Goal: Task Accomplishment & Management: Use online tool/utility

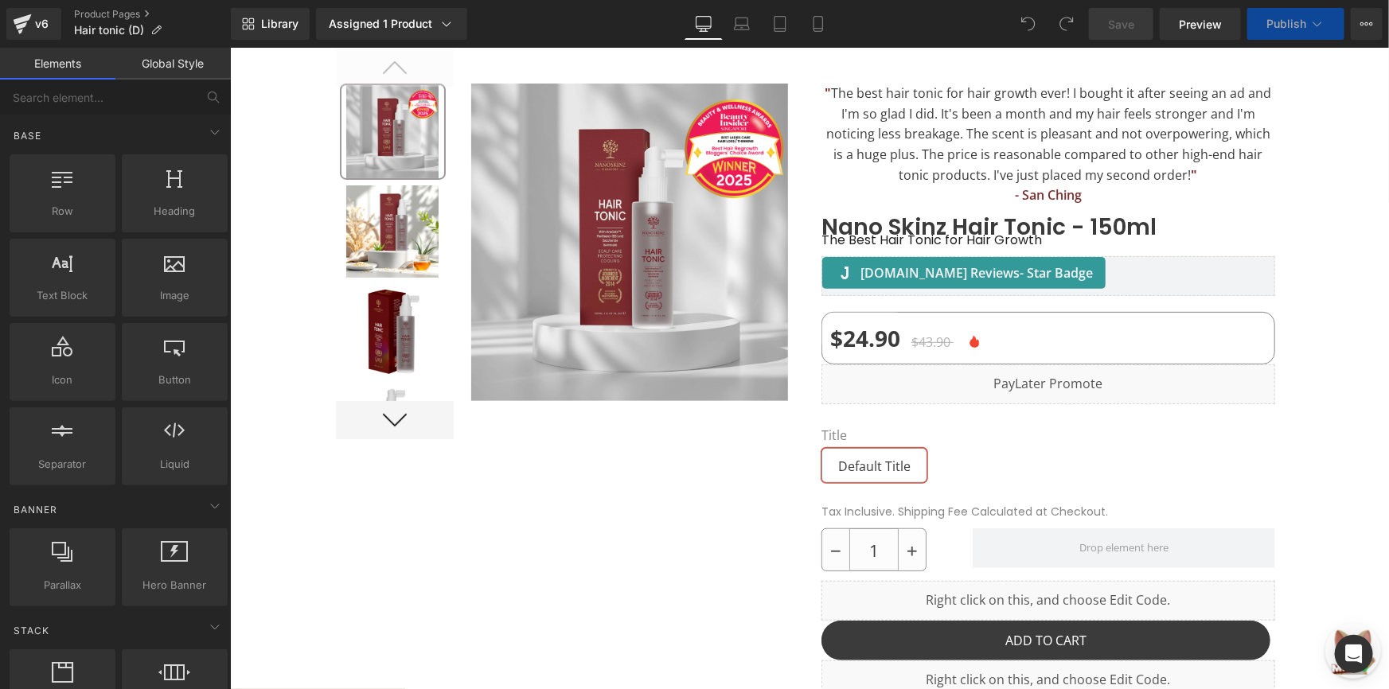
scroll to position [724, 0]
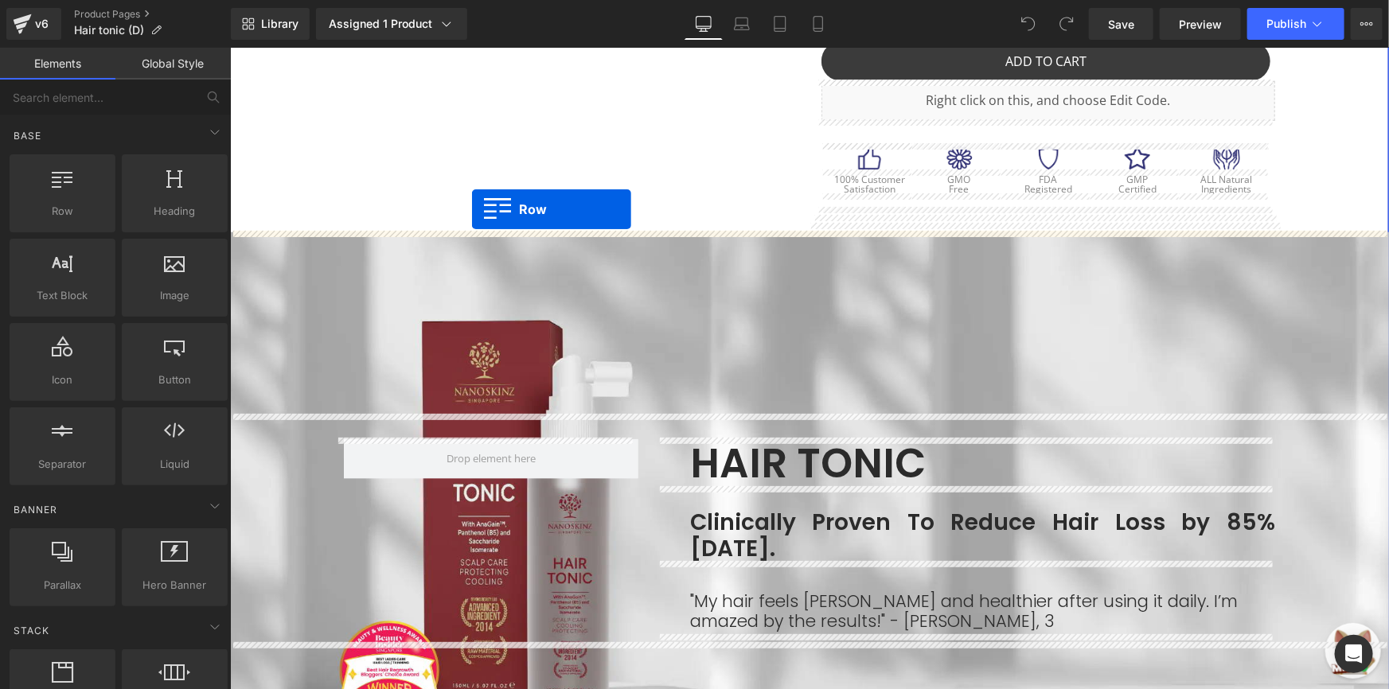
drag, startPoint x: 338, startPoint y: 240, endPoint x: 471, endPoint y: 209, distance: 136.7
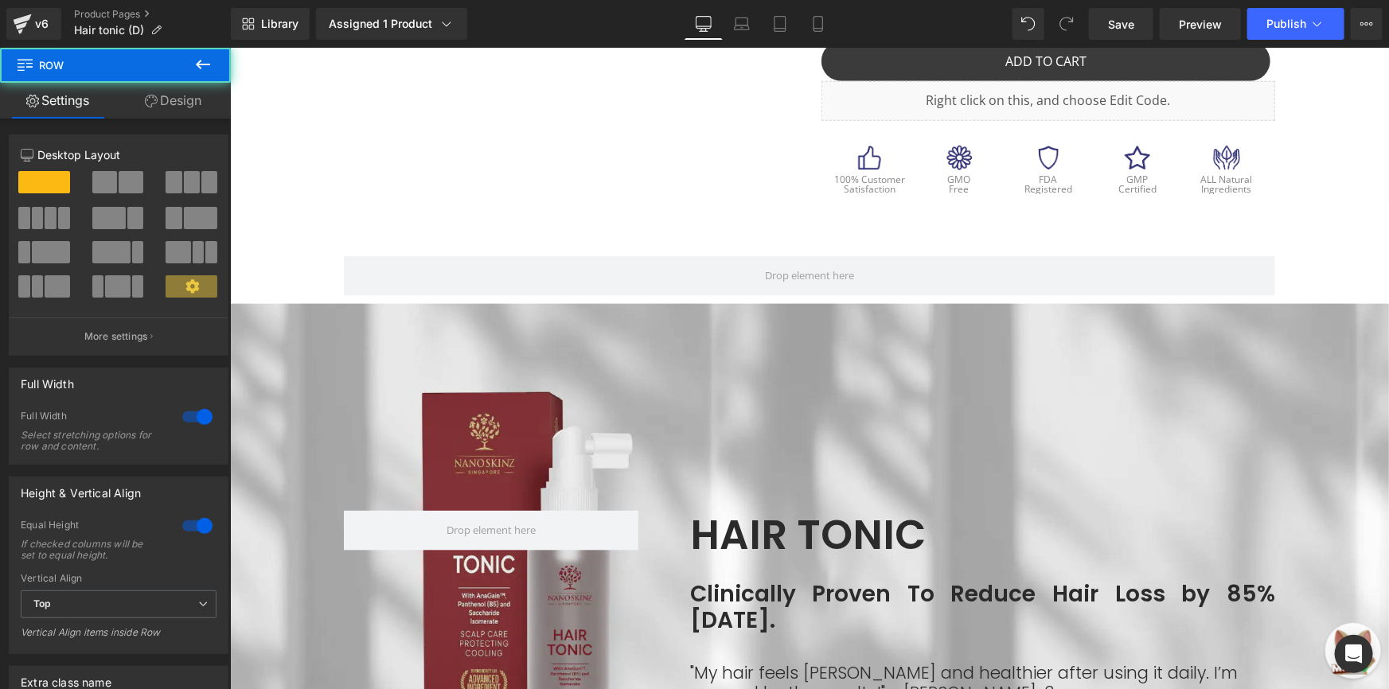
click at [200, 55] on icon at bounding box center [202, 64] width 19 height 19
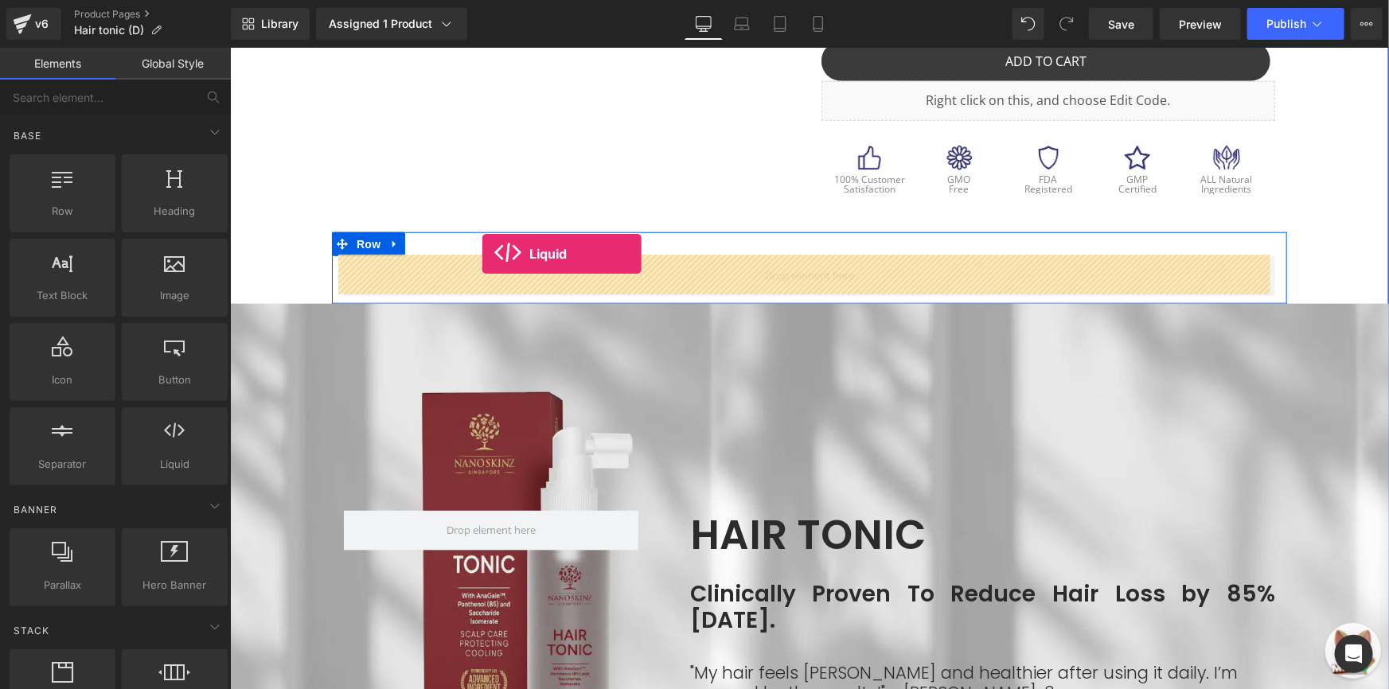
drag, startPoint x: 392, startPoint y: 477, endPoint x: 482, endPoint y: 253, distance: 240.8
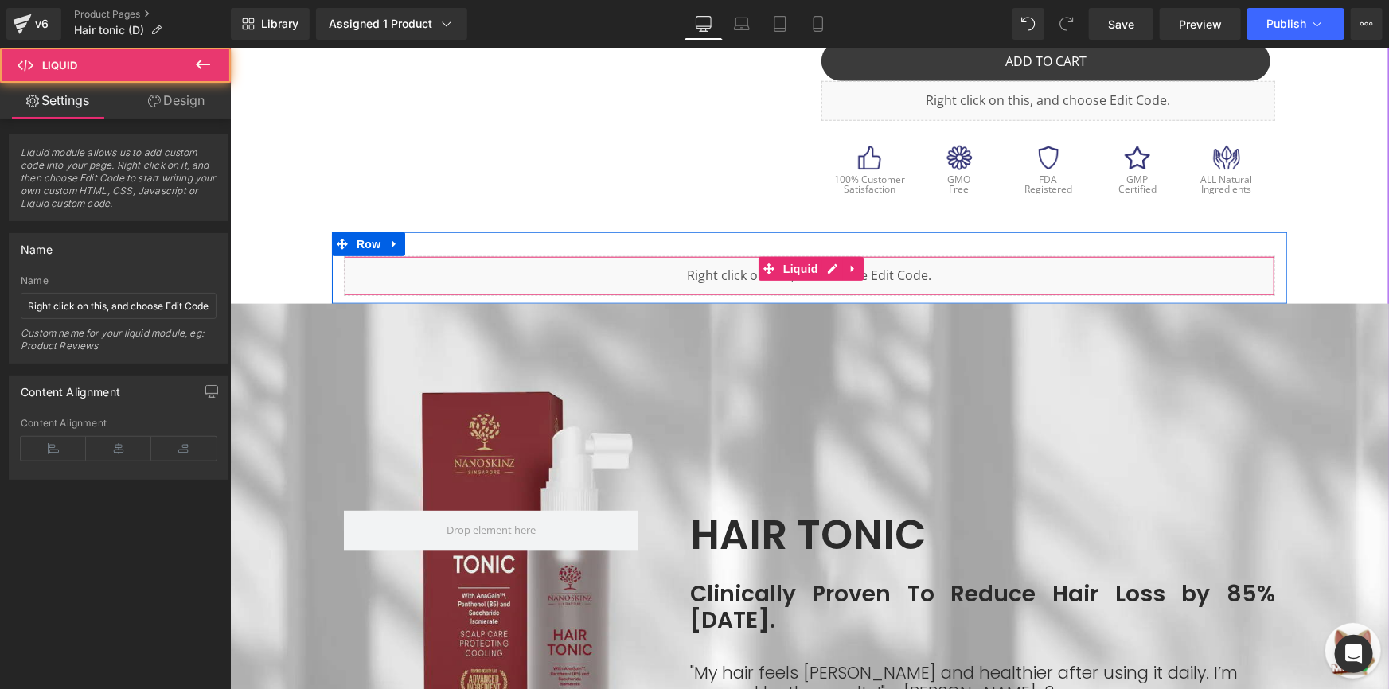
click at [512, 268] on div "Liquid" at bounding box center [808, 276] width 931 height 40
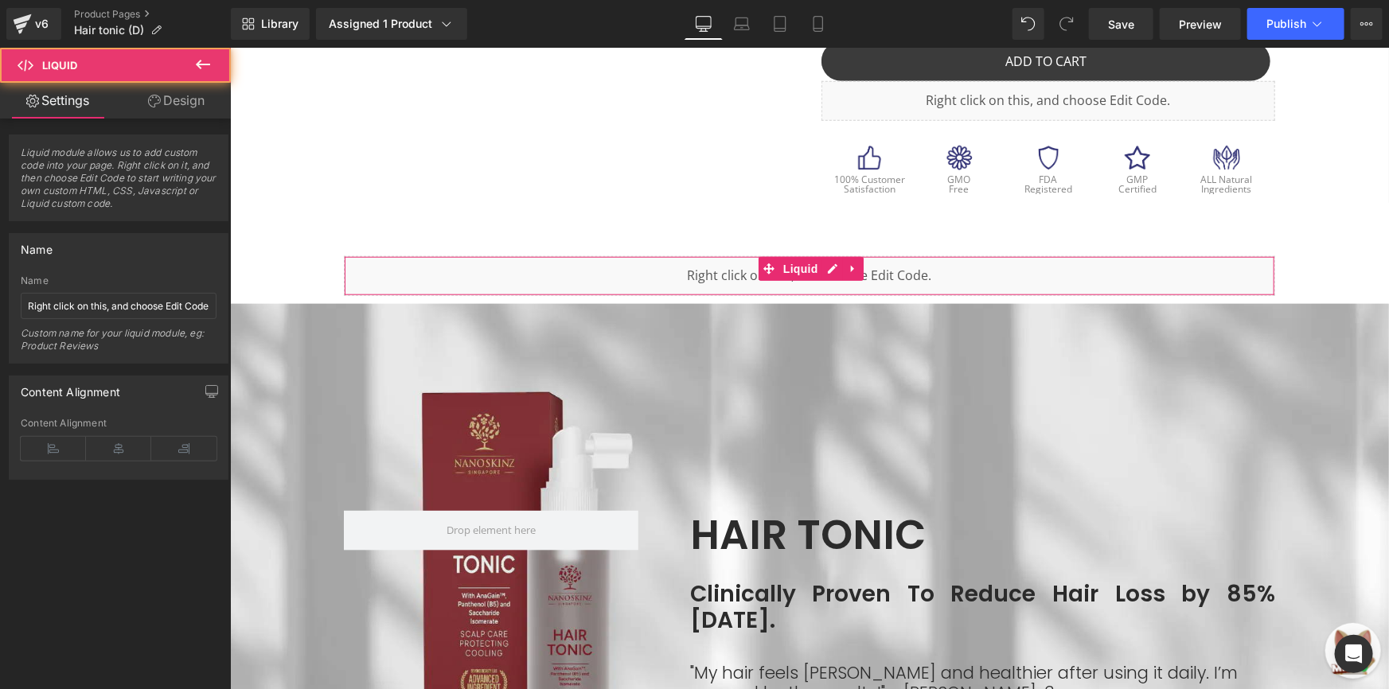
click at [207, 111] on link "Design" at bounding box center [176, 101] width 115 height 36
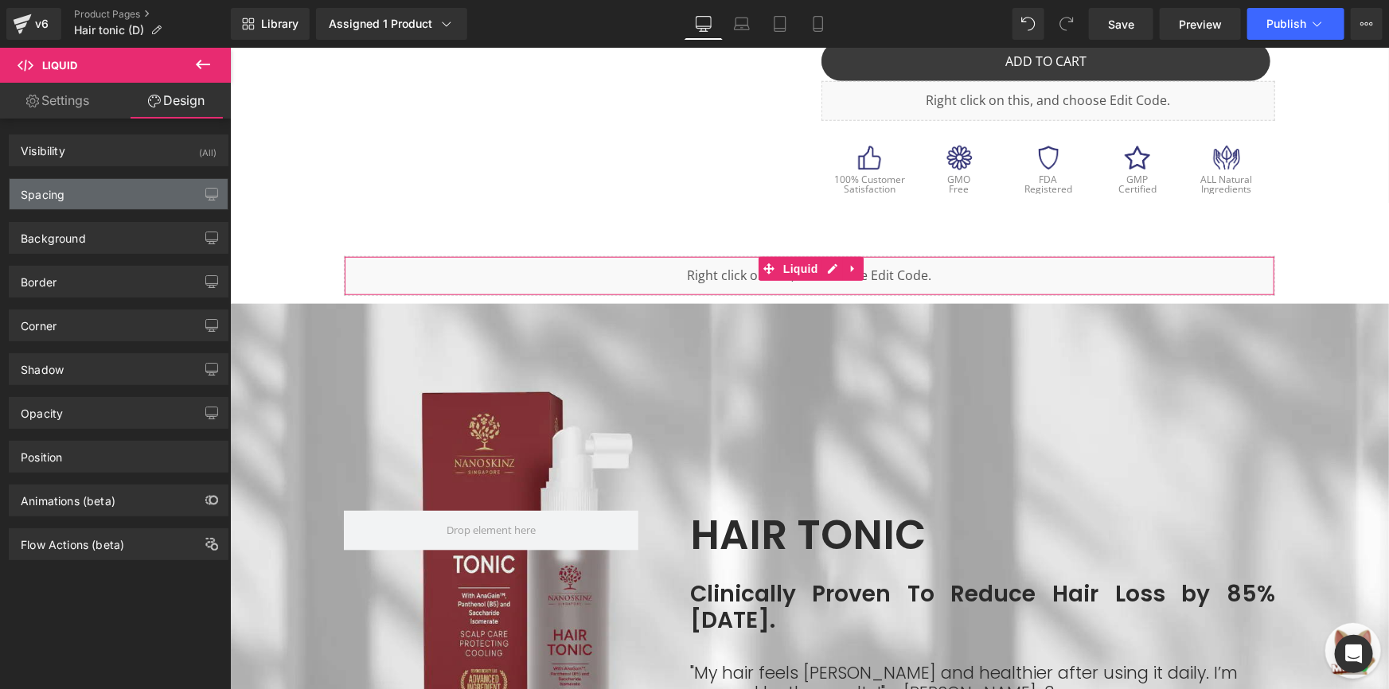
click at [159, 199] on div "Spacing" at bounding box center [119, 194] width 218 height 30
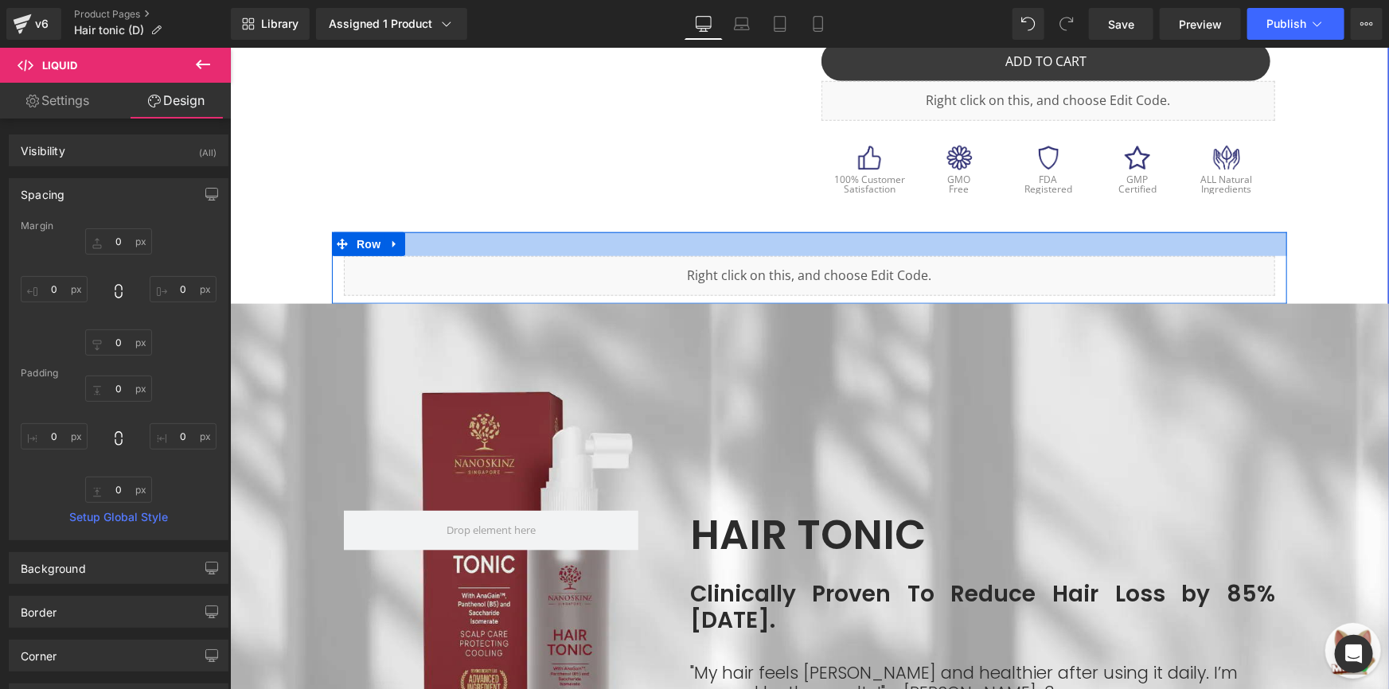
click at [458, 237] on div at bounding box center [808, 244] width 955 height 24
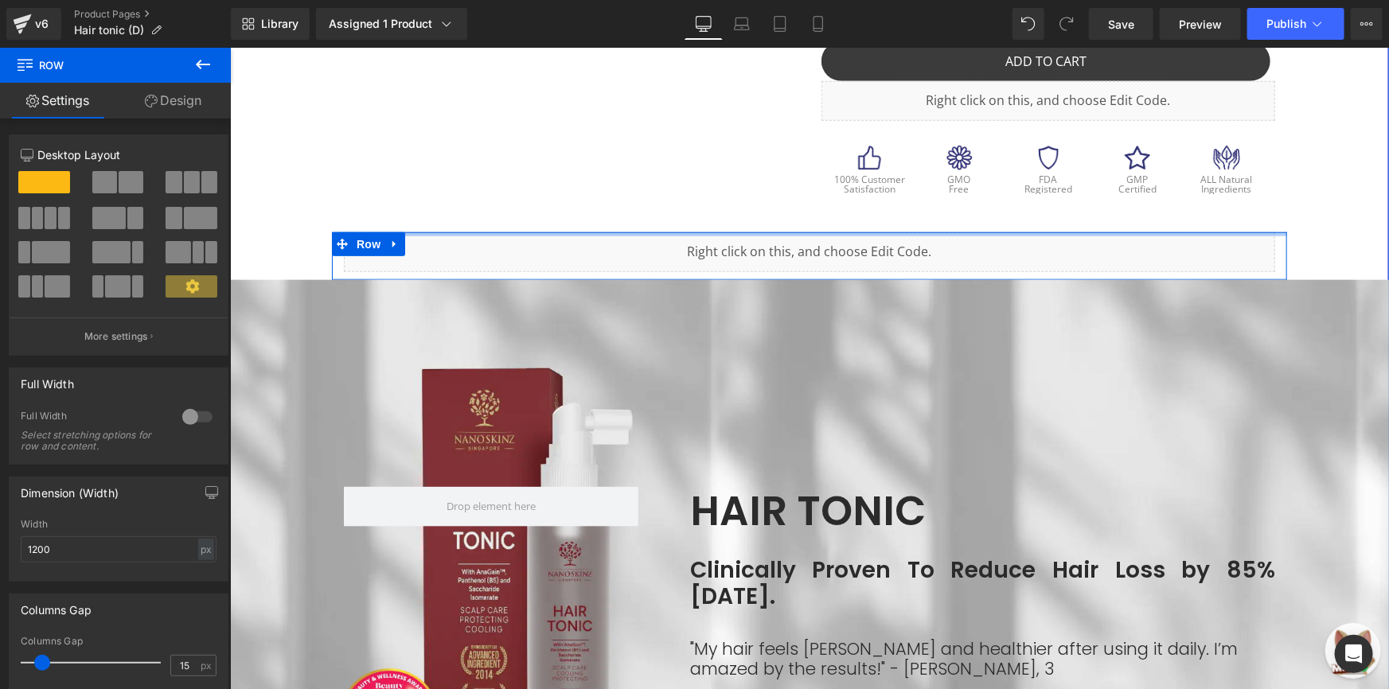
drag, startPoint x: 408, startPoint y: 242, endPoint x: 411, endPoint y: 233, distance: 9.1
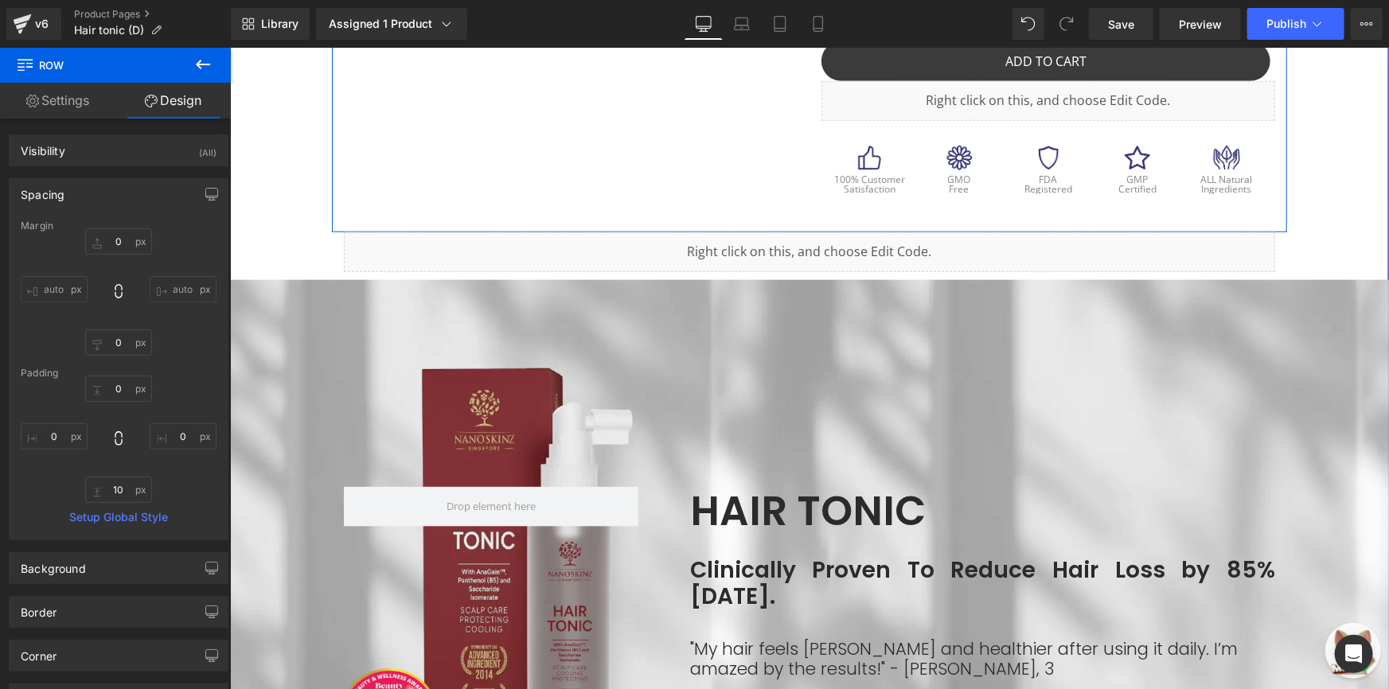
drag, startPoint x: 412, startPoint y: 232, endPoint x: 419, endPoint y: 200, distance: 32.5
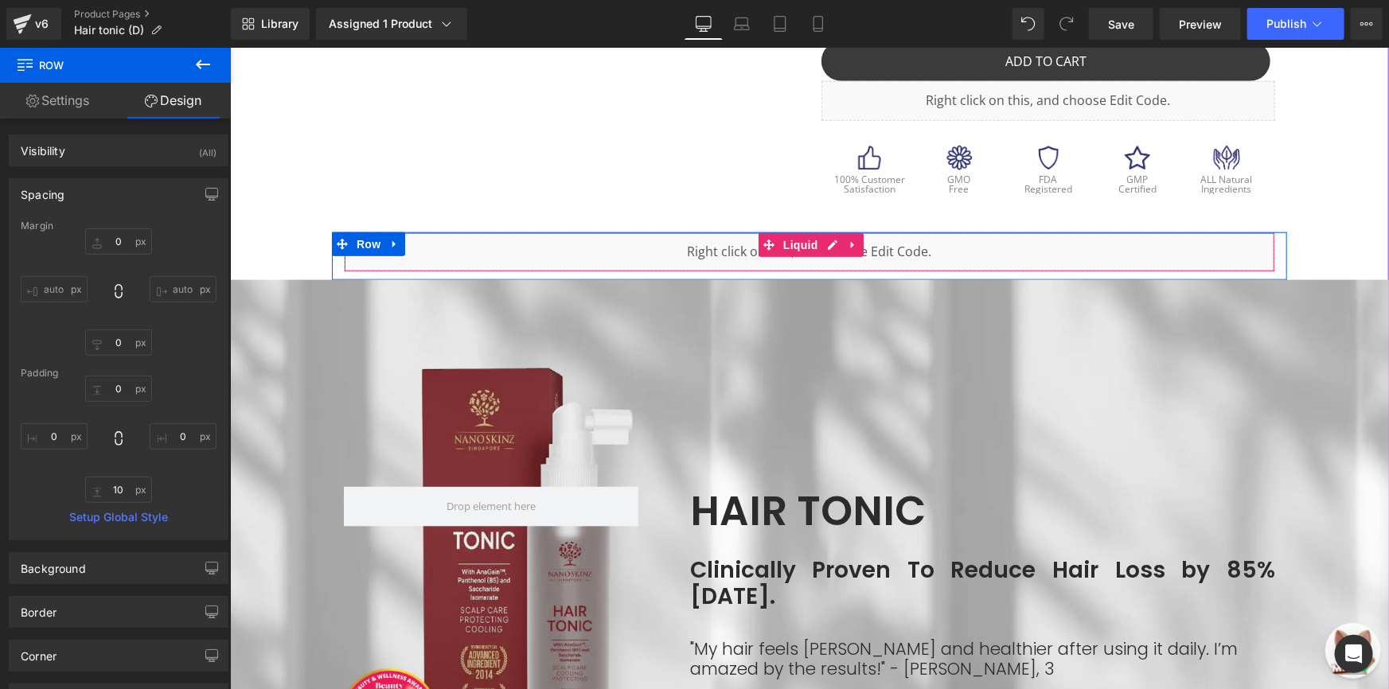
click at [464, 255] on div "Liquid" at bounding box center [808, 252] width 931 height 40
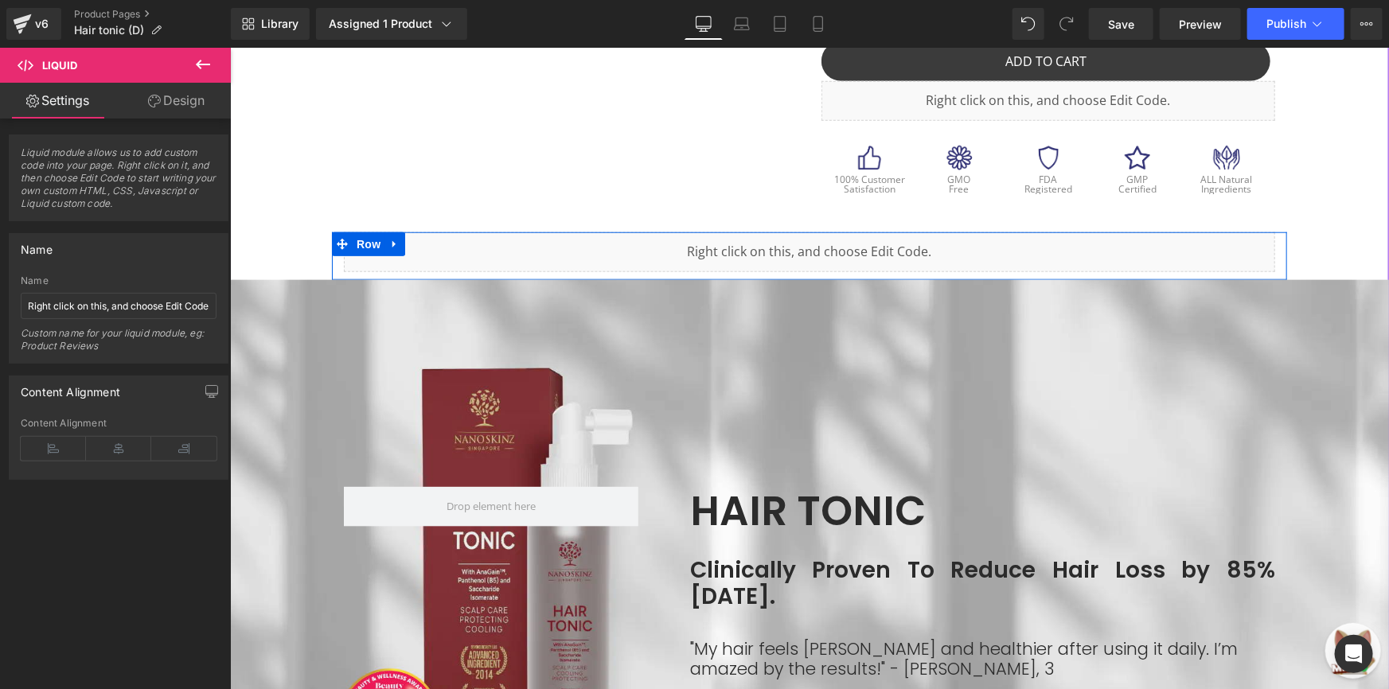
click at [832, 238] on ul "Liquid" at bounding box center [810, 244] width 84 height 19
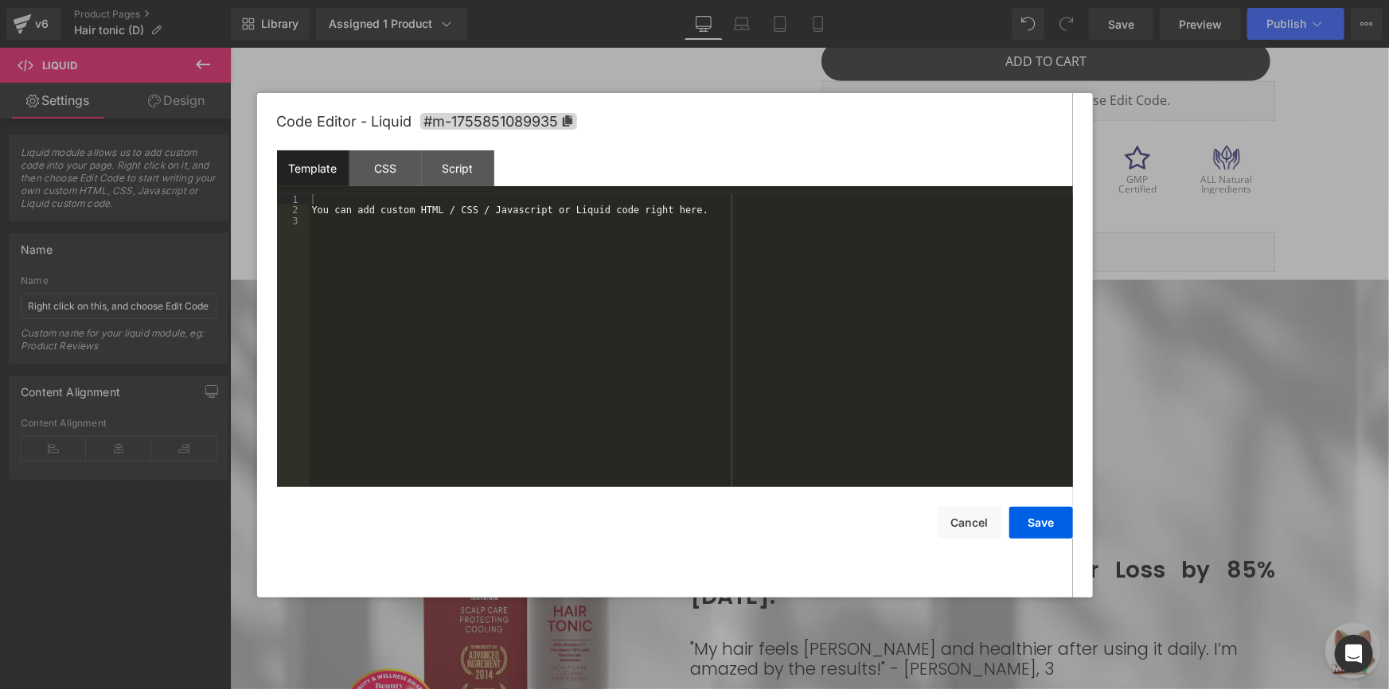
click at [715, 238] on div "You can add custom HTML / CSS / Javascript or Liquid code right here." at bounding box center [691, 351] width 764 height 314
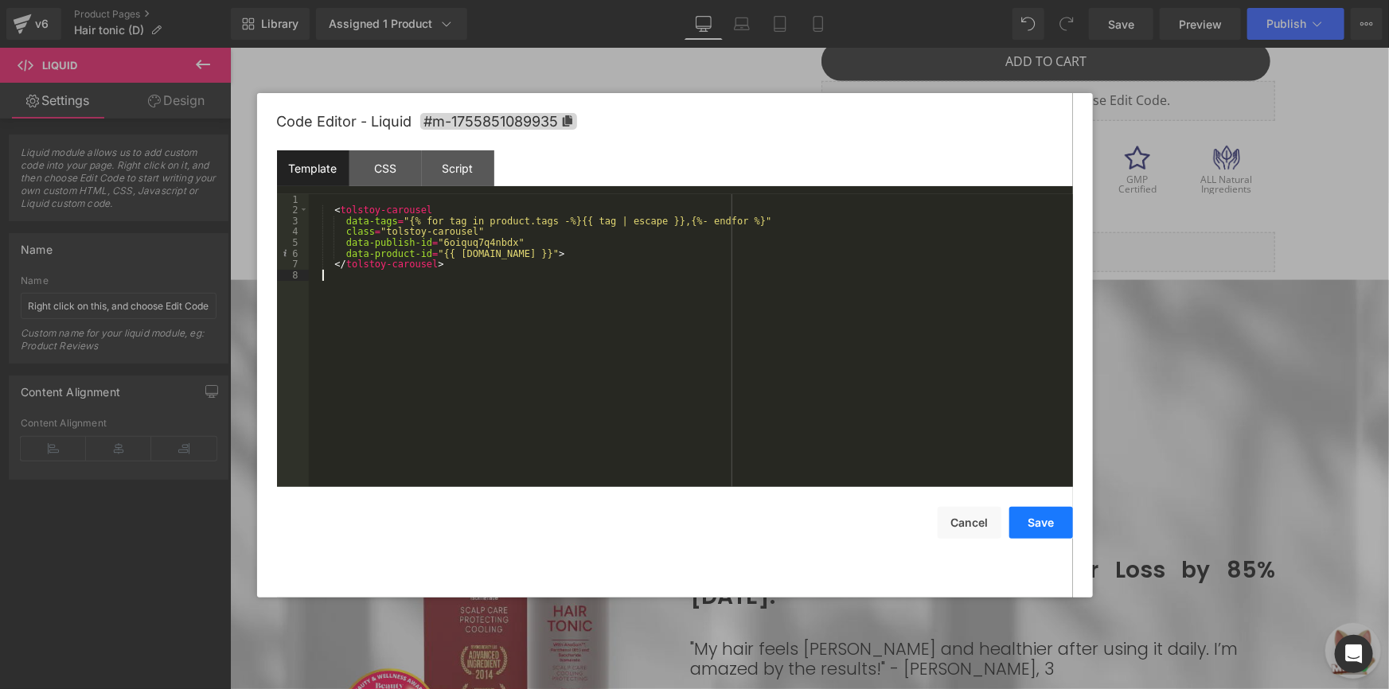
click at [1027, 523] on button "Save" at bounding box center [1041, 523] width 64 height 32
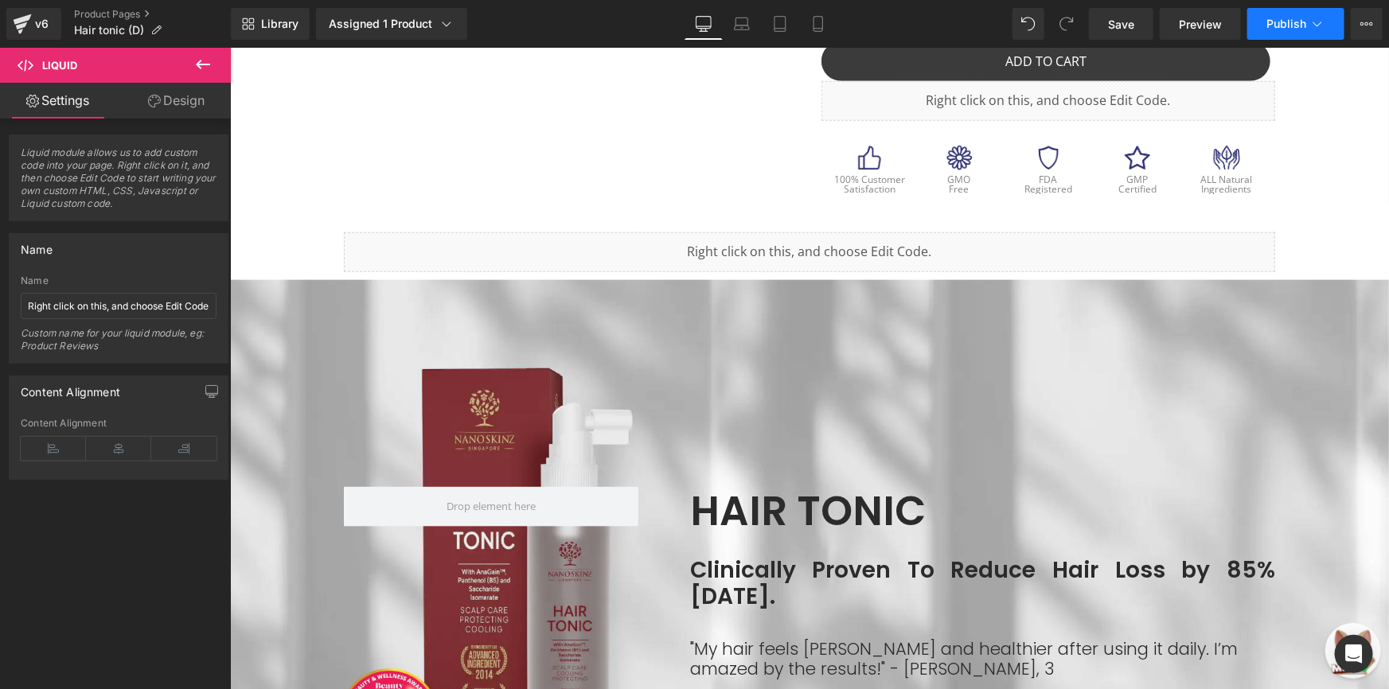
click at [1318, 27] on icon at bounding box center [1318, 24] width 16 height 16
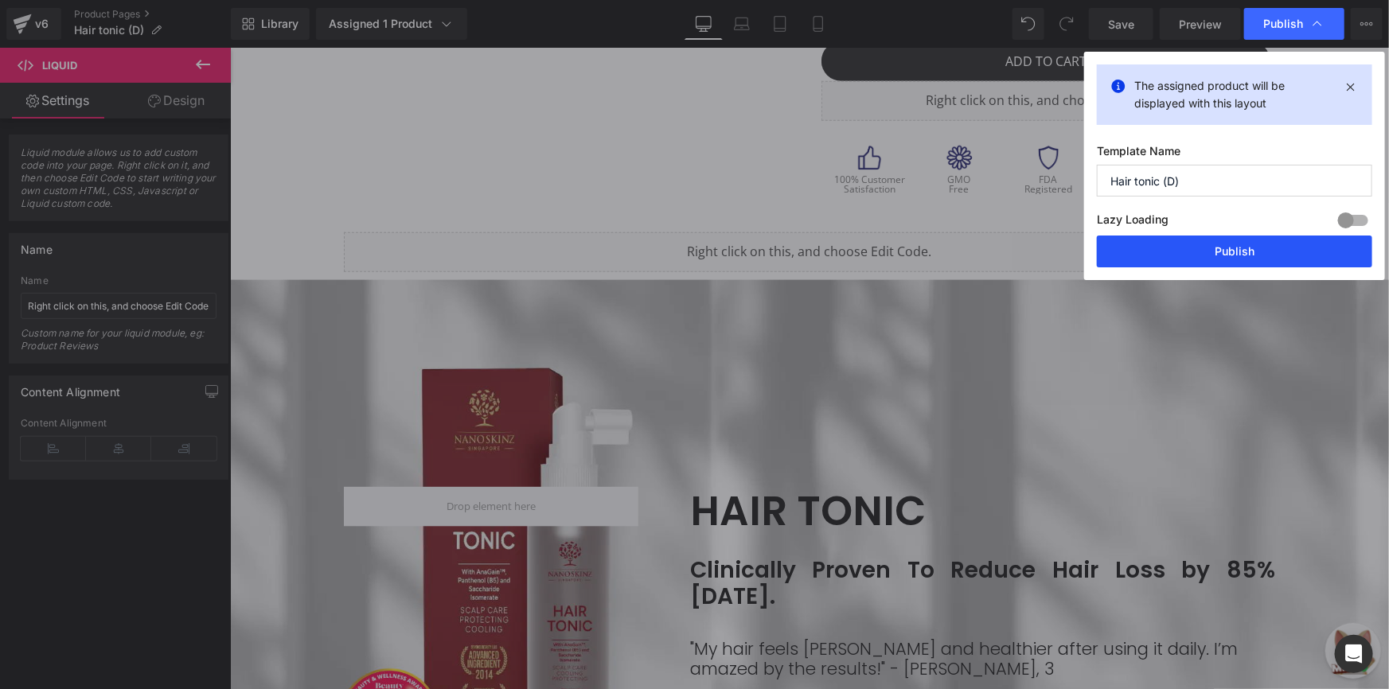
click at [1228, 252] on button "Publish" at bounding box center [1234, 252] width 275 height 32
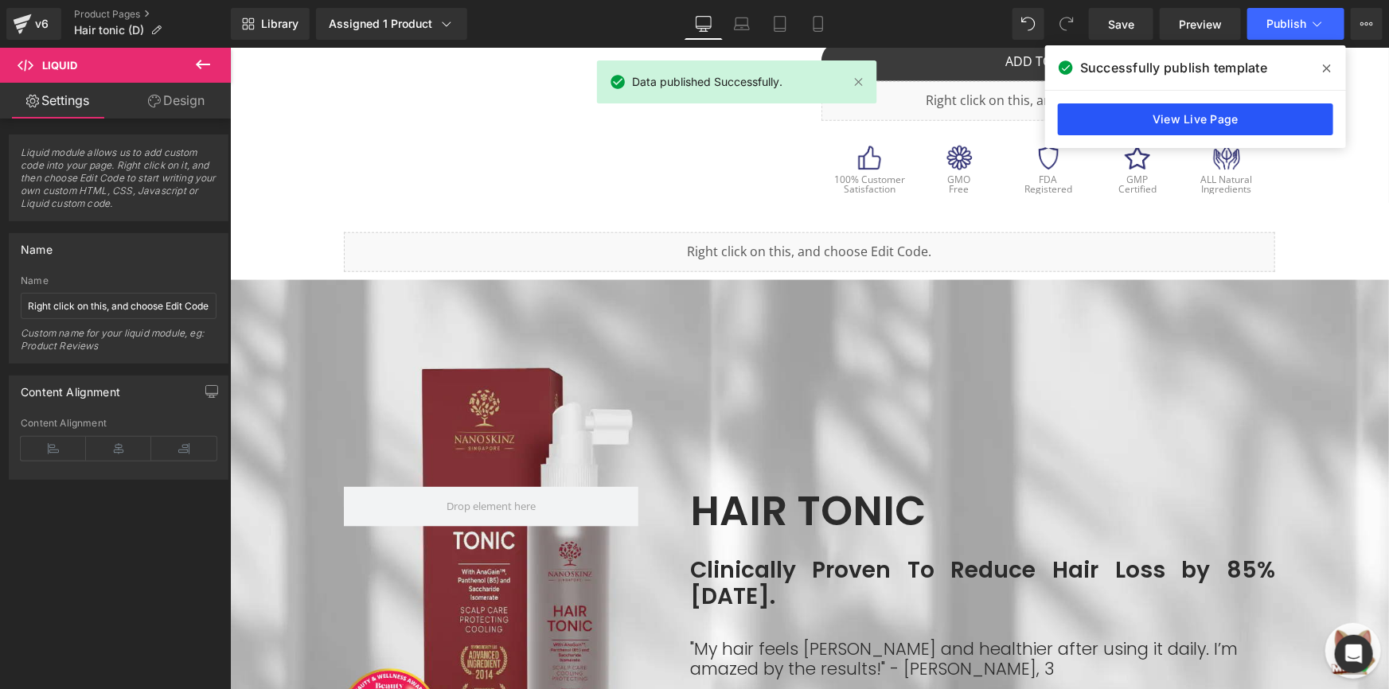
click at [1242, 116] on link "View Live Page" at bounding box center [1195, 119] width 275 height 32
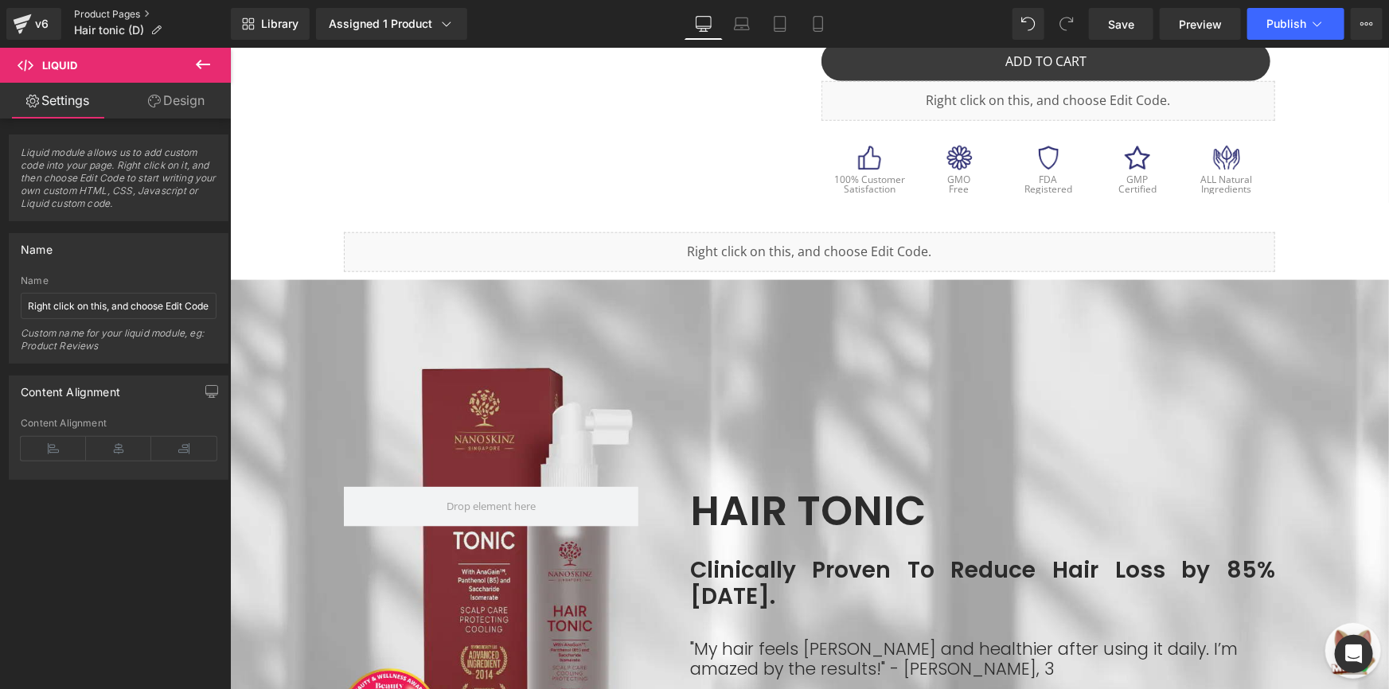
click at [108, 9] on link "Product Pages" at bounding box center [152, 14] width 157 height 13
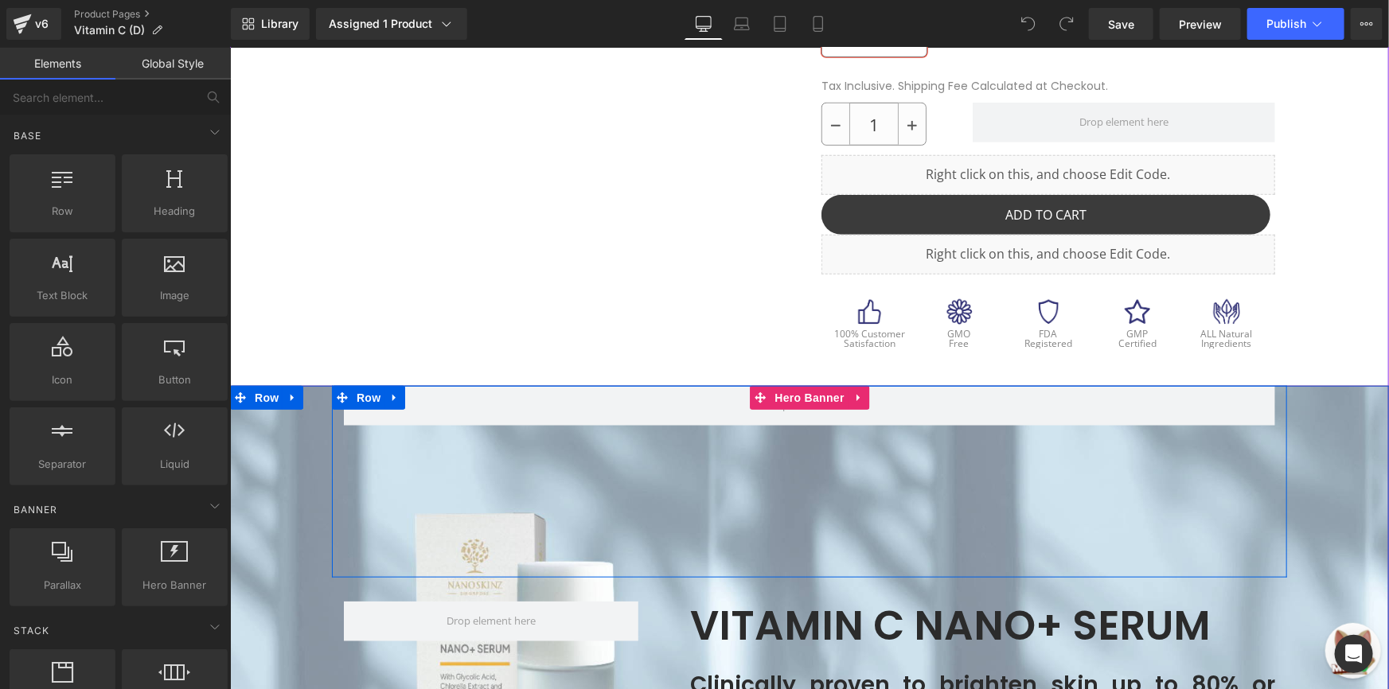
scroll to position [579, 0]
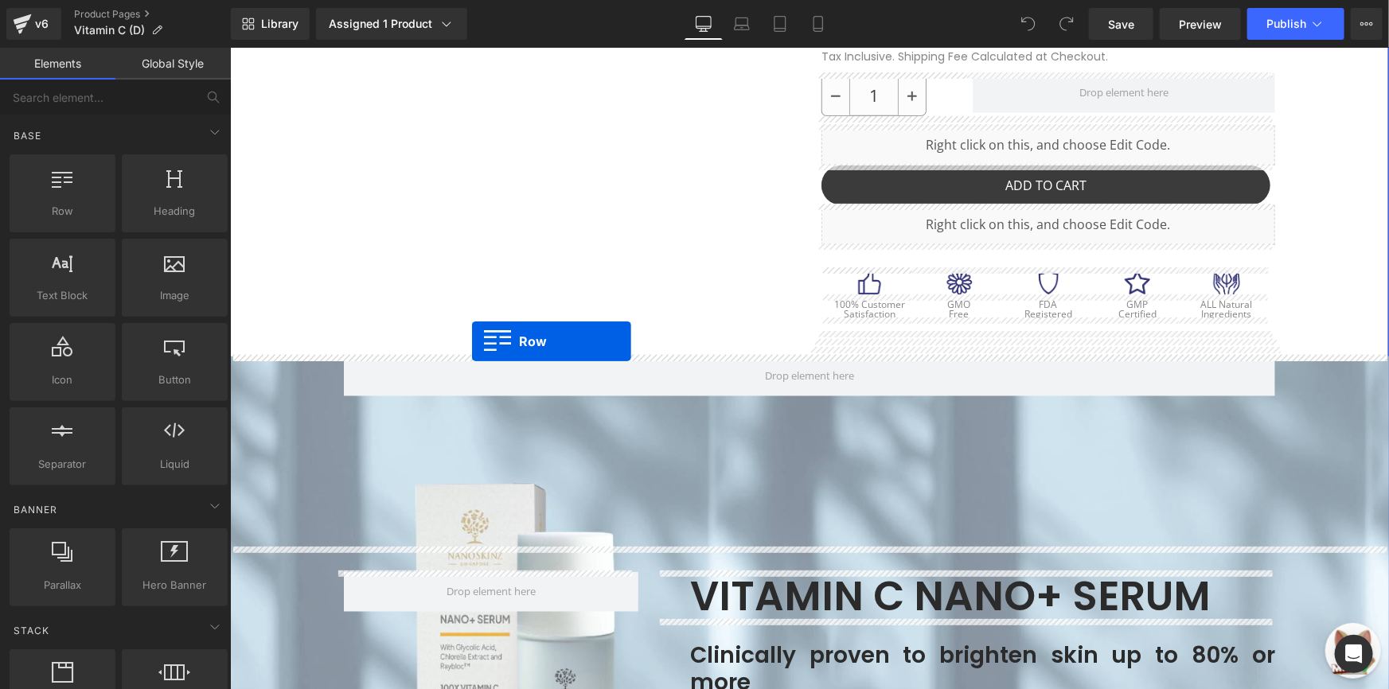
drag, startPoint x: 307, startPoint y: 248, endPoint x: 472, endPoint y: 342, distance: 189.3
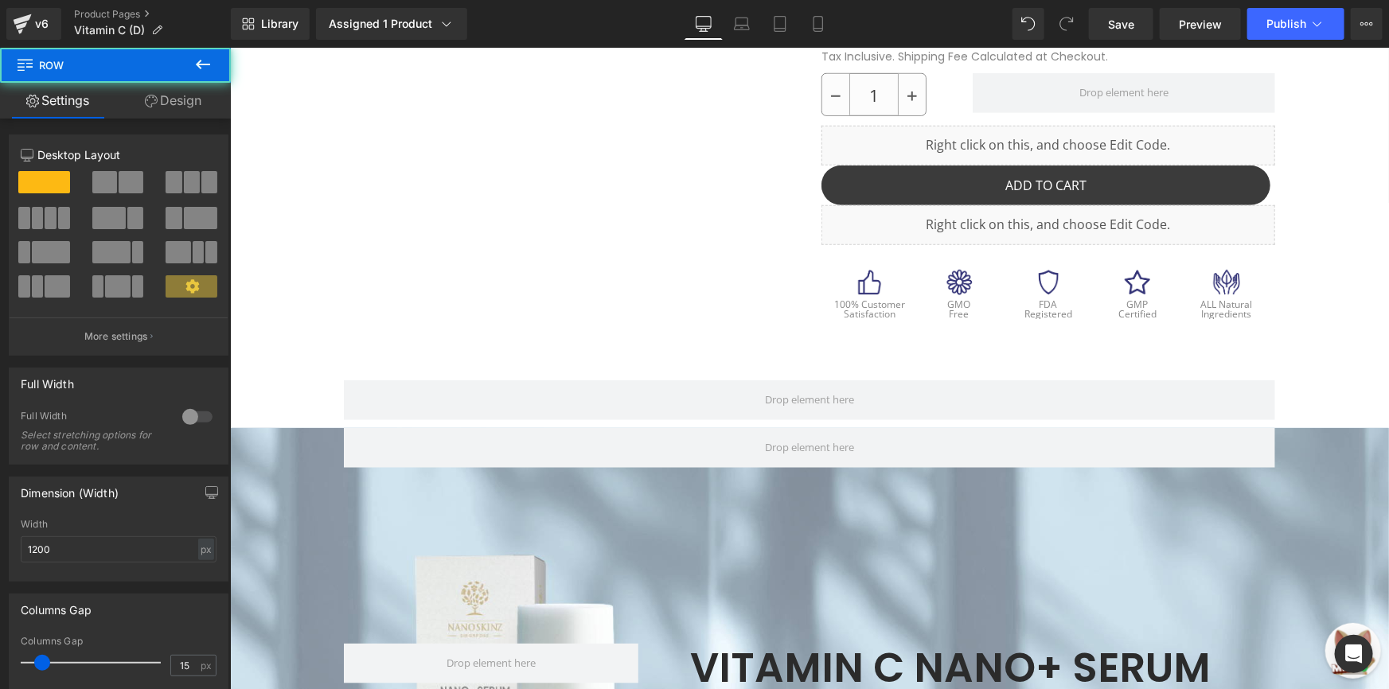
click at [207, 66] on icon at bounding box center [202, 64] width 19 height 19
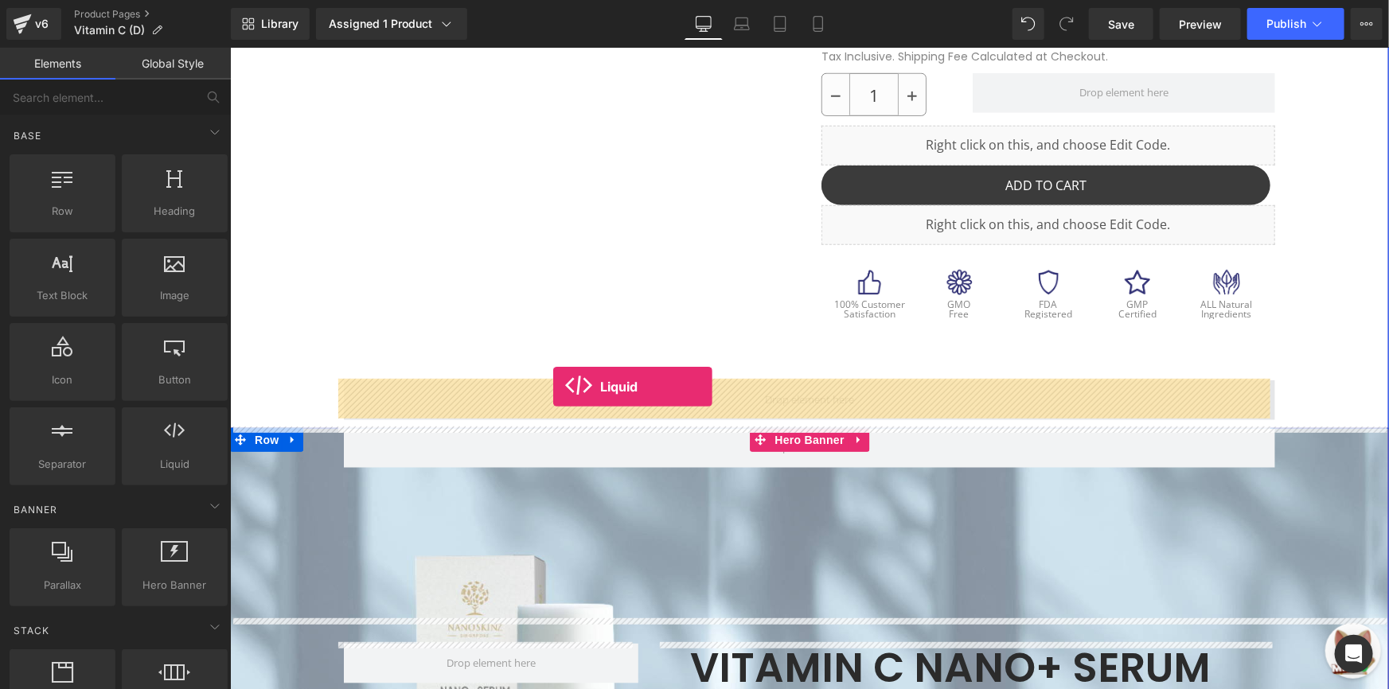
drag, startPoint x: 430, startPoint y: 494, endPoint x: 552, endPoint y: 386, distance: 163.6
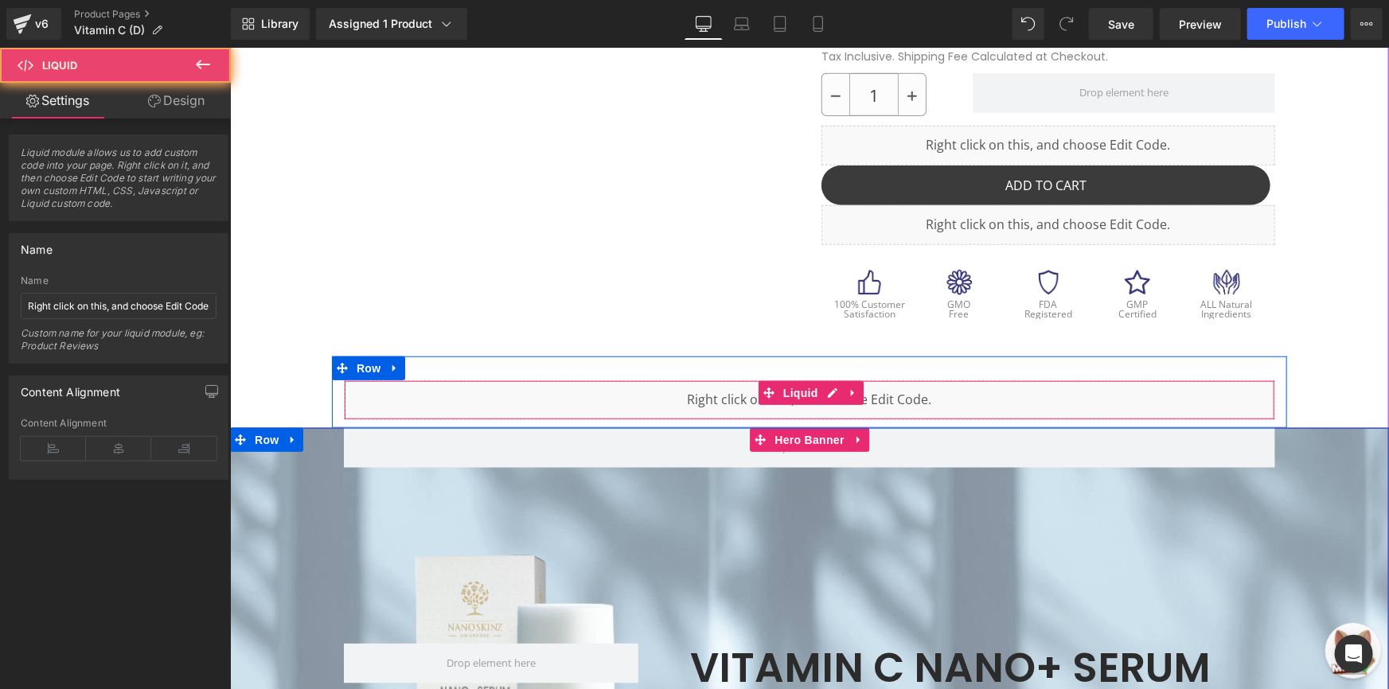
click at [568, 404] on div "Liquid" at bounding box center [808, 400] width 931 height 40
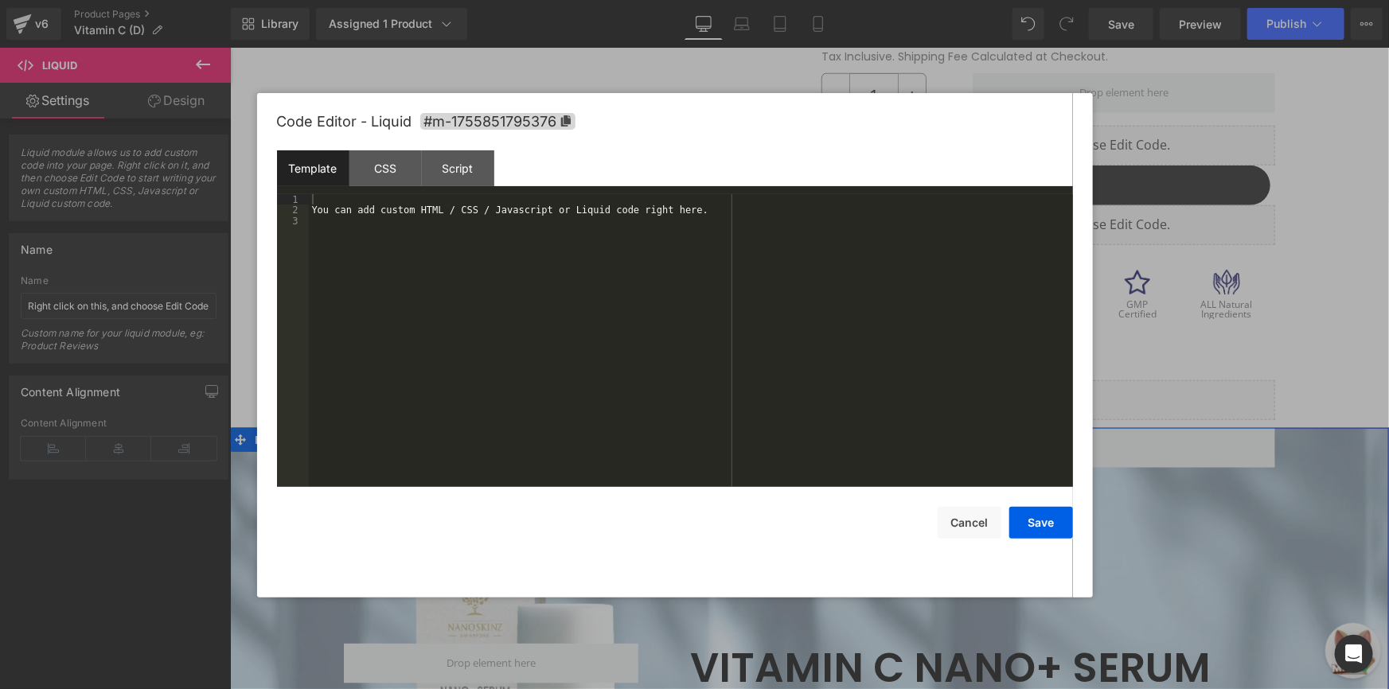
drag, startPoint x: 589, startPoint y: 345, endPoint x: 541, endPoint y: 295, distance: 68.7
click at [541, 318] on div "You can add custom HTML / CSS / Javascript or Liquid code right here." at bounding box center [691, 351] width 764 height 314
click at [541, 266] on div "You can add custom HTML / CSS / Javascript or Liquid code right here." at bounding box center [691, 351] width 764 height 314
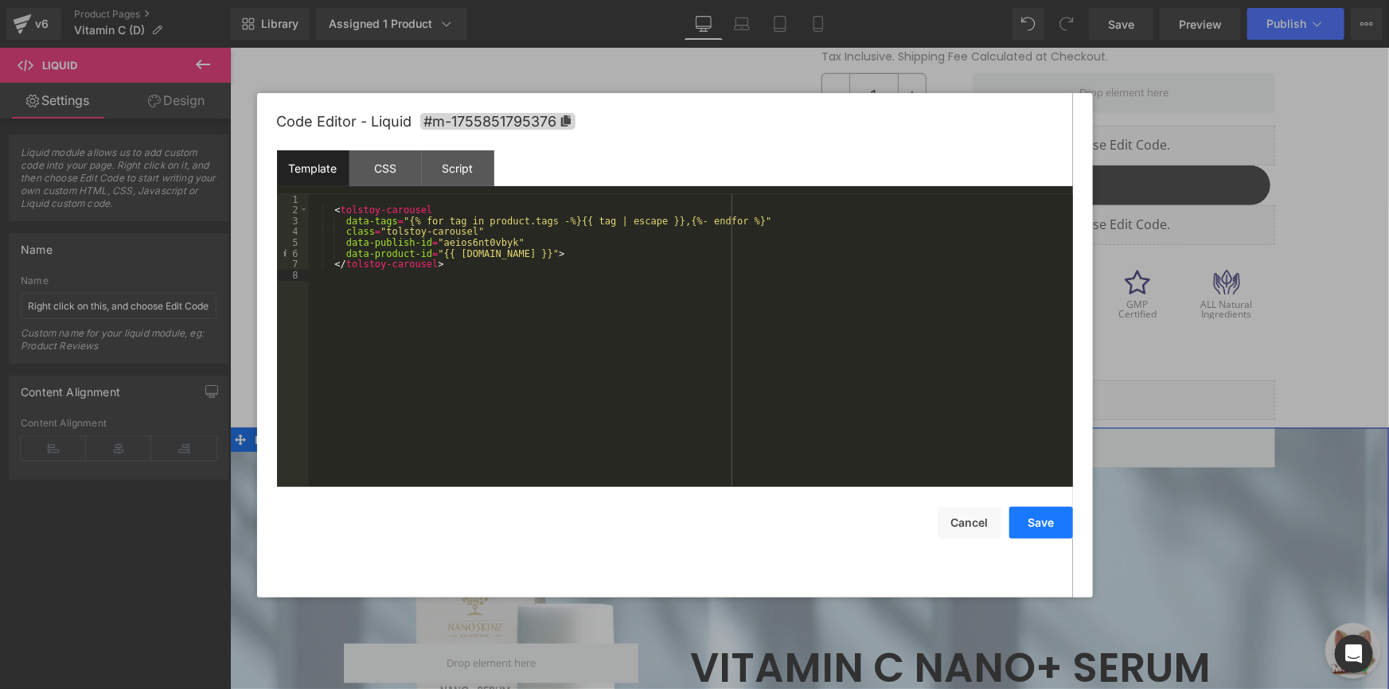
click at [1042, 510] on button "Save" at bounding box center [1041, 523] width 64 height 32
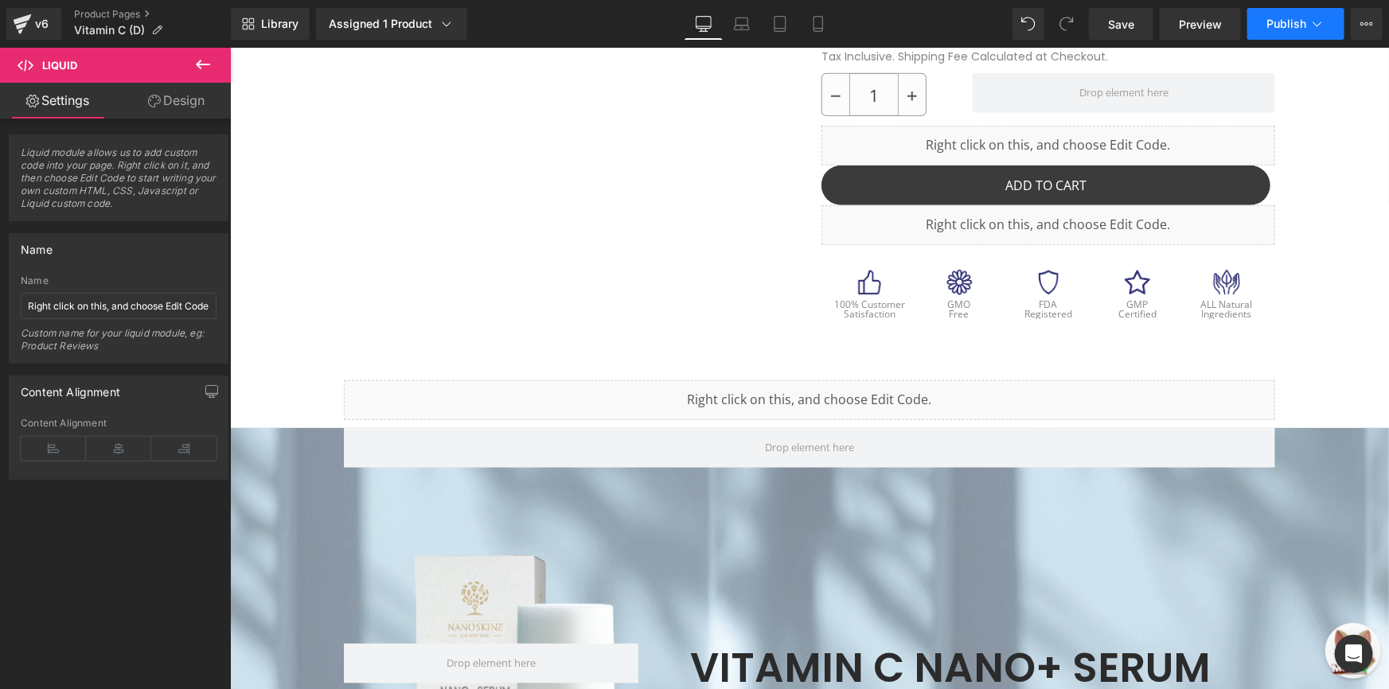
click at [1298, 30] on button "Publish" at bounding box center [1295, 24] width 97 height 32
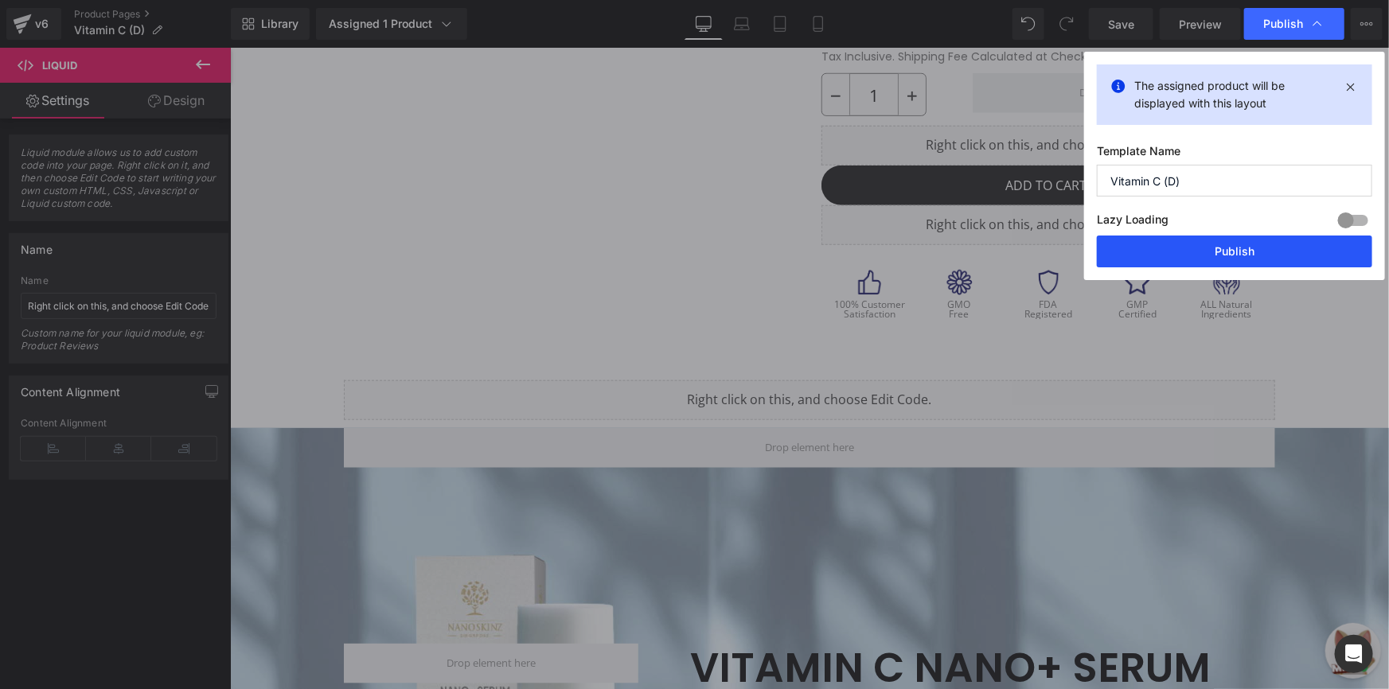
click at [1204, 252] on button "Publish" at bounding box center [1234, 252] width 275 height 32
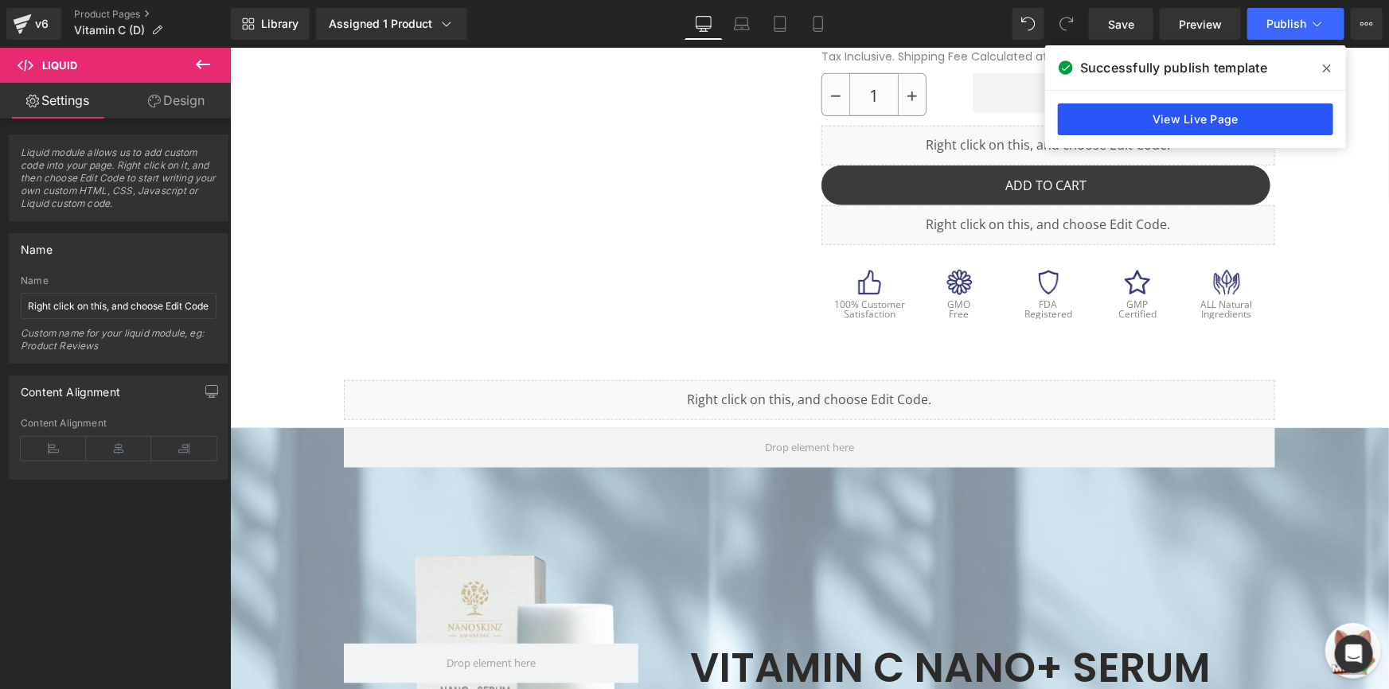
click at [1099, 116] on link "View Live Page" at bounding box center [1195, 119] width 275 height 32
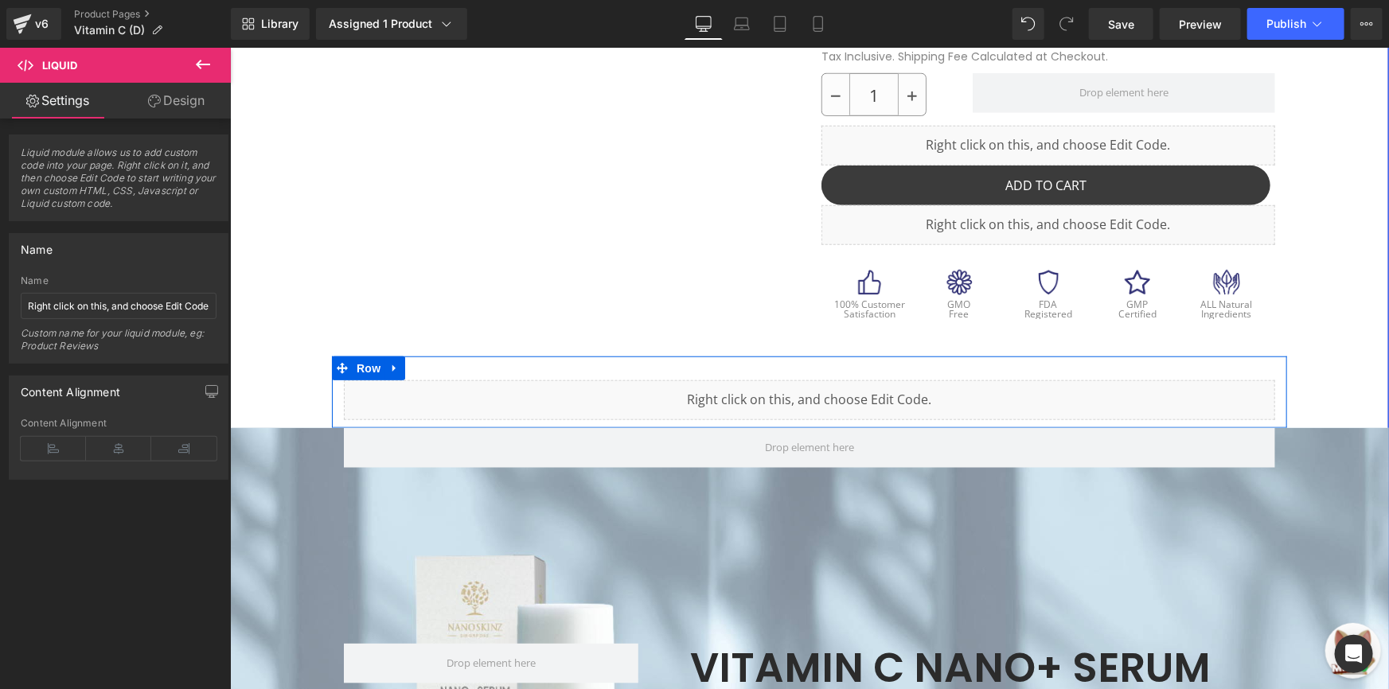
click at [708, 368] on div "Liquid Row" at bounding box center [808, 392] width 955 height 72
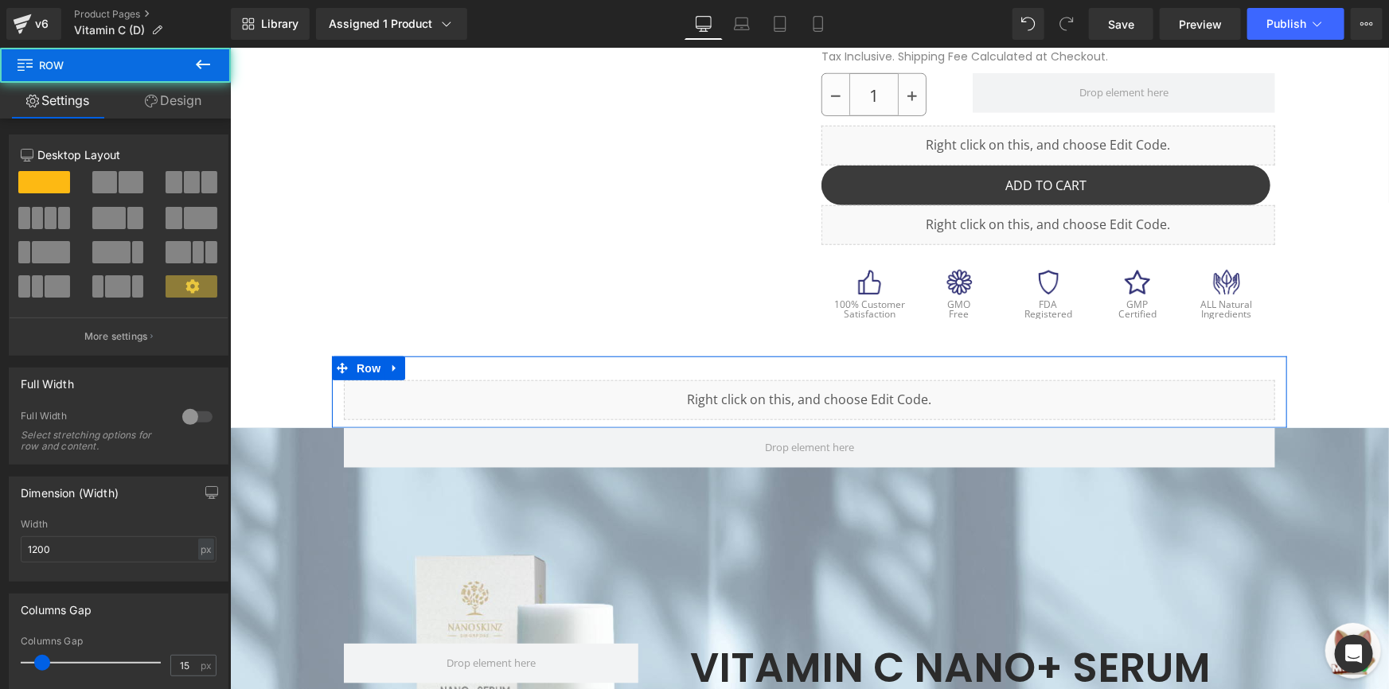
click at [139, 112] on link "Design" at bounding box center [172, 101] width 115 height 36
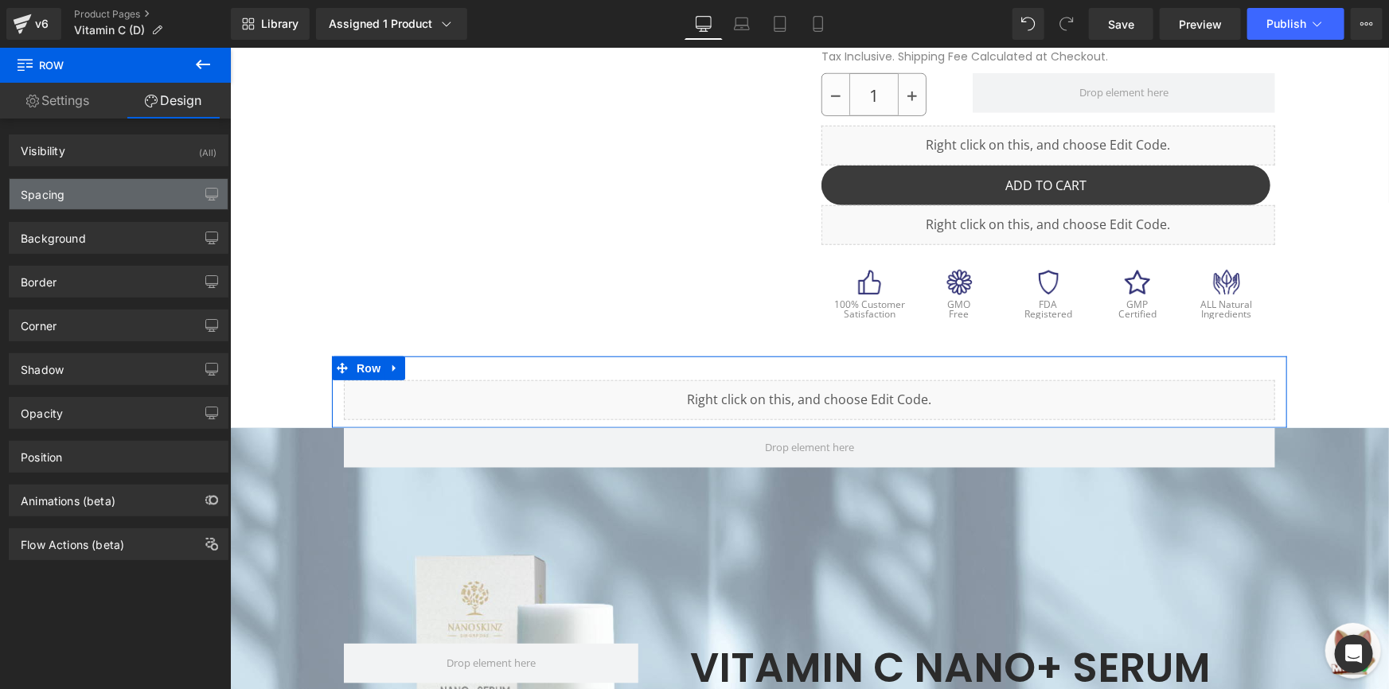
click at [95, 199] on div "Spacing" at bounding box center [119, 194] width 218 height 30
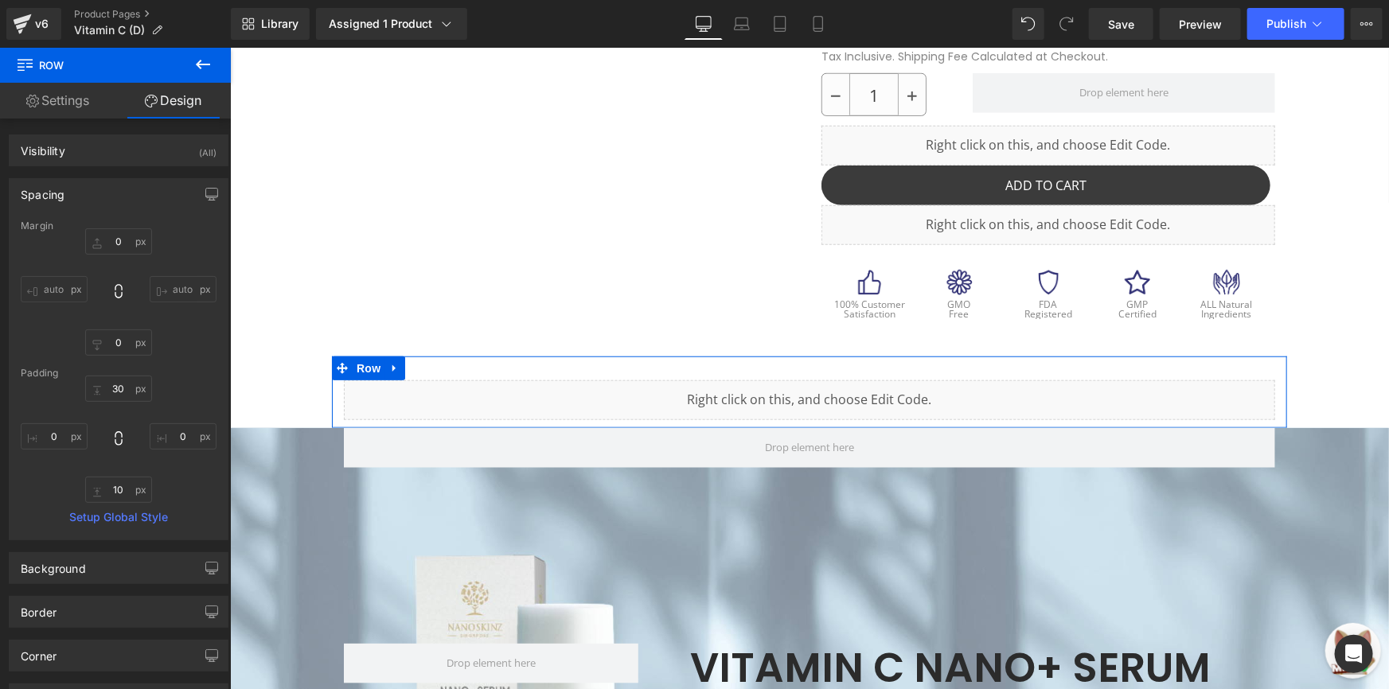
click at [133, 408] on div "30 0 10 0" at bounding box center [119, 439] width 196 height 127
click at [124, 392] on input "30" at bounding box center [118, 389] width 67 height 26
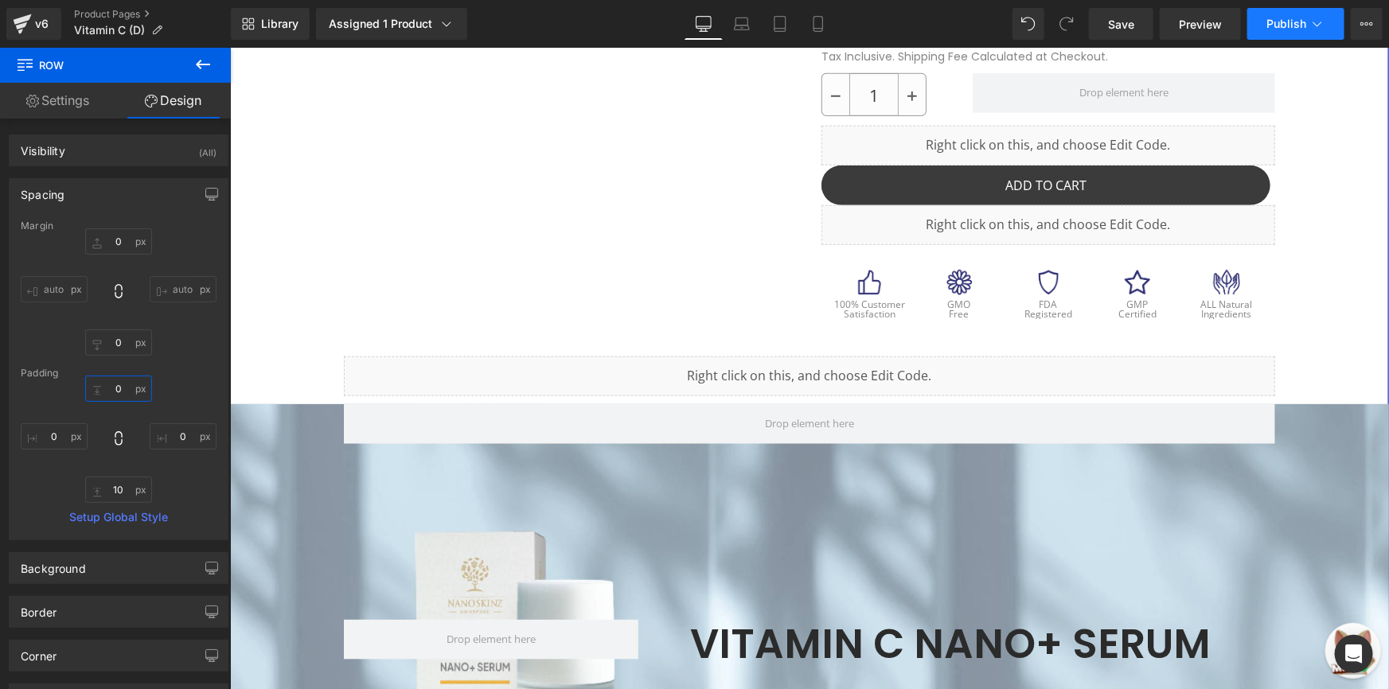
type input "0"
click at [1285, 30] on button "Publish" at bounding box center [1295, 24] width 97 height 32
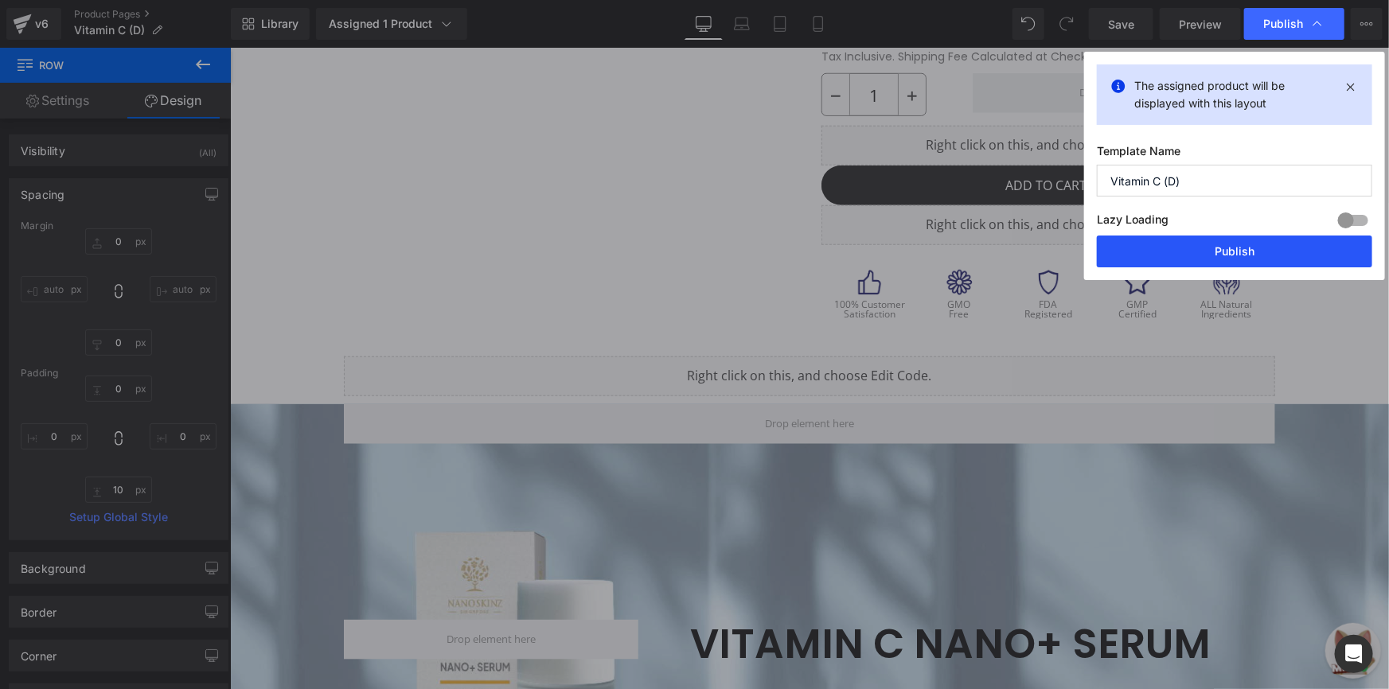
click at [1220, 253] on button "Publish" at bounding box center [1234, 252] width 275 height 32
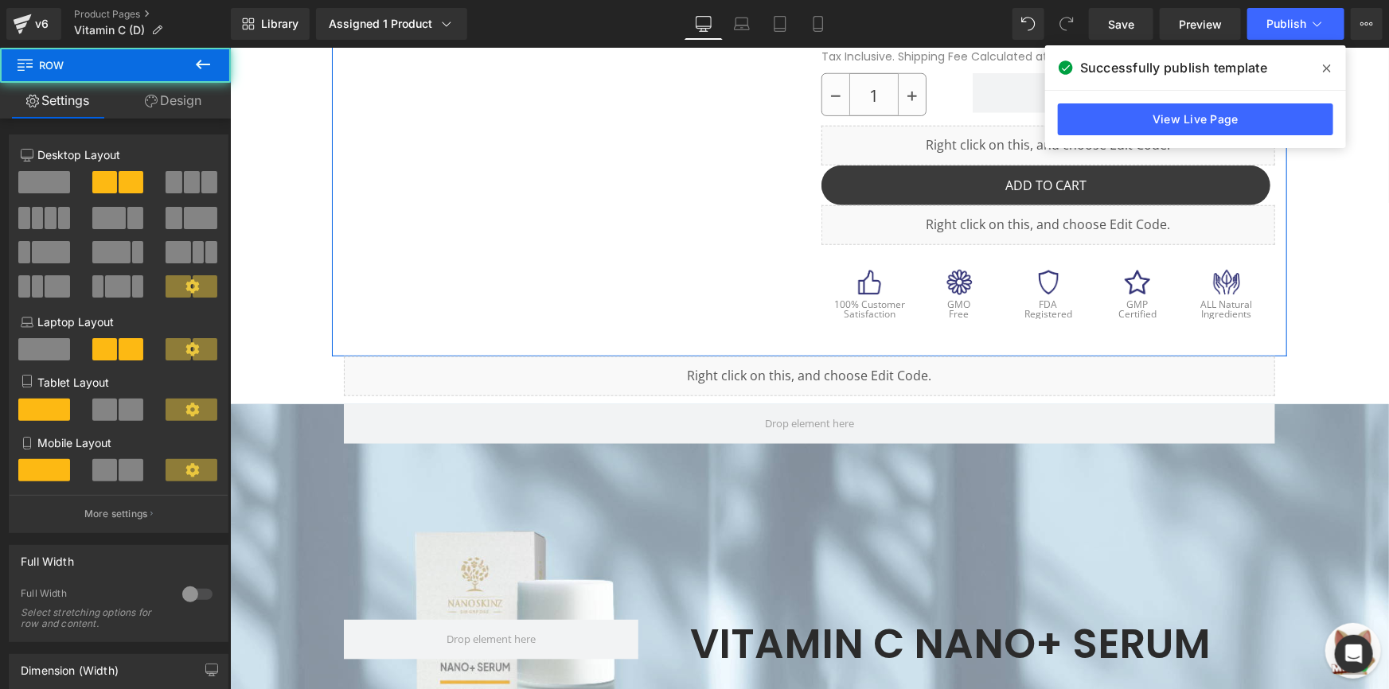
click at [147, 96] on icon at bounding box center [151, 101] width 13 height 13
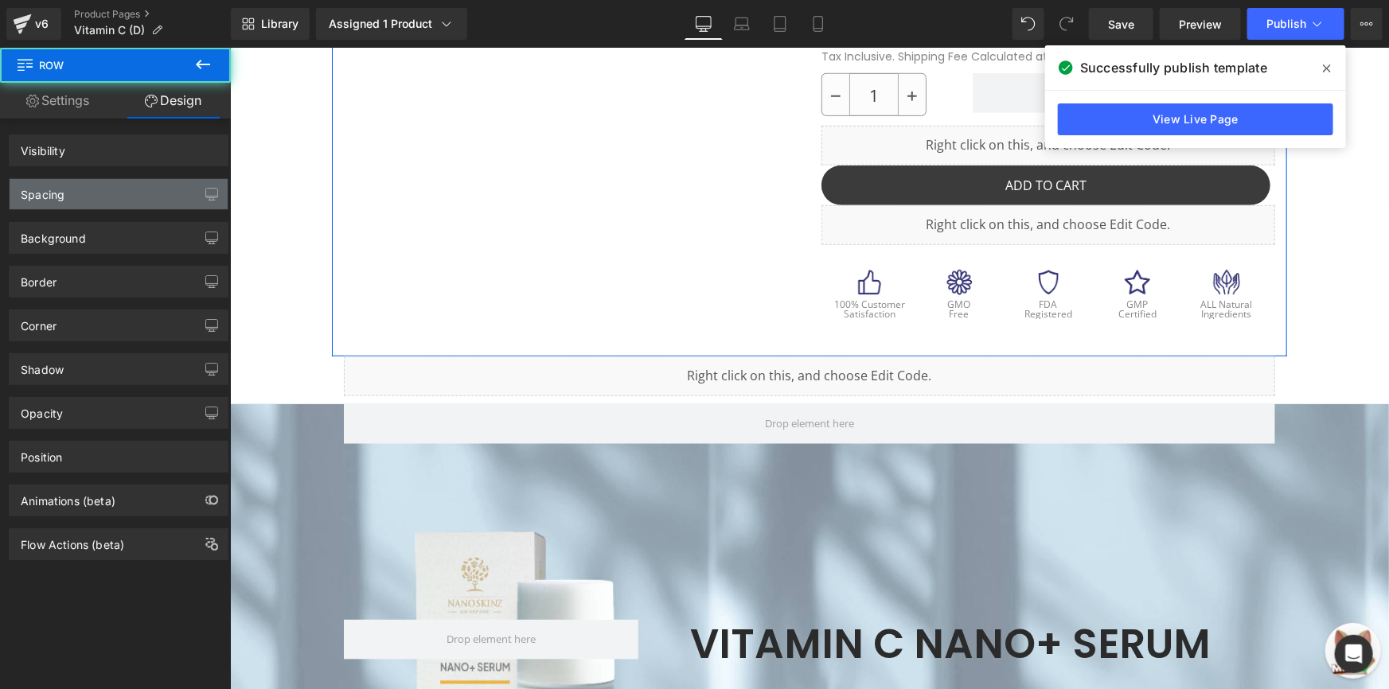
click at [109, 187] on div "Spacing" at bounding box center [119, 194] width 218 height 30
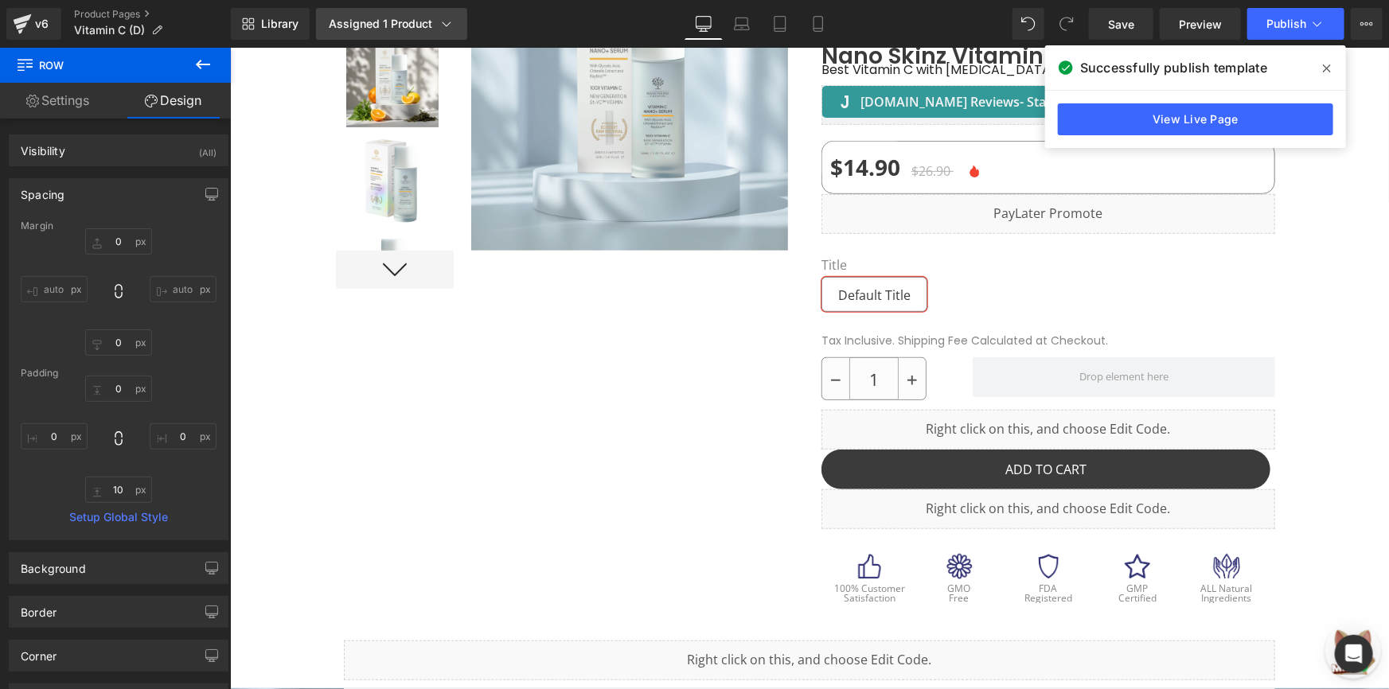
scroll to position [289, 0]
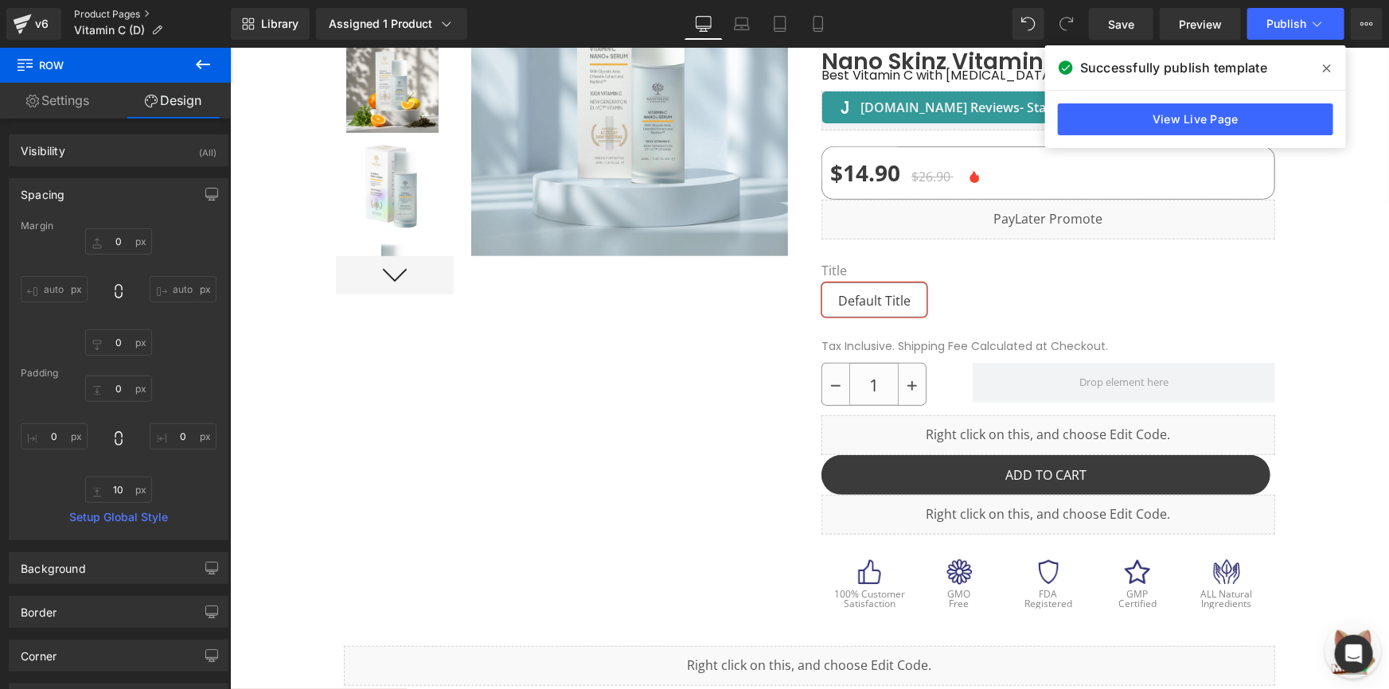
click at [119, 14] on link "Product Pages" at bounding box center [152, 14] width 157 height 13
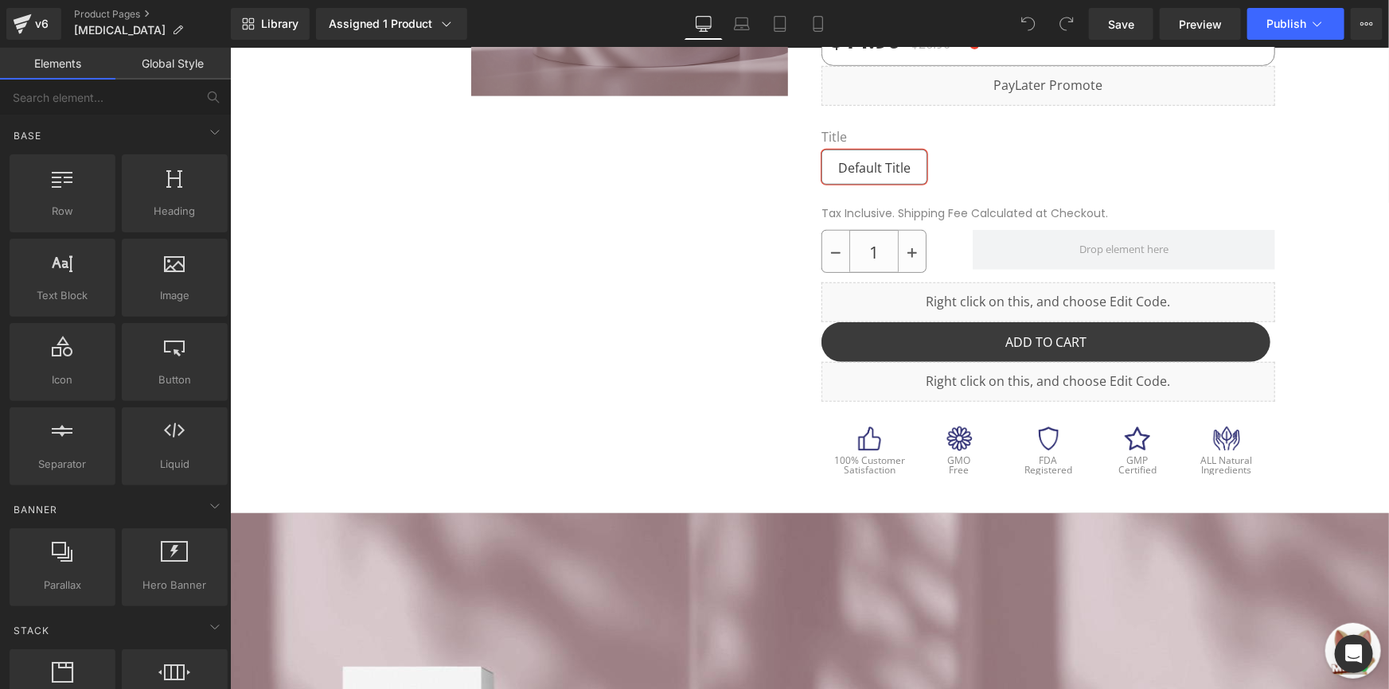
scroll to position [506, 0]
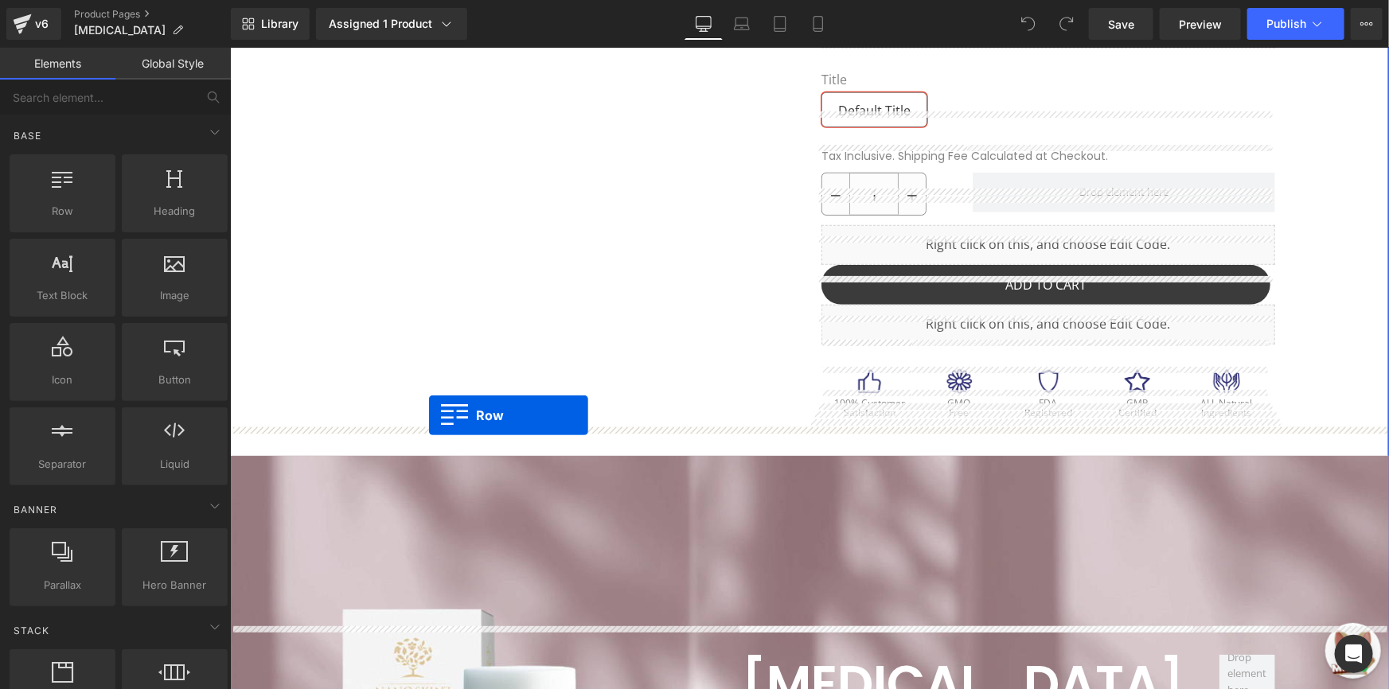
drag, startPoint x: 330, startPoint y: 267, endPoint x: 428, endPoint y: 414, distance: 176.9
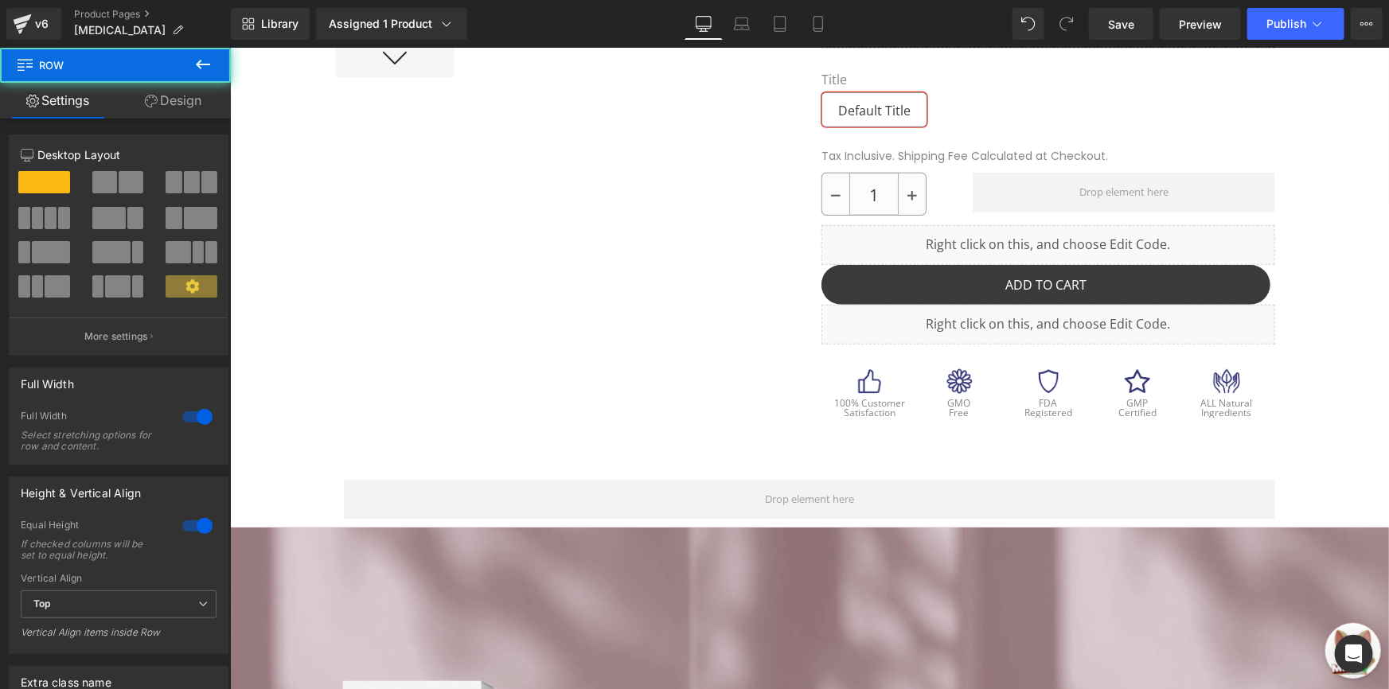
click at [206, 79] on button at bounding box center [203, 65] width 56 height 35
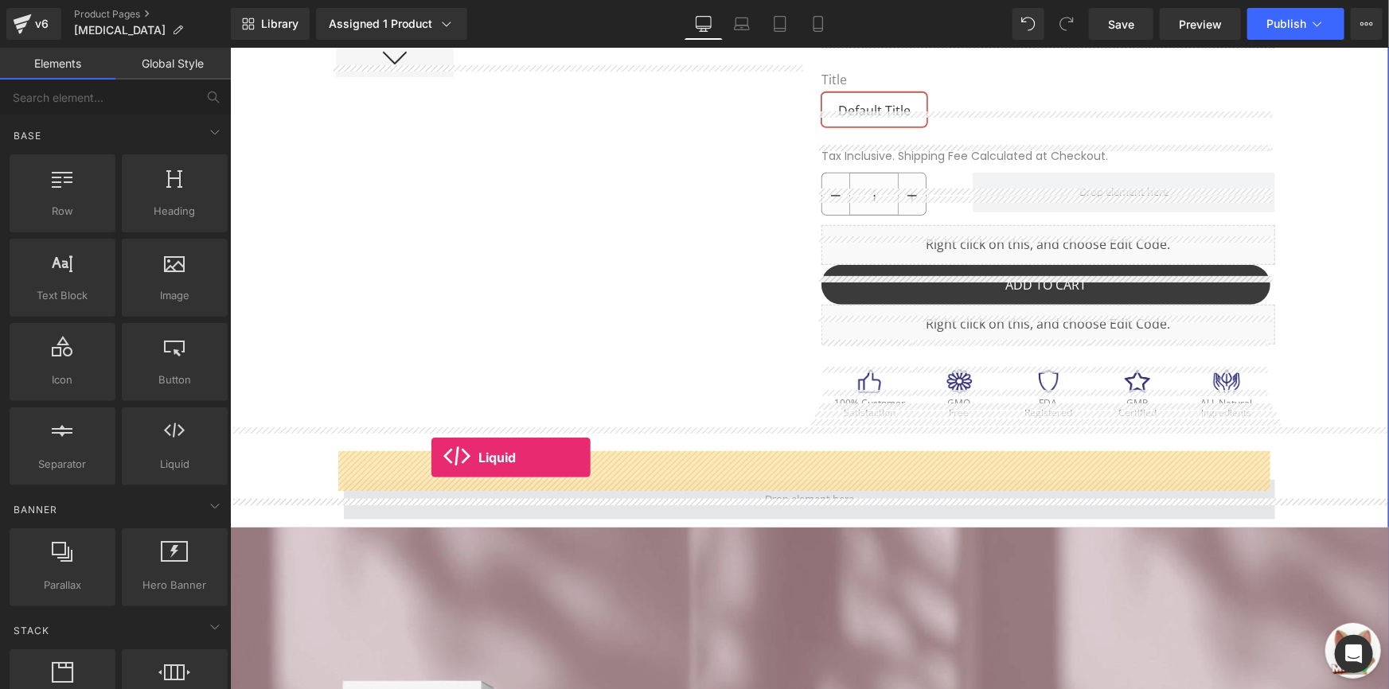
drag, startPoint x: 411, startPoint y: 505, endPoint x: 431, endPoint y: 457, distance: 51.7
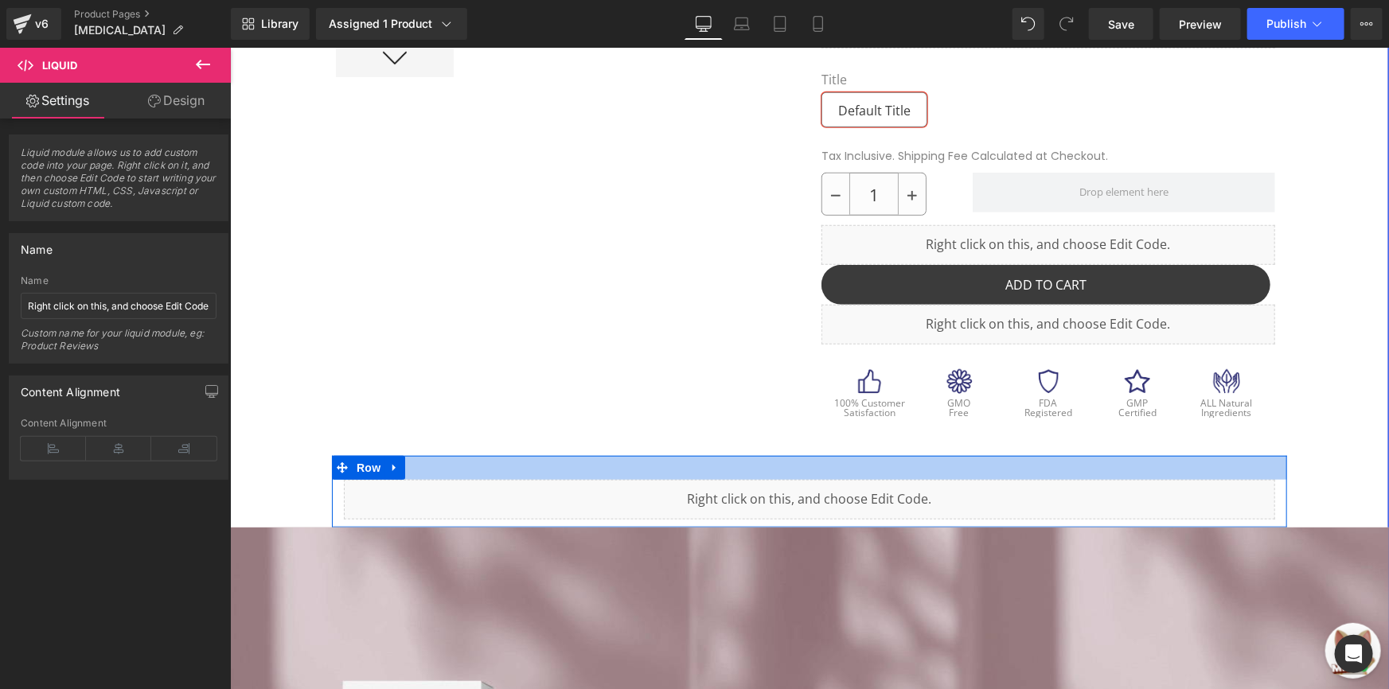
click at [416, 455] on div at bounding box center [808, 467] width 955 height 24
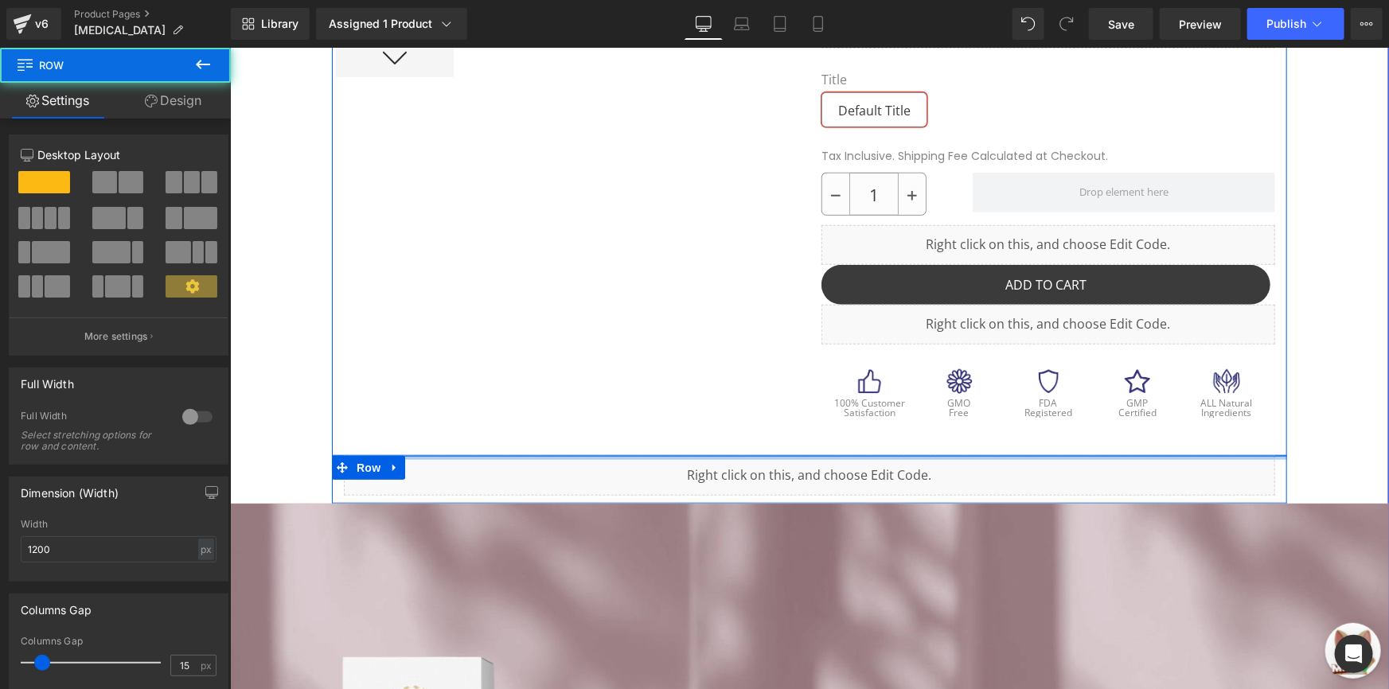
drag, startPoint x: 435, startPoint y: 444, endPoint x: 440, endPoint y: 395, distance: 49.6
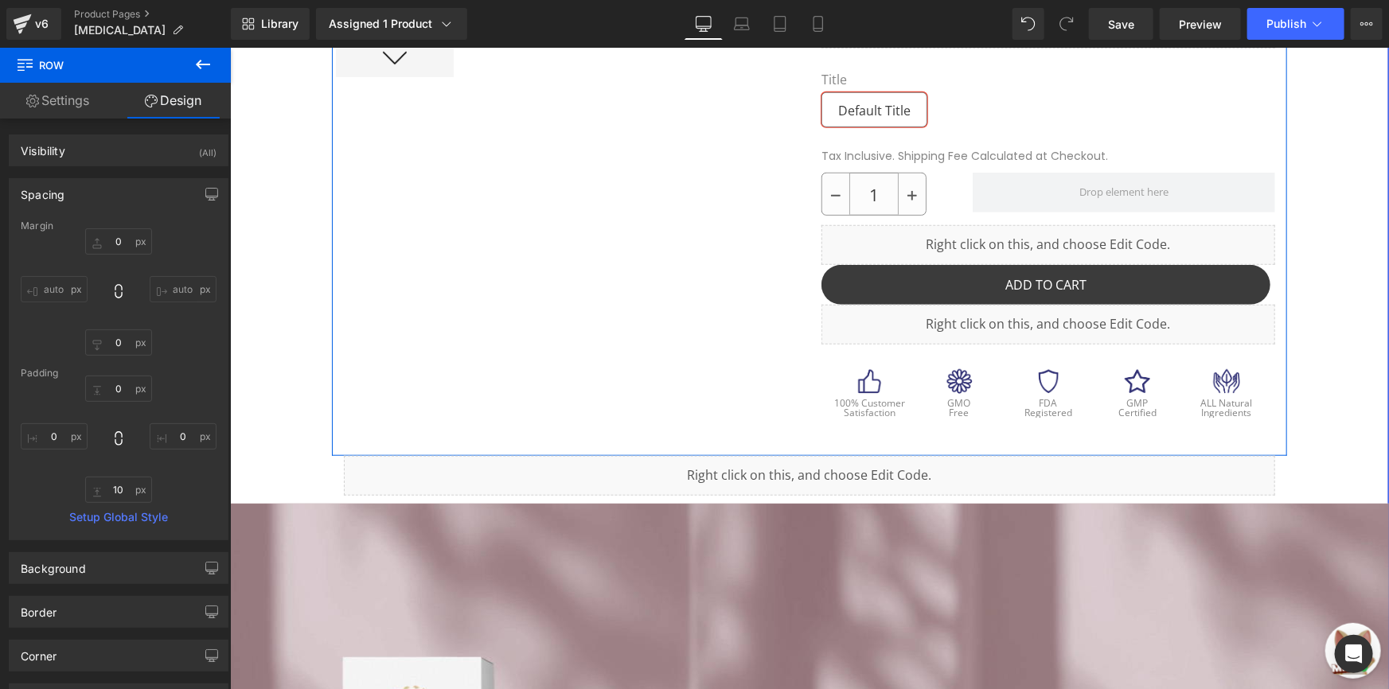
drag, startPoint x: 426, startPoint y: 428, endPoint x: 431, endPoint y: 405, distance: 23.7
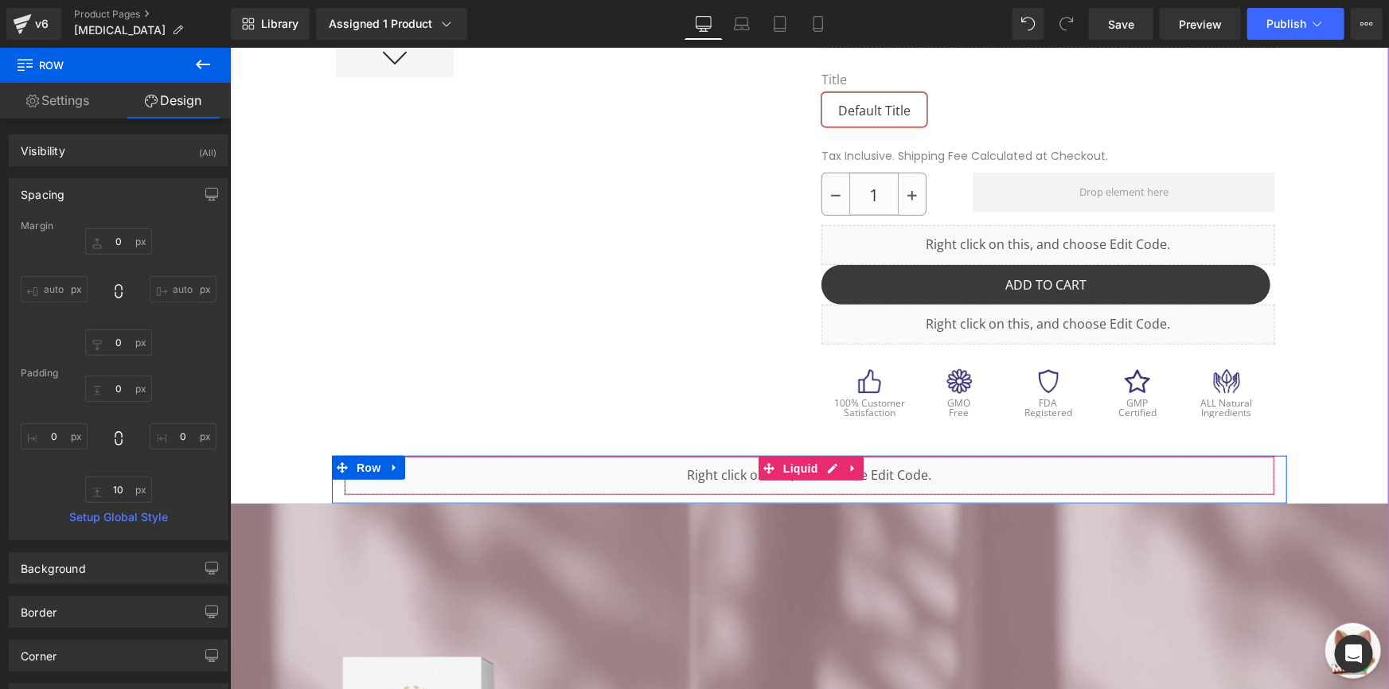
click at [465, 455] on div "Liquid" at bounding box center [808, 475] width 931 height 40
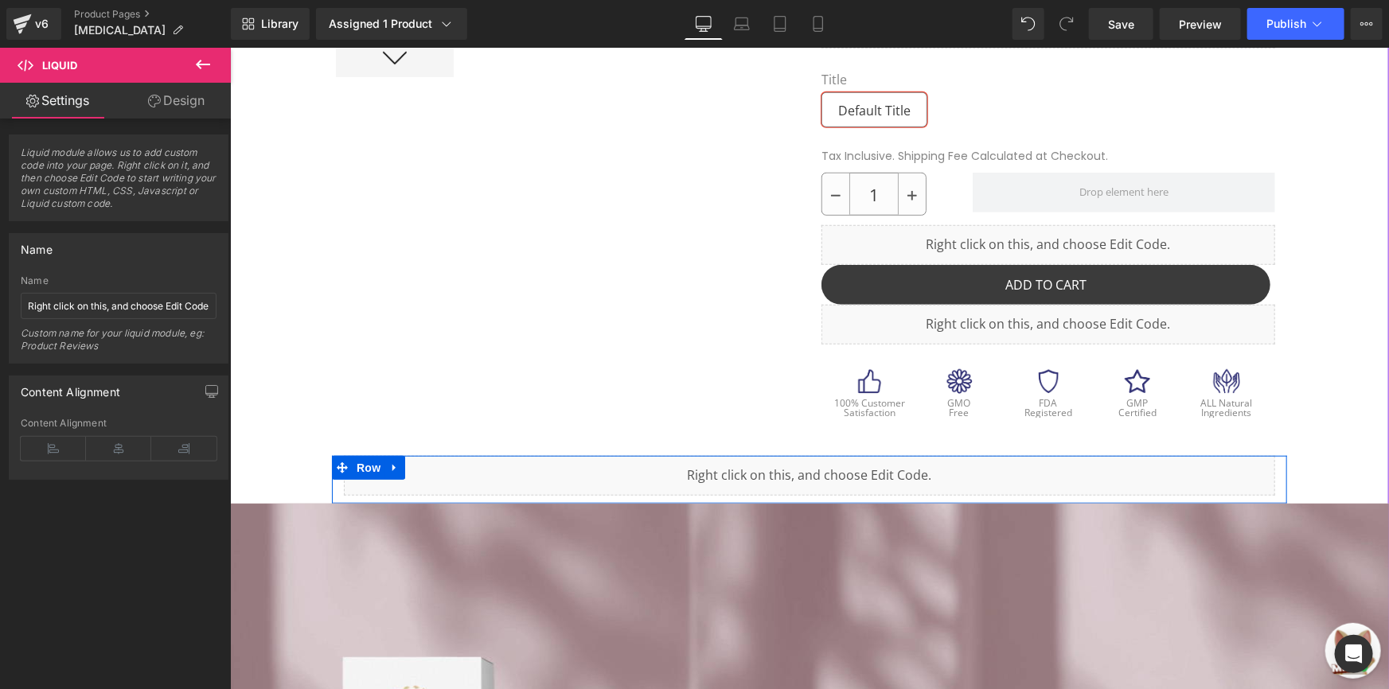
drag, startPoint x: 824, startPoint y: 444, endPoint x: 972, endPoint y: 478, distance: 152.0
click at [824, 463] on icon at bounding box center [827, 468] width 9 height 10
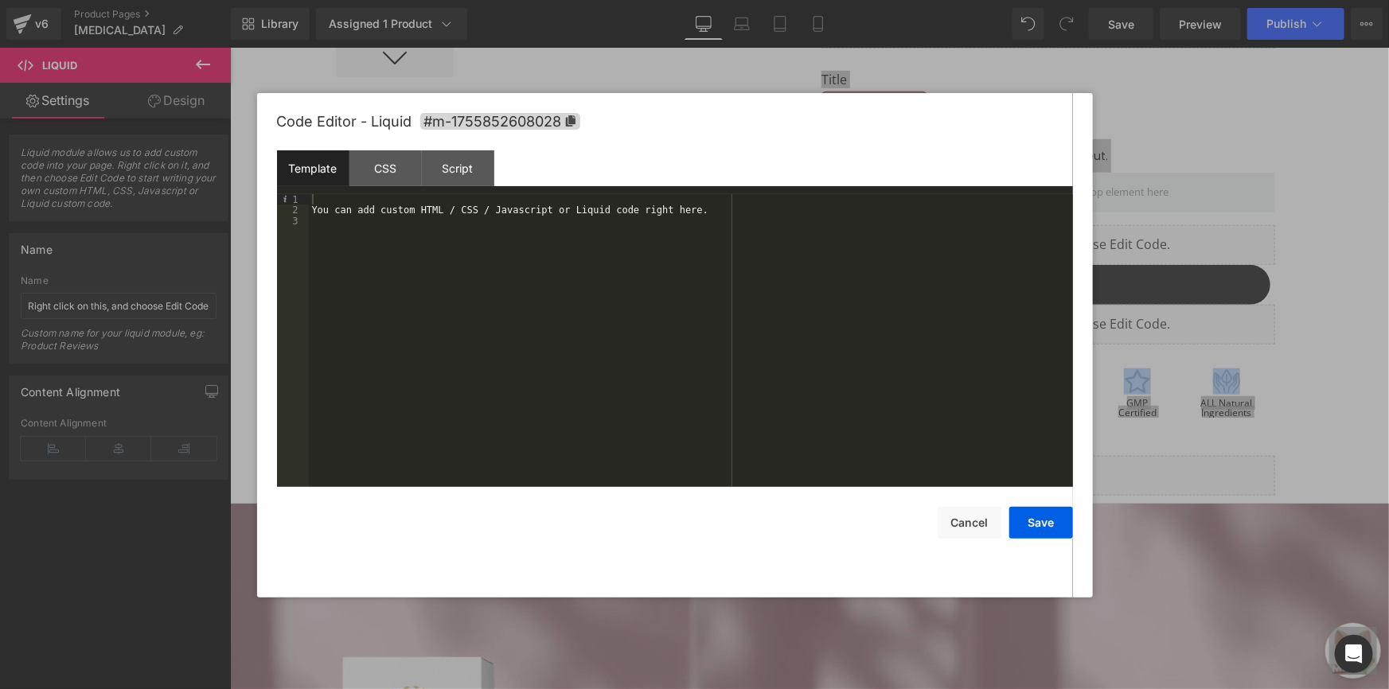
click at [510, 263] on div "You can add custom HTML / CSS / Javascript or Liquid code right here." at bounding box center [691, 351] width 764 height 314
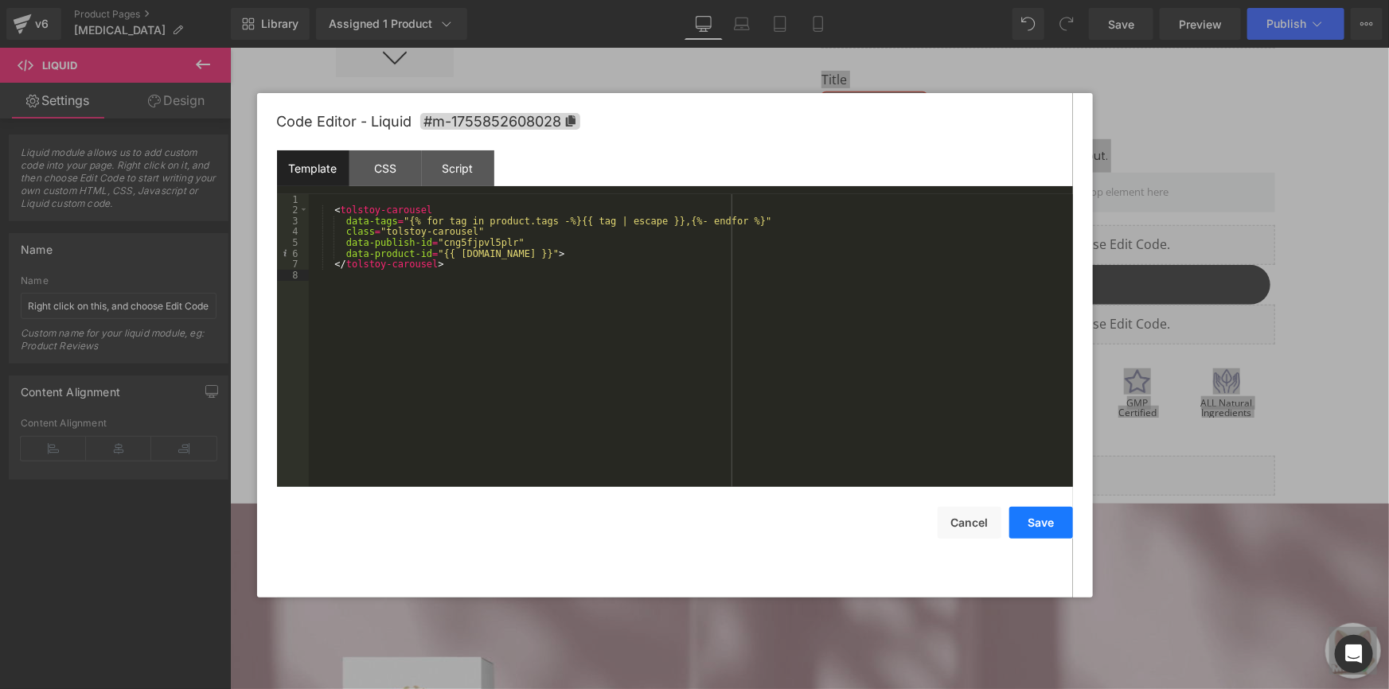
click at [1035, 525] on button "Save" at bounding box center [1041, 523] width 64 height 32
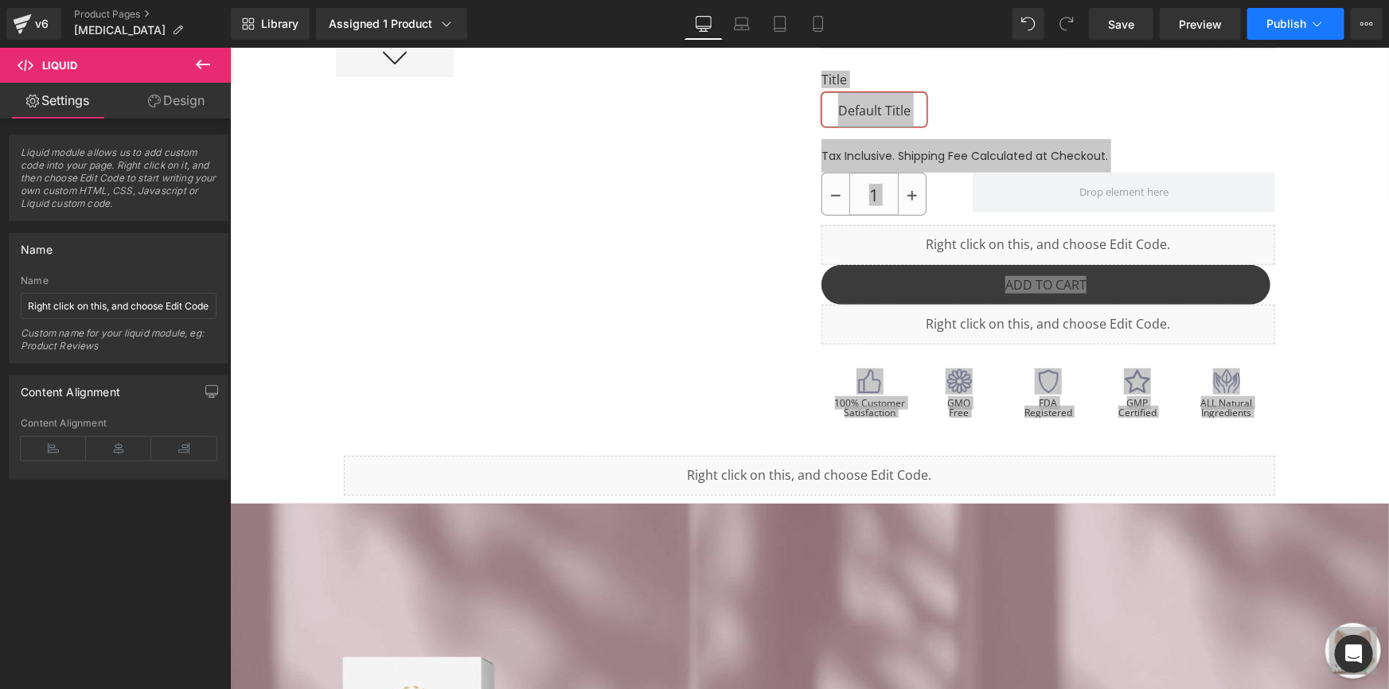
click at [1304, 20] on span "Publish" at bounding box center [1287, 24] width 40 height 13
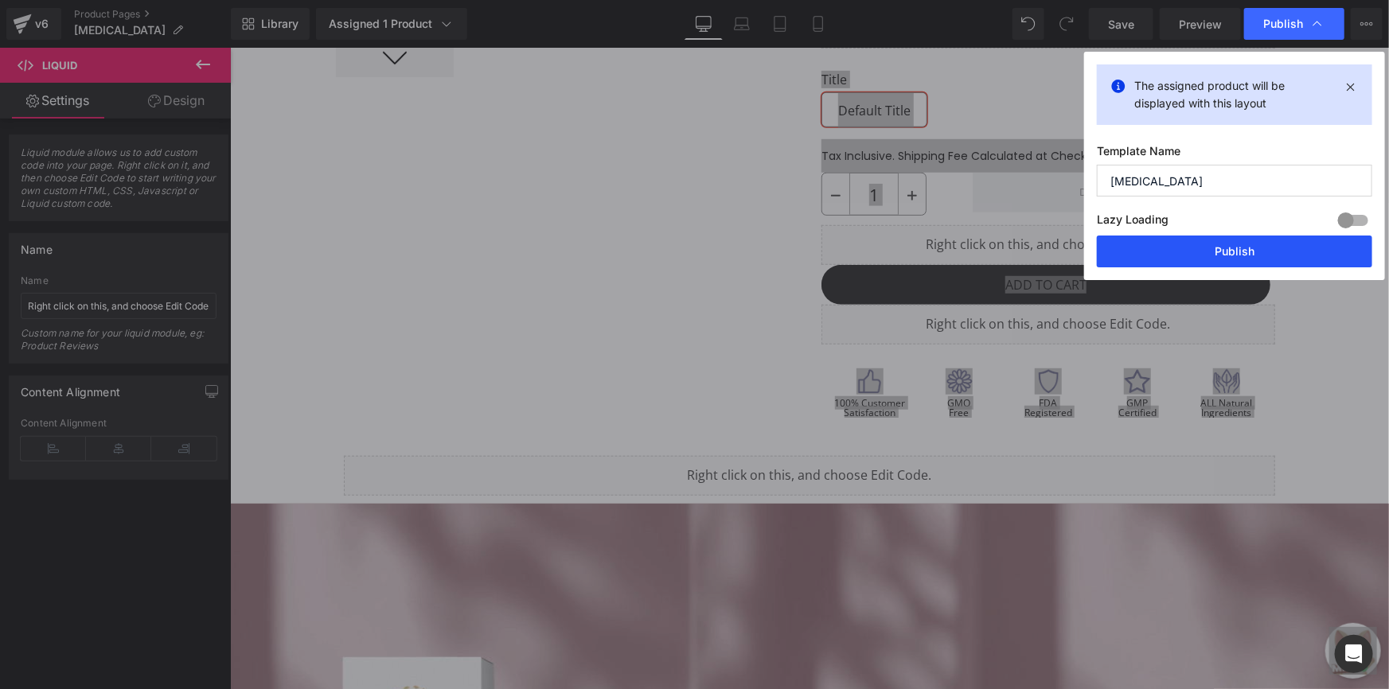
click at [1233, 255] on button "Publish" at bounding box center [1234, 252] width 275 height 32
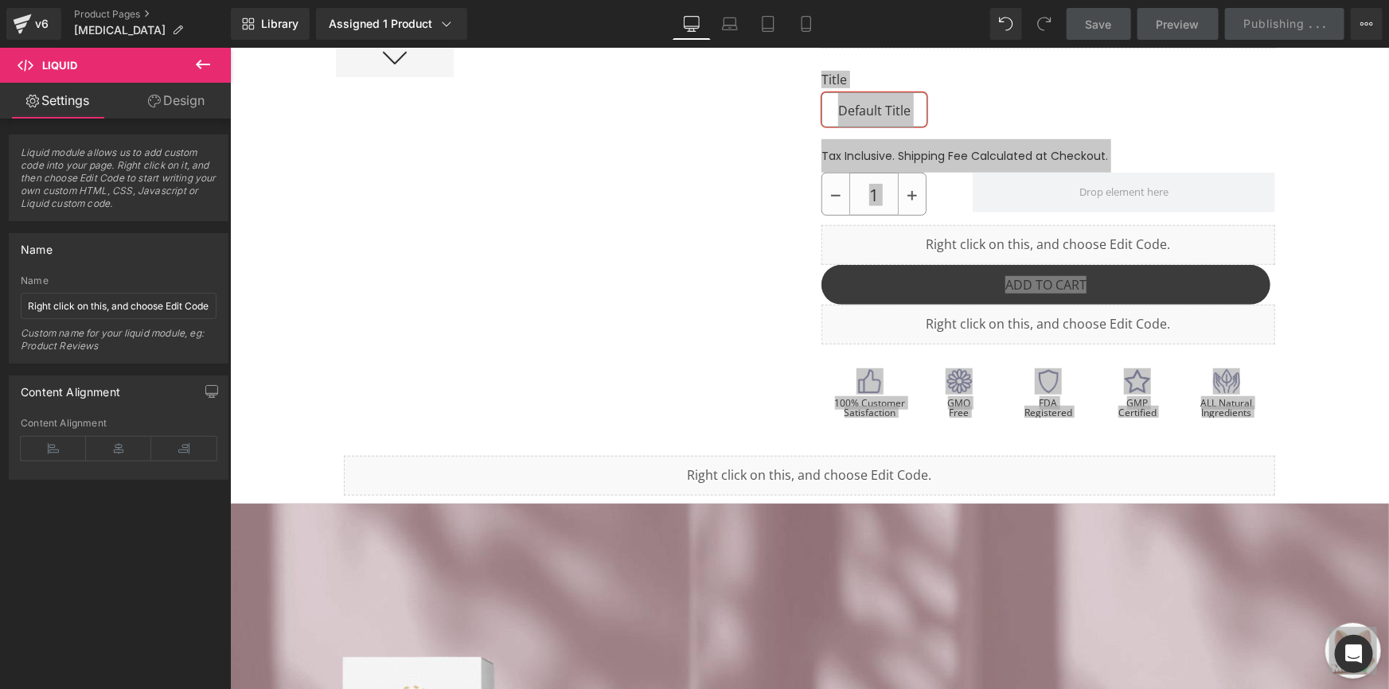
click at [973, 29] on div "Library Assigned 1 Product Product Preview Nano Skinz Niacinamide Serum - 30ml …" at bounding box center [810, 24] width 1158 height 32
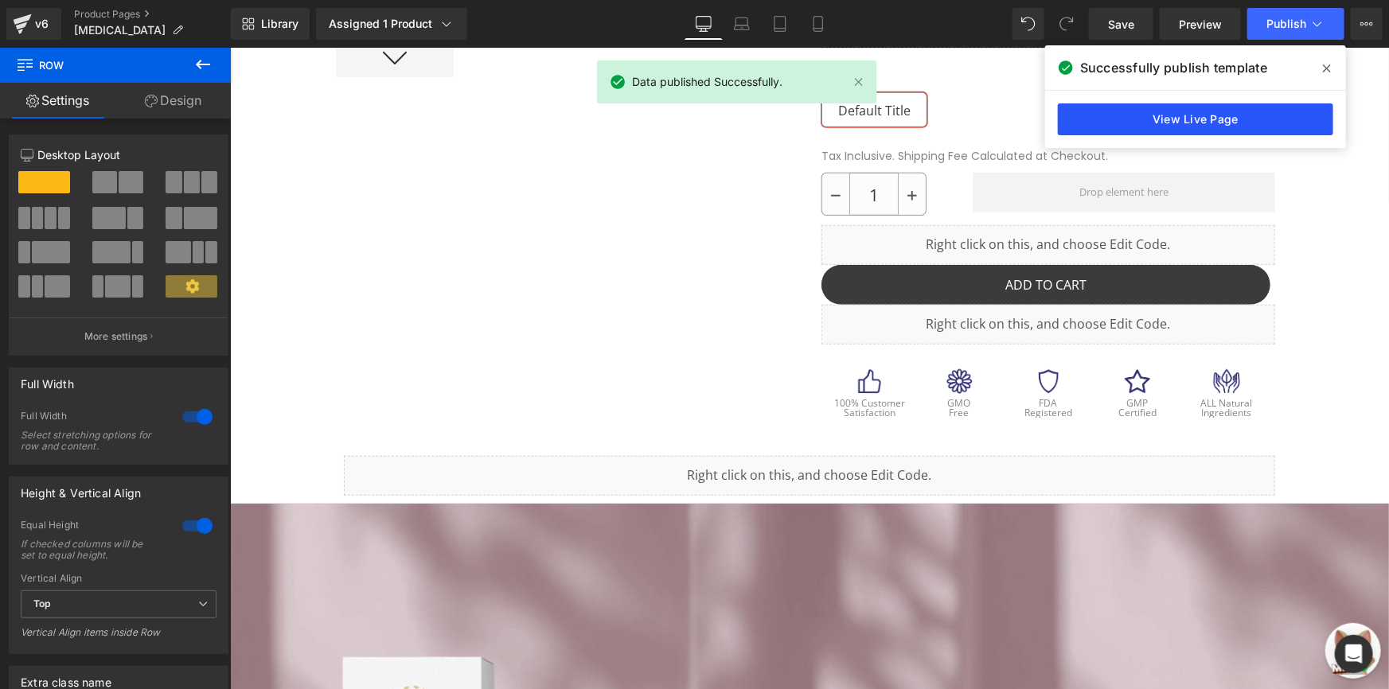
click at [1170, 127] on link "View Live Page" at bounding box center [1195, 119] width 275 height 32
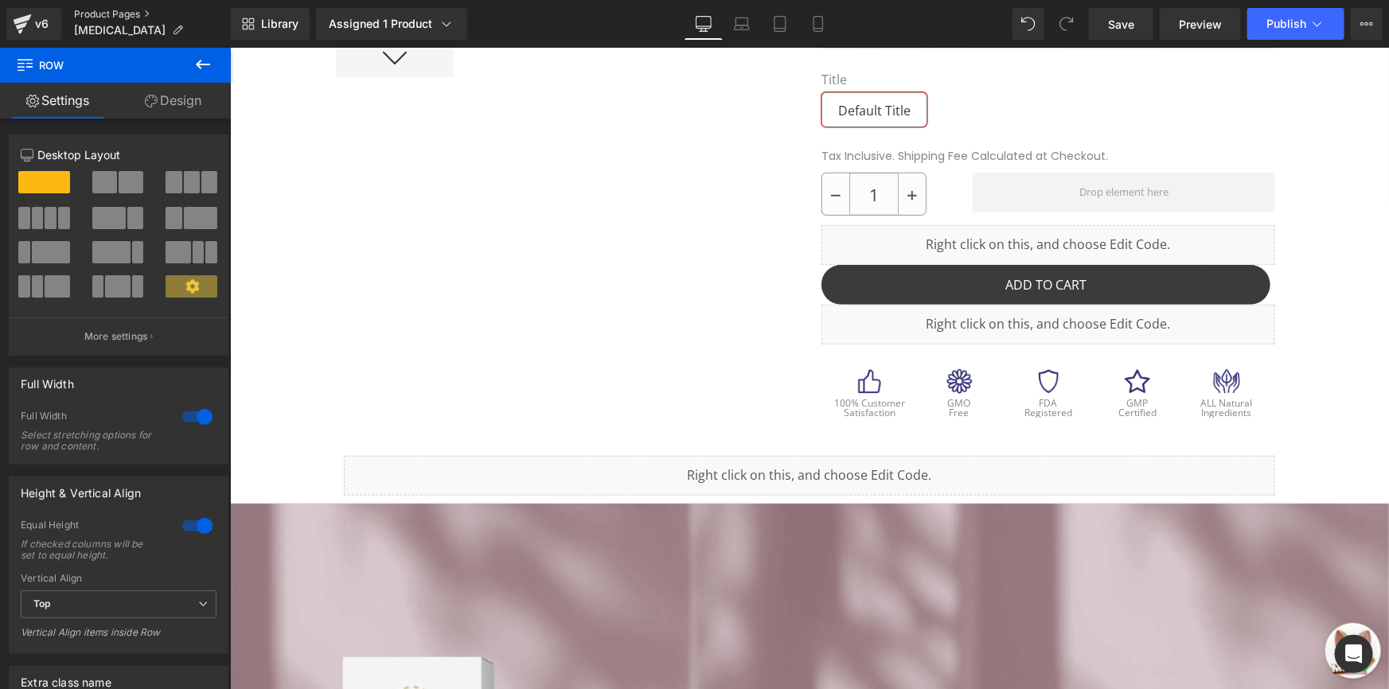
click at [103, 13] on link "Product Pages" at bounding box center [152, 14] width 157 height 13
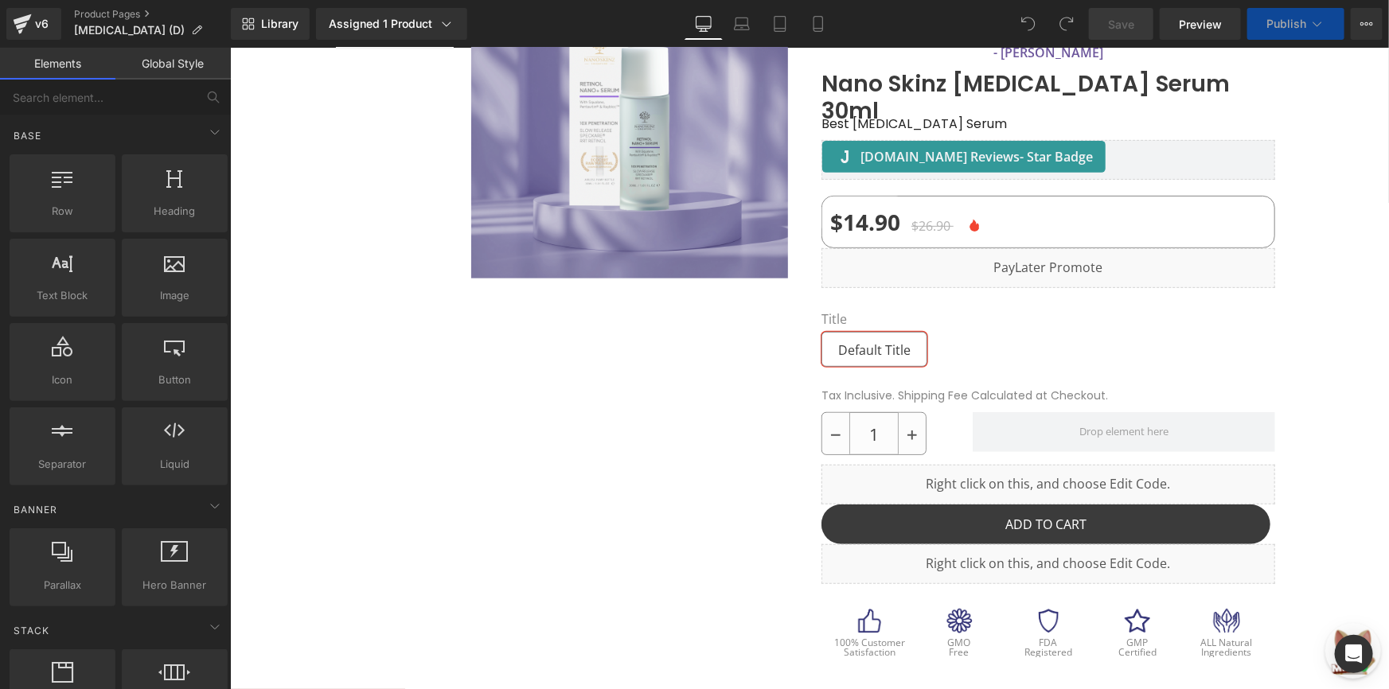
scroll to position [289, 0]
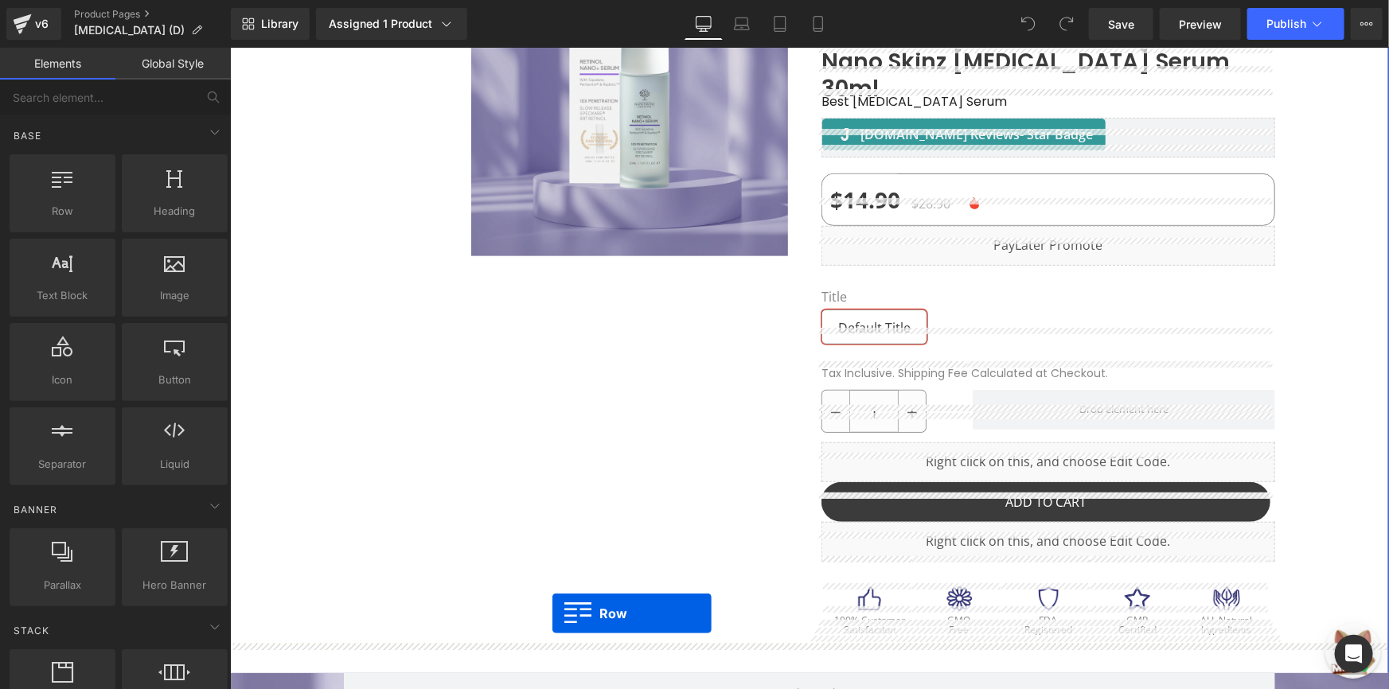
drag, startPoint x: 272, startPoint y: 243, endPoint x: 552, endPoint y: 613, distance: 463.8
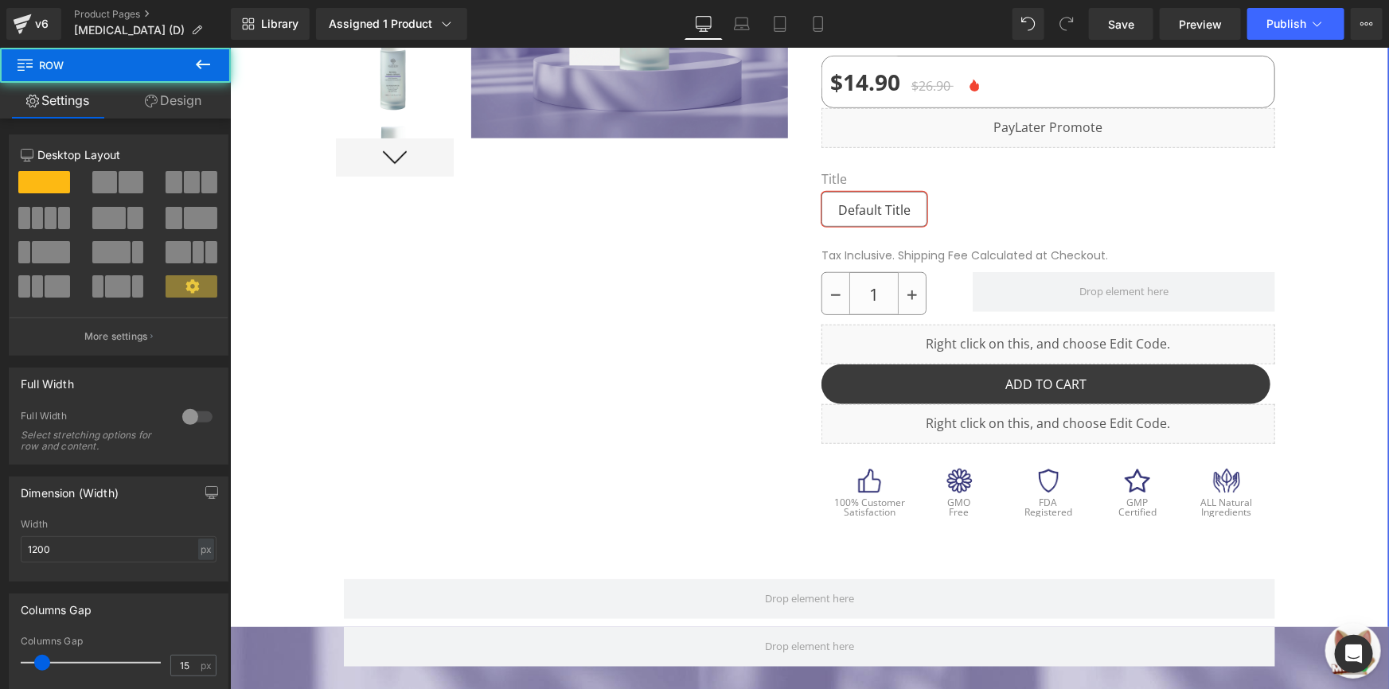
scroll to position [506, 0]
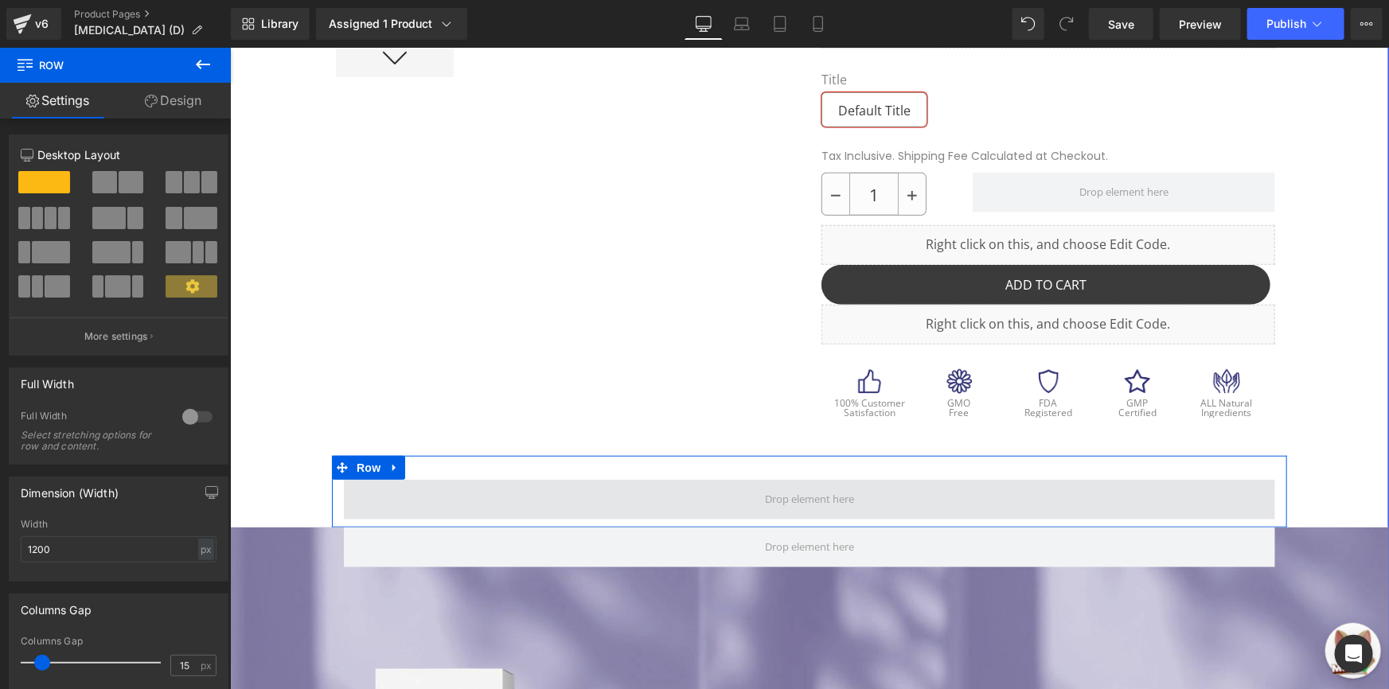
click at [528, 483] on span at bounding box center [808, 499] width 931 height 40
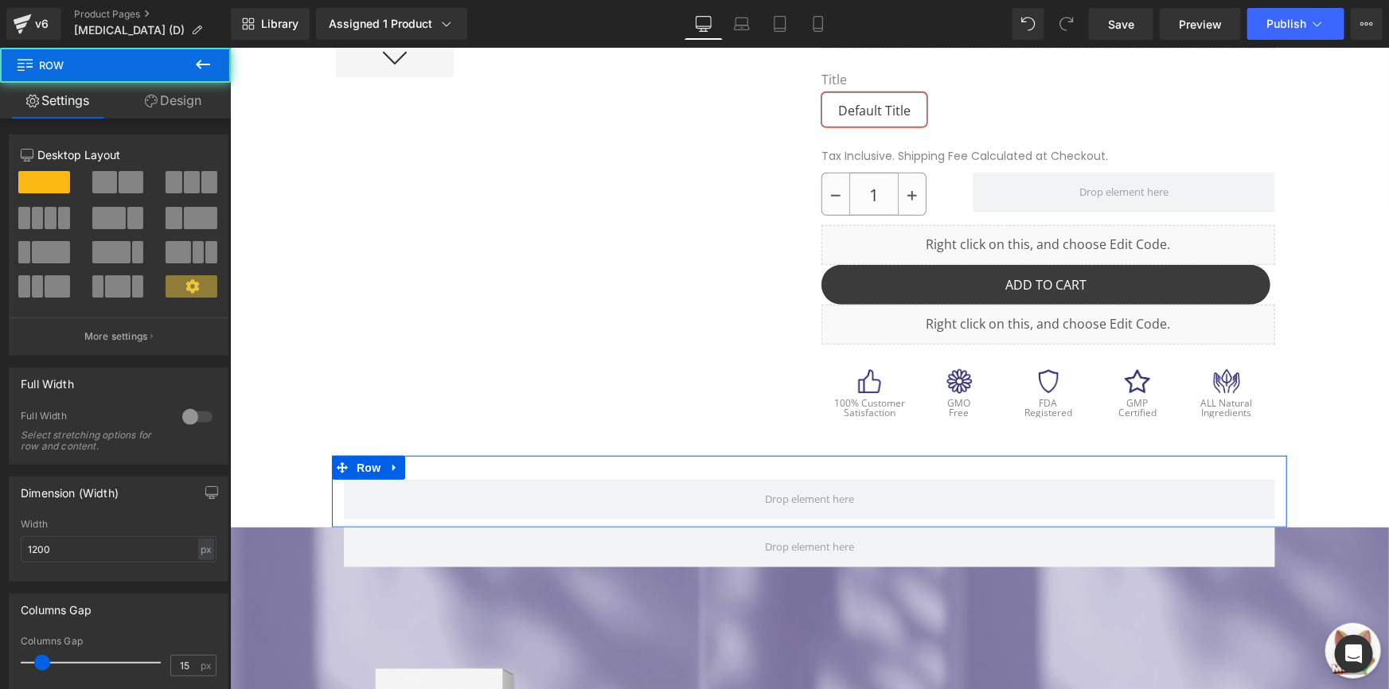
click at [182, 111] on link "Design" at bounding box center [172, 101] width 115 height 36
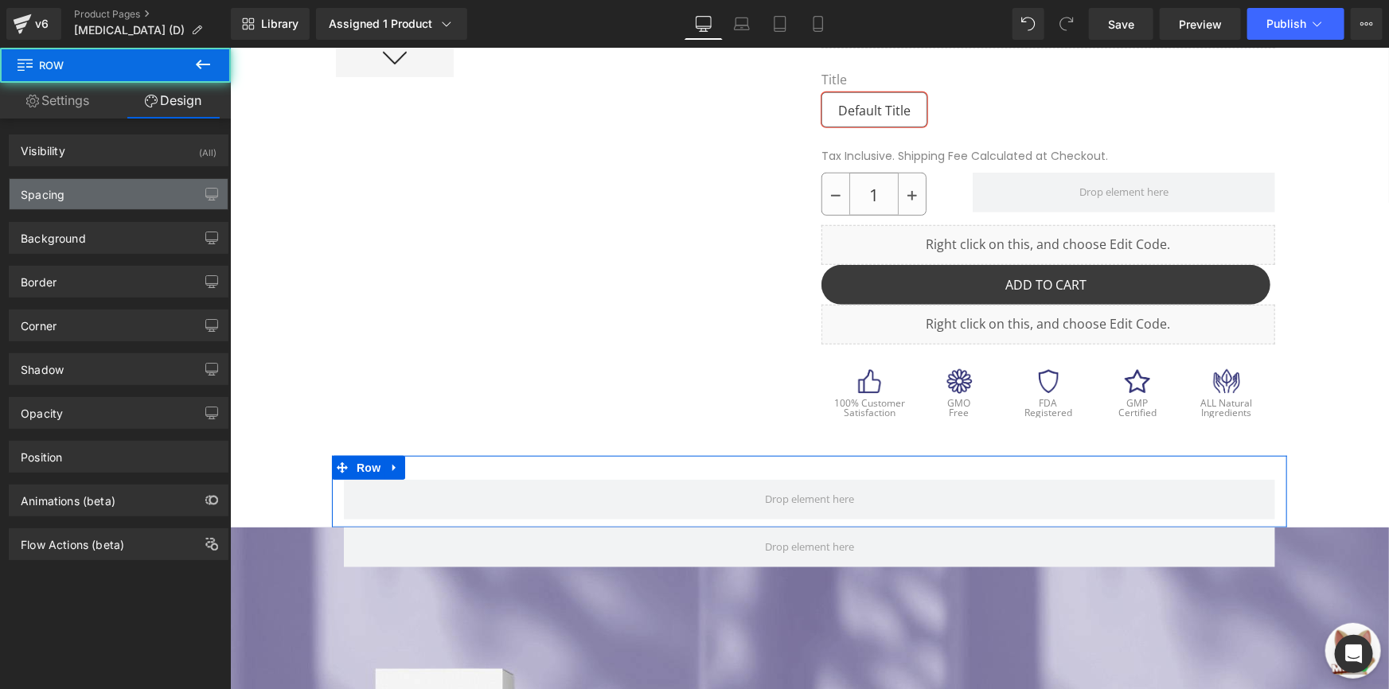
click at [173, 182] on div "Spacing" at bounding box center [119, 194] width 218 height 30
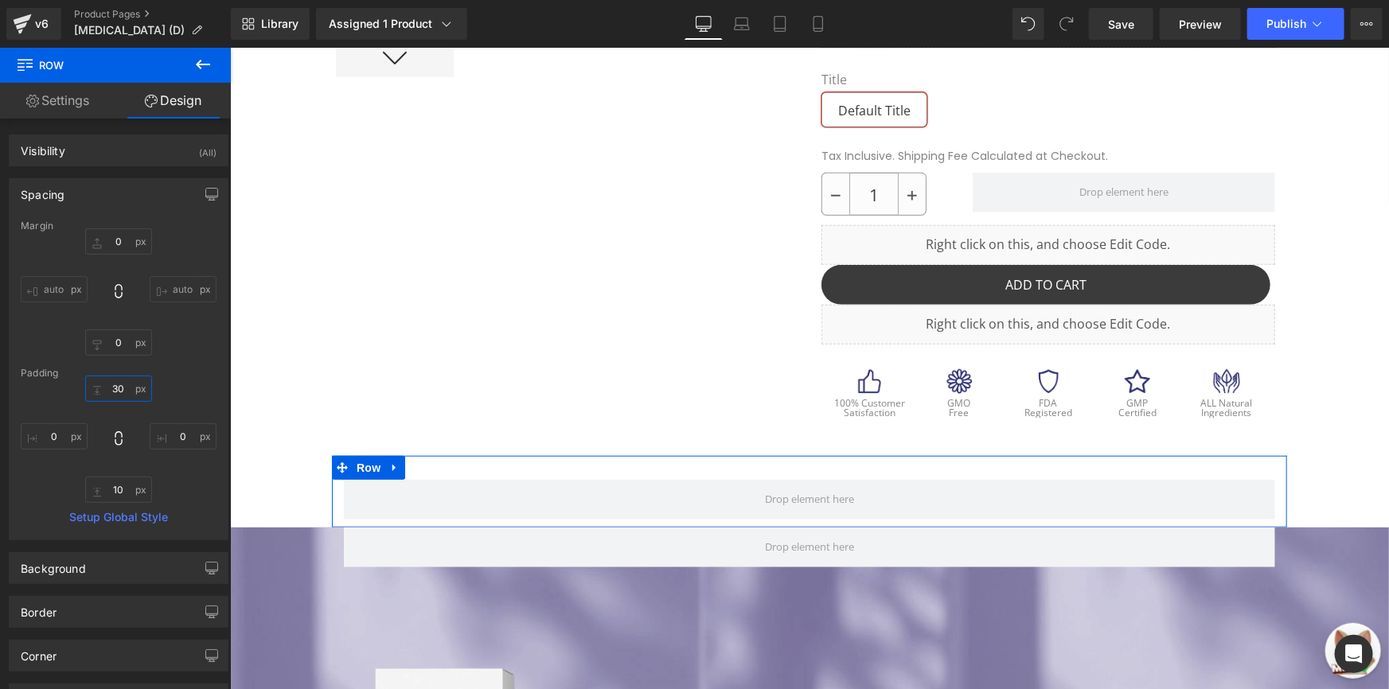
click at [114, 394] on input "30" at bounding box center [118, 389] width 67 height 26
click at [127, 396] on input "30" at bounding box center [118, 389] width 67 height 26
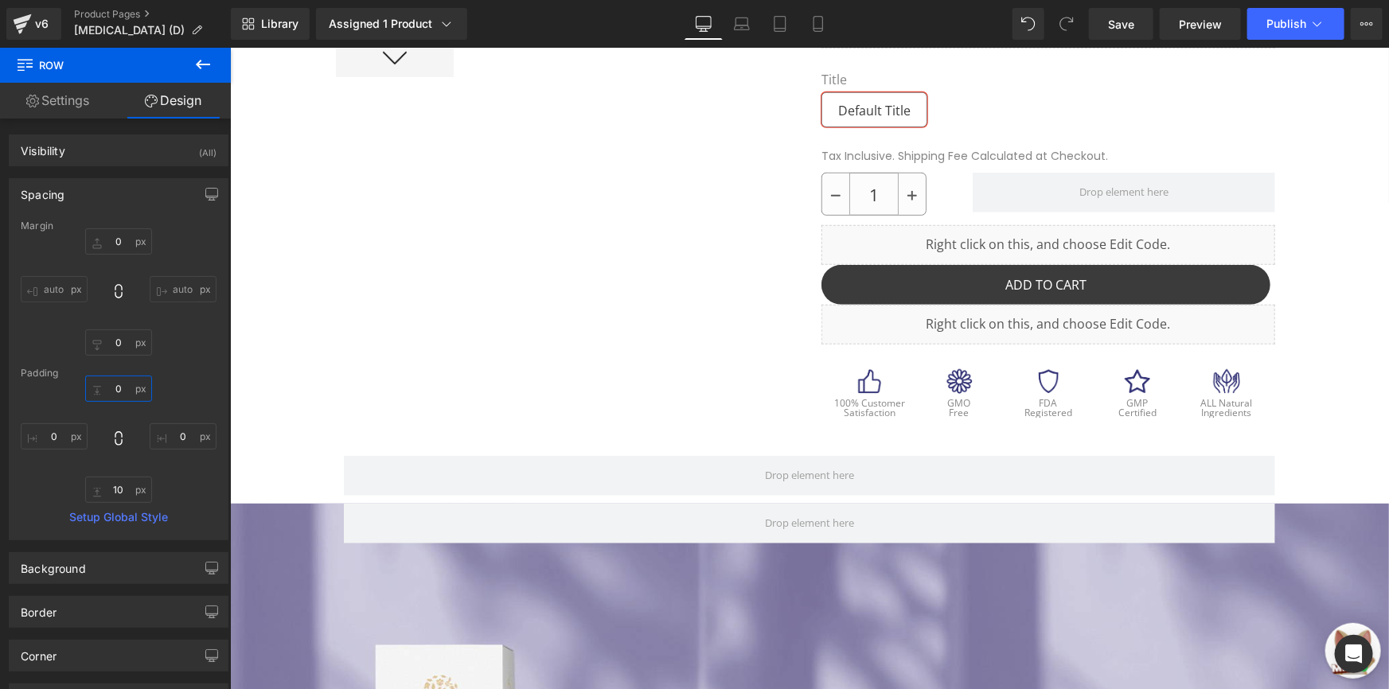
type input "0"
click at [208, 72] on icon at bounding box center [202, 64] width 19 height 19
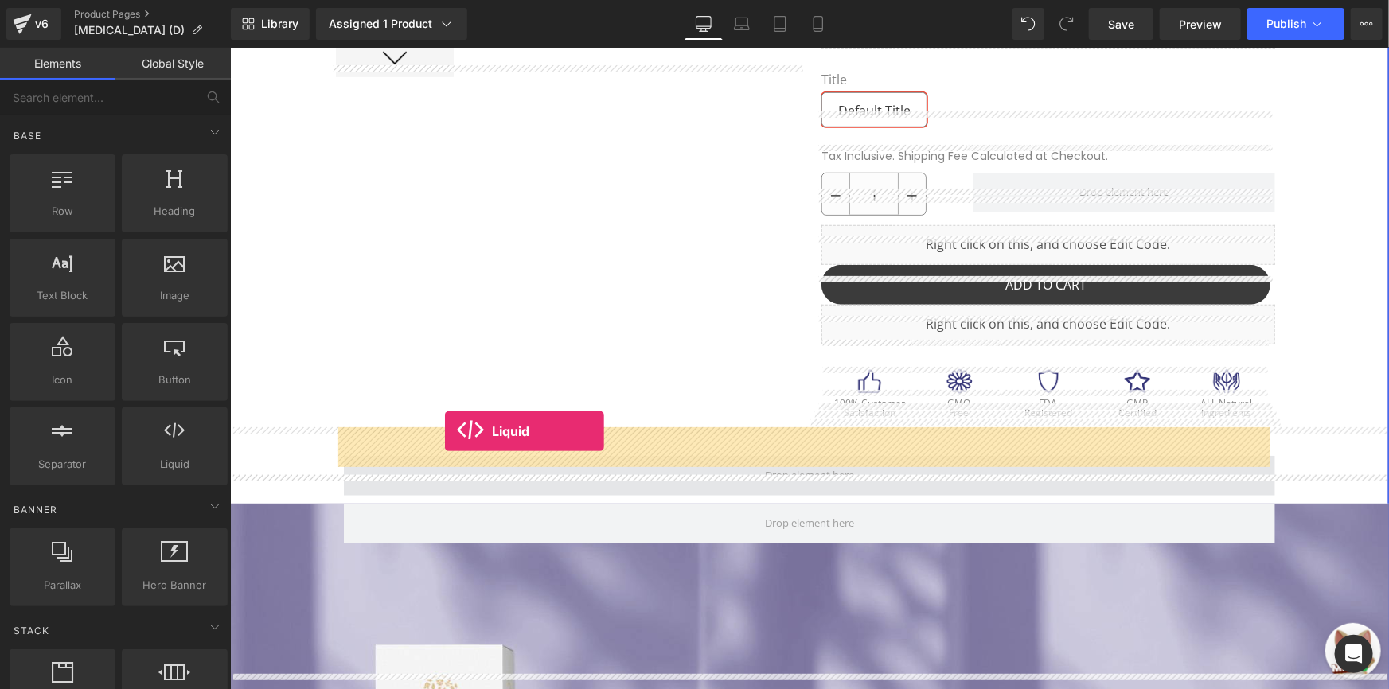
drag, startPoint x: 456, startPoint y: 506, endPoint x: 444, endPoint y: 430, distance: 77.4
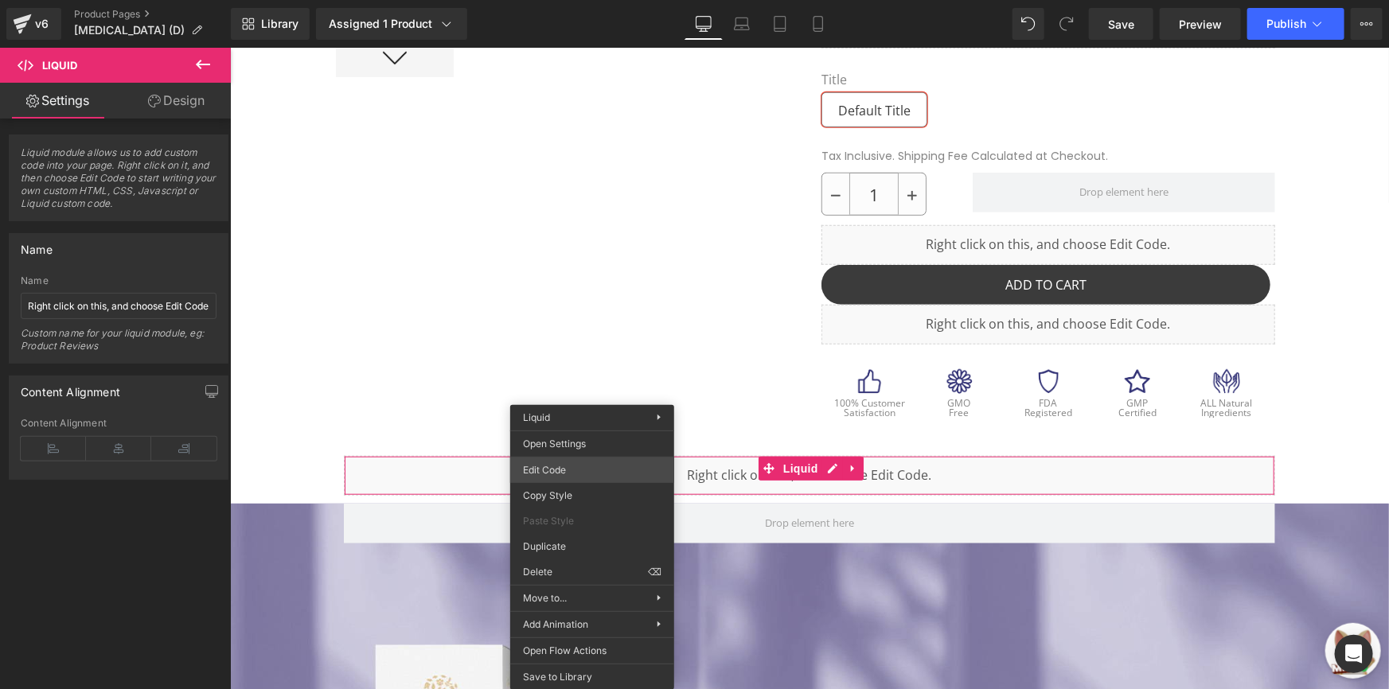
click at [638, 0] on div "Liquid You are previewing how the will restyle your page. You can not edit Elem…" at bounding box center [694, 0] width 1389 height 0
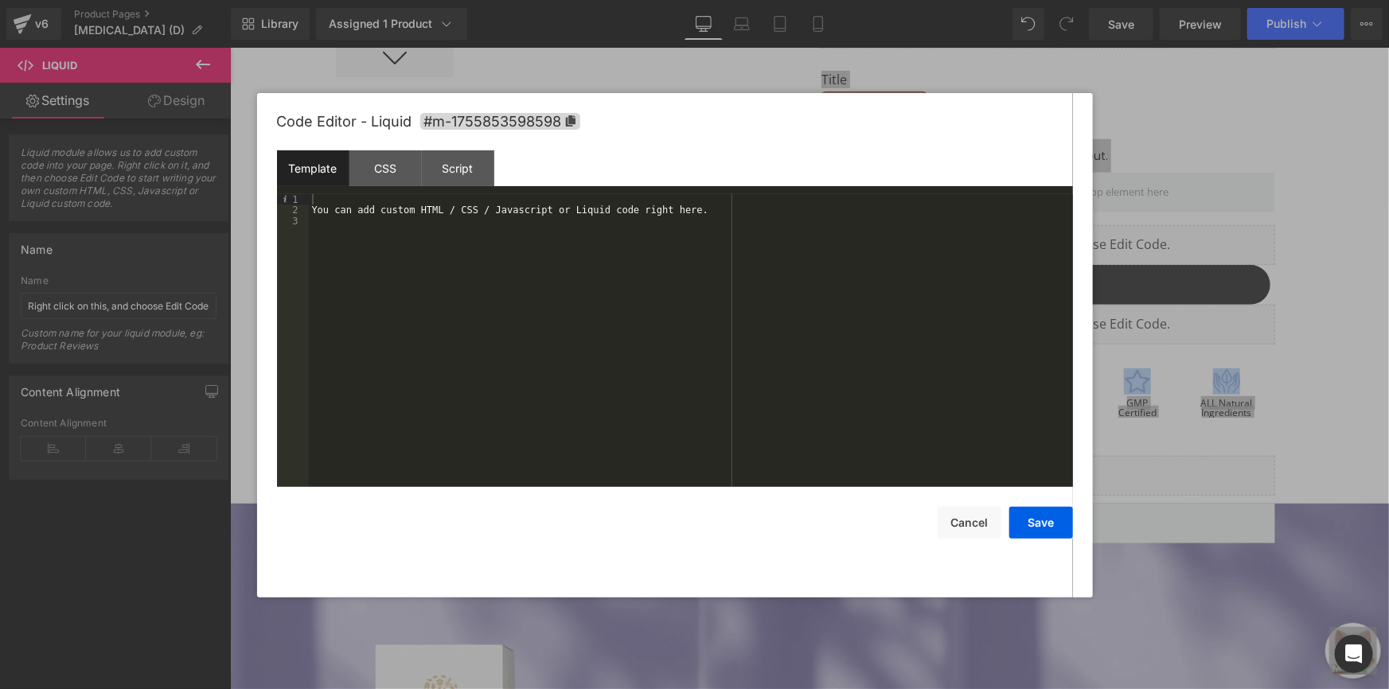
click at [701, 264] on div "You can add custom HTML / CSS / Javascript or Liquid code right here." at bounding box center [691, 351] width 764 height 314
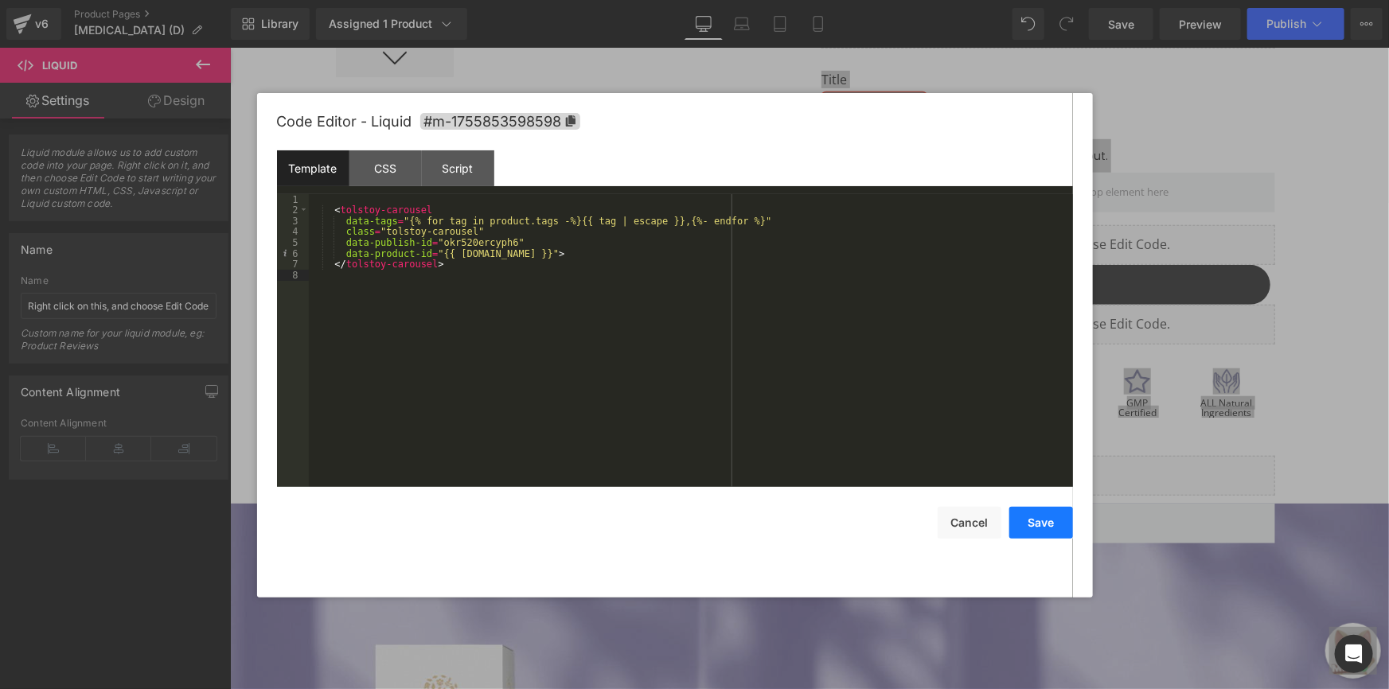
click at [1034, 522] on button "Save" at bounding box center [1041, 523] width 64 height 32
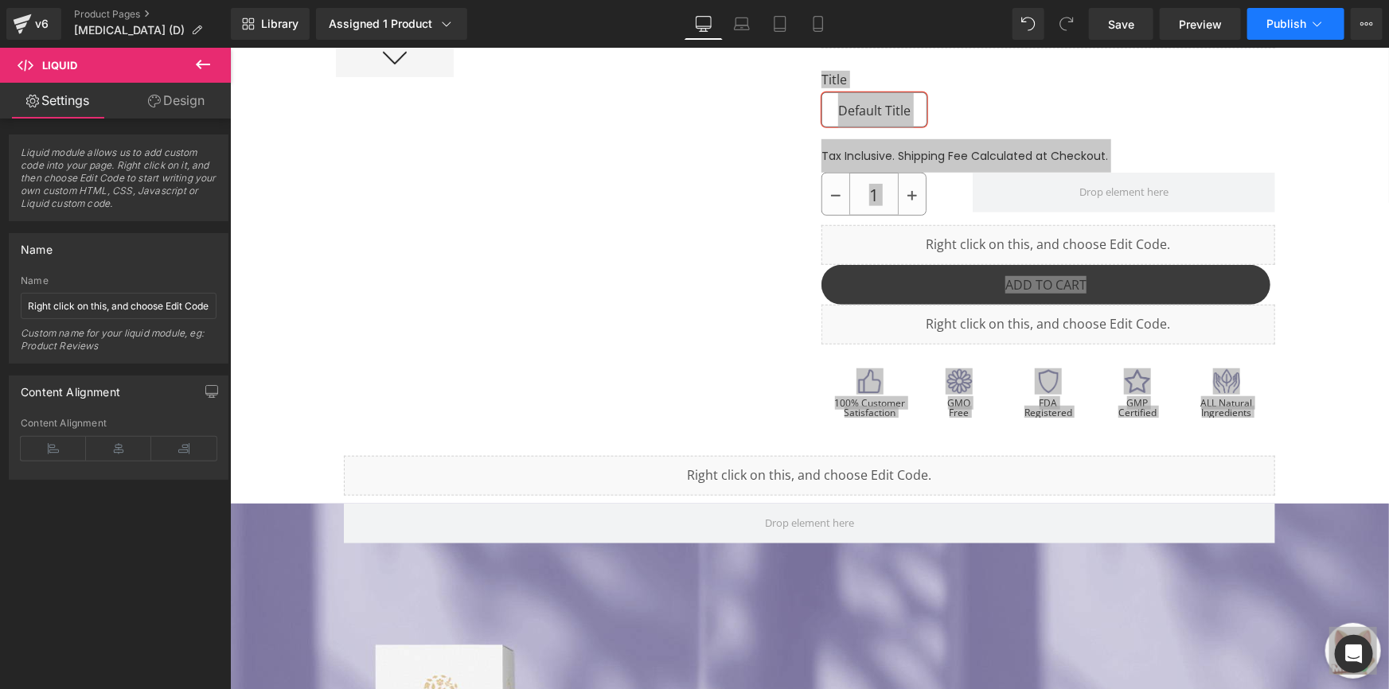
click at [1320, 32] on button "Publish" at bounding box center [1295, 24] width 97 height 32
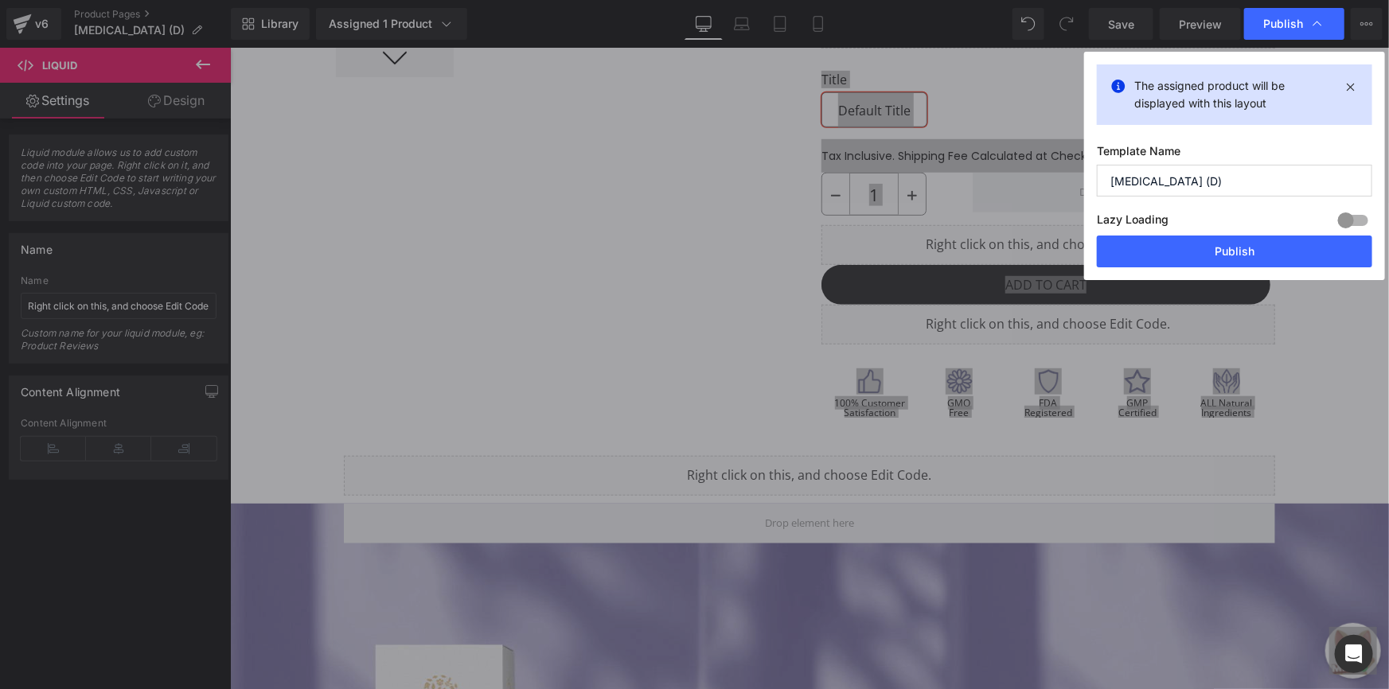
click at [1262, 270] on div "The assigned product will be displayed with this layout Template Name Retinol (…" at bounding box center [1234, 166] width 301 height 228
click at [1263, 259] on button "Publish" at bounding box center [1234, 252] width 275 height 32
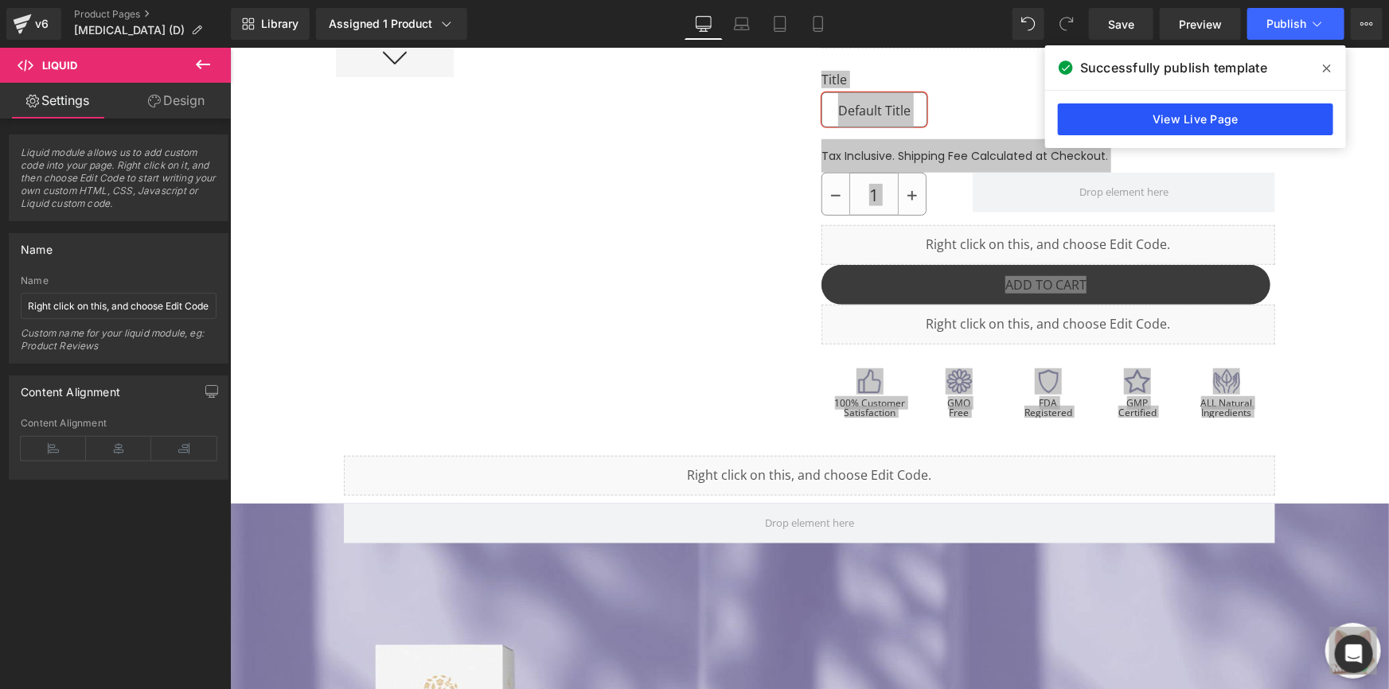
click at [1153, 127] on link "View Live Page" at bounding box center [1195, 119] width 275 height 32
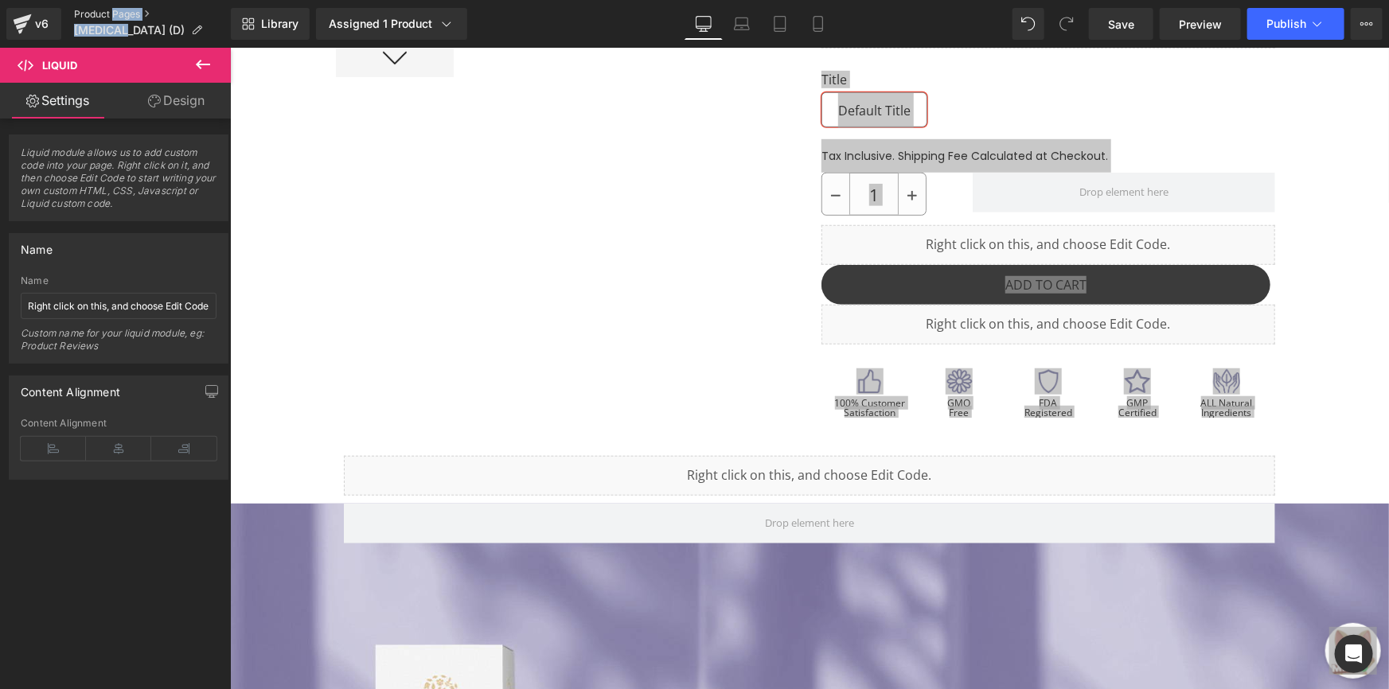
click at [111, 18] on ul "Product Pages Retinol (D)" at bounding box center [152, 24] width 157 height 32
click at [111, 18] on link "Product Pages" at bounding box center [152, 14] width 157 height 13
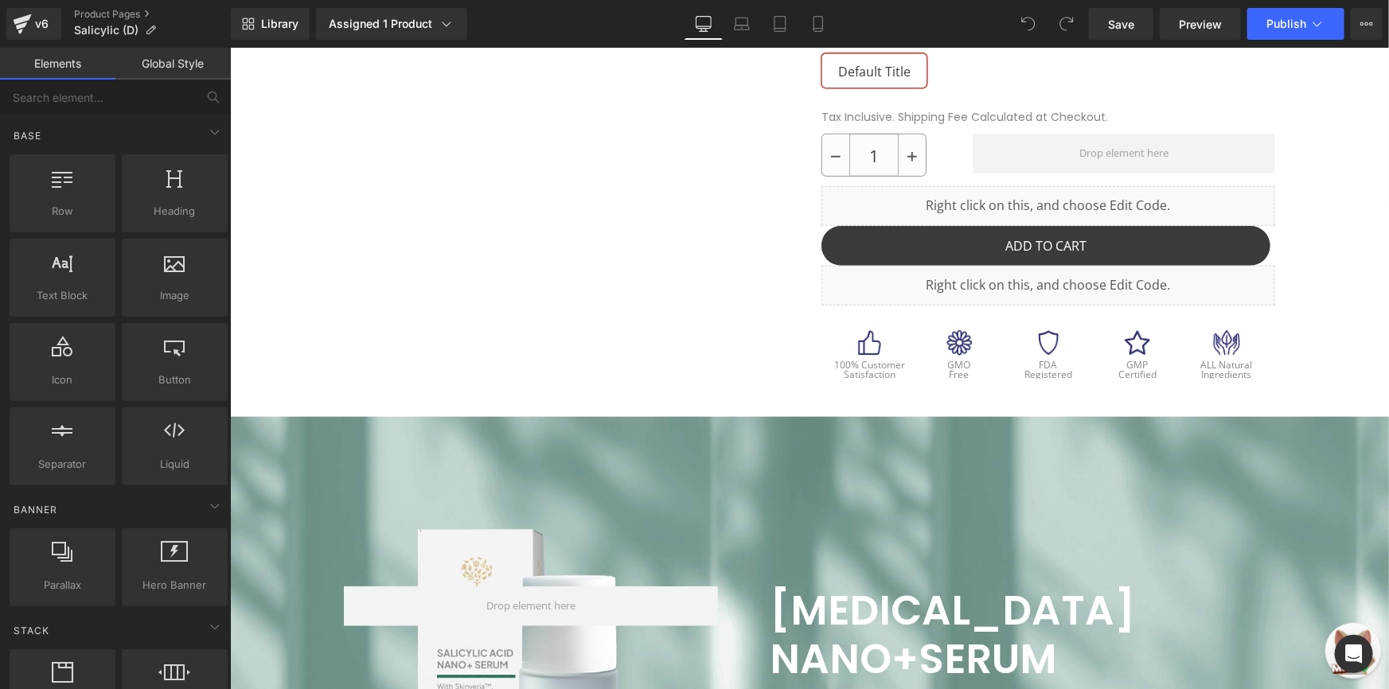
scroll to position [602, 0]
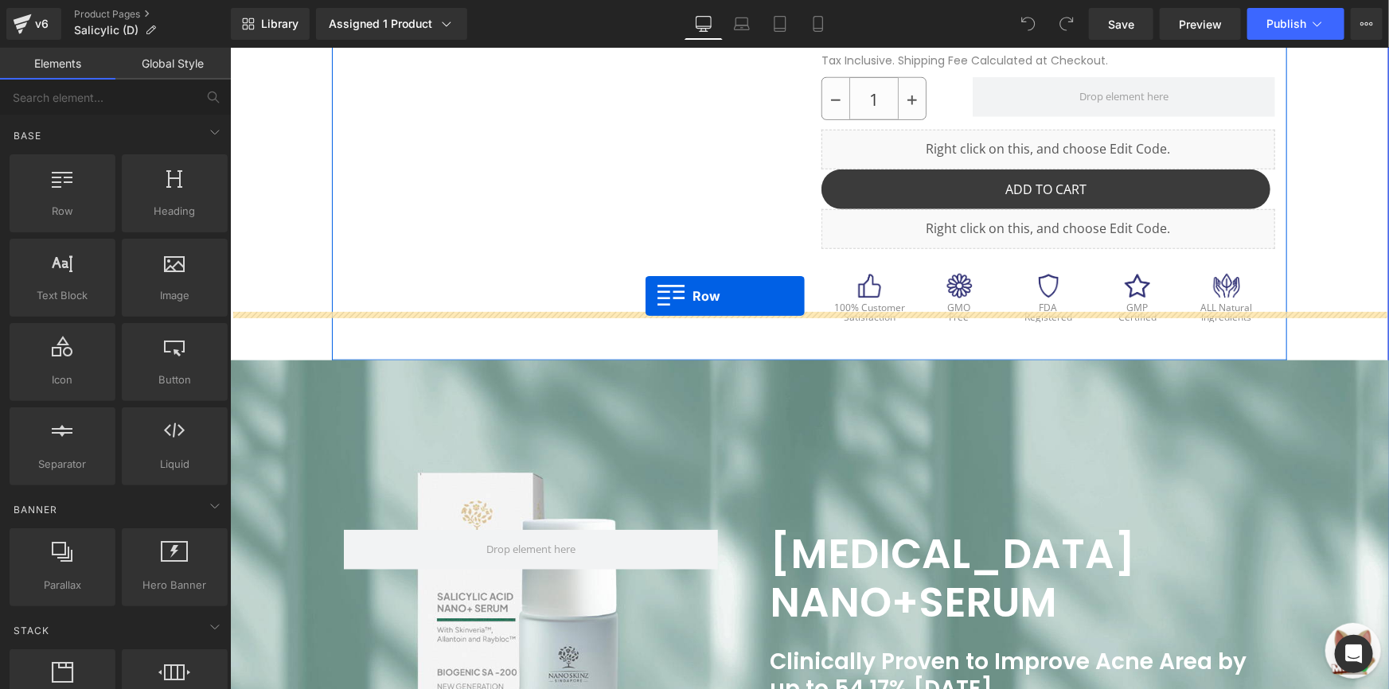
drag, startPoint x: 316, startPoint y: 257, endPoint x: 645, endPoint y: 295, distance: 330.9
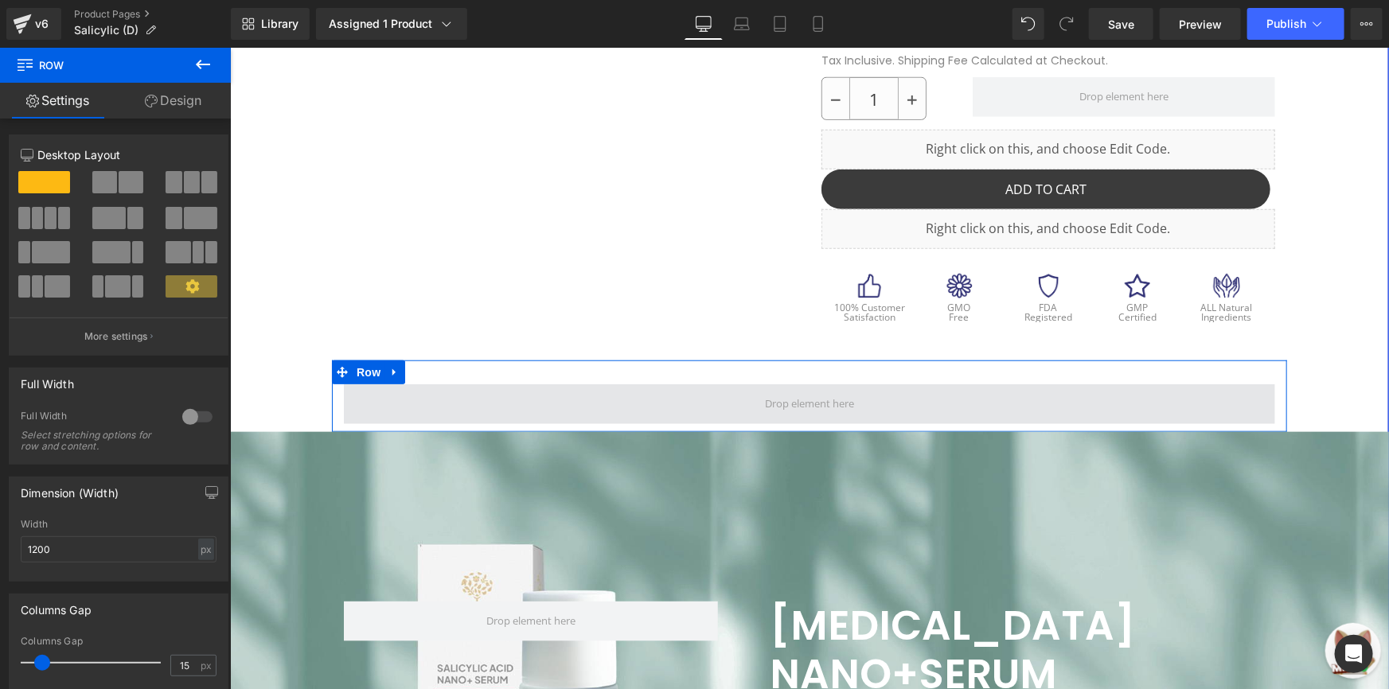
click at [446, 384] on span at bounding box center [808, 404] width 931 height 40
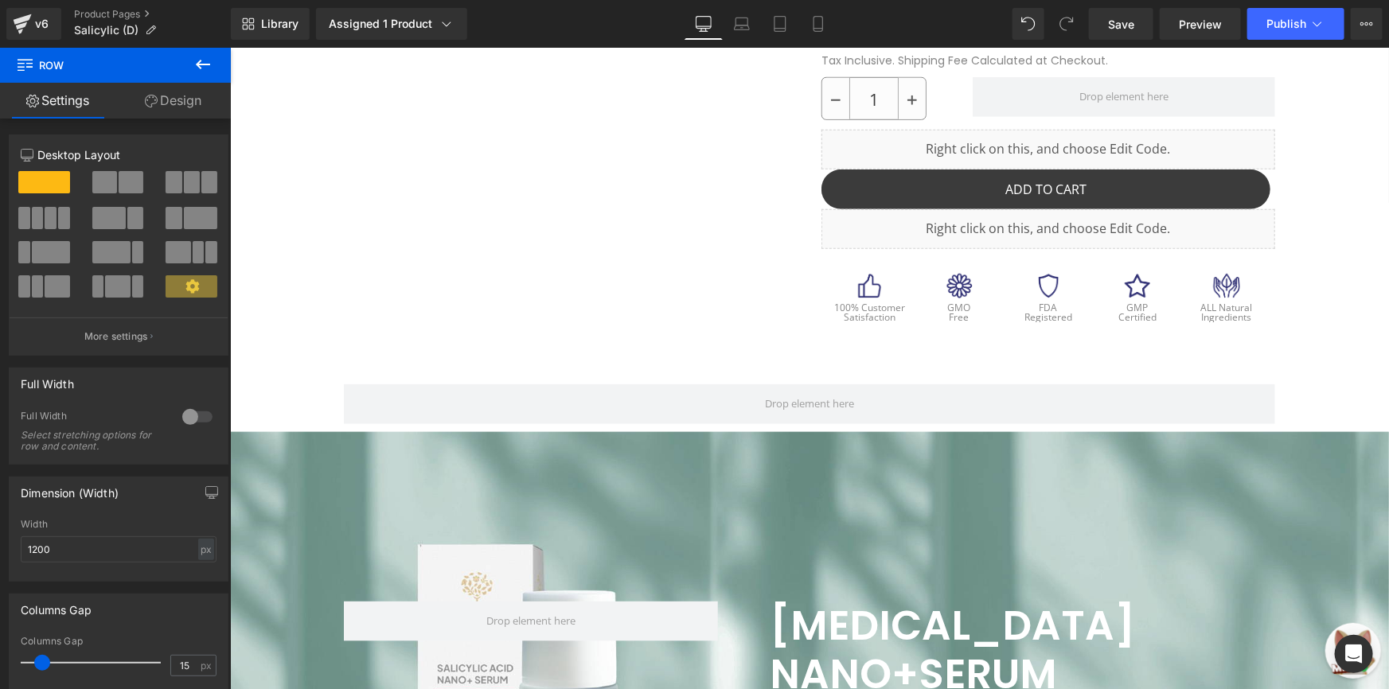
click at [185, 111] on link "Design" at bounding box center [172, 101] width 115 height 36
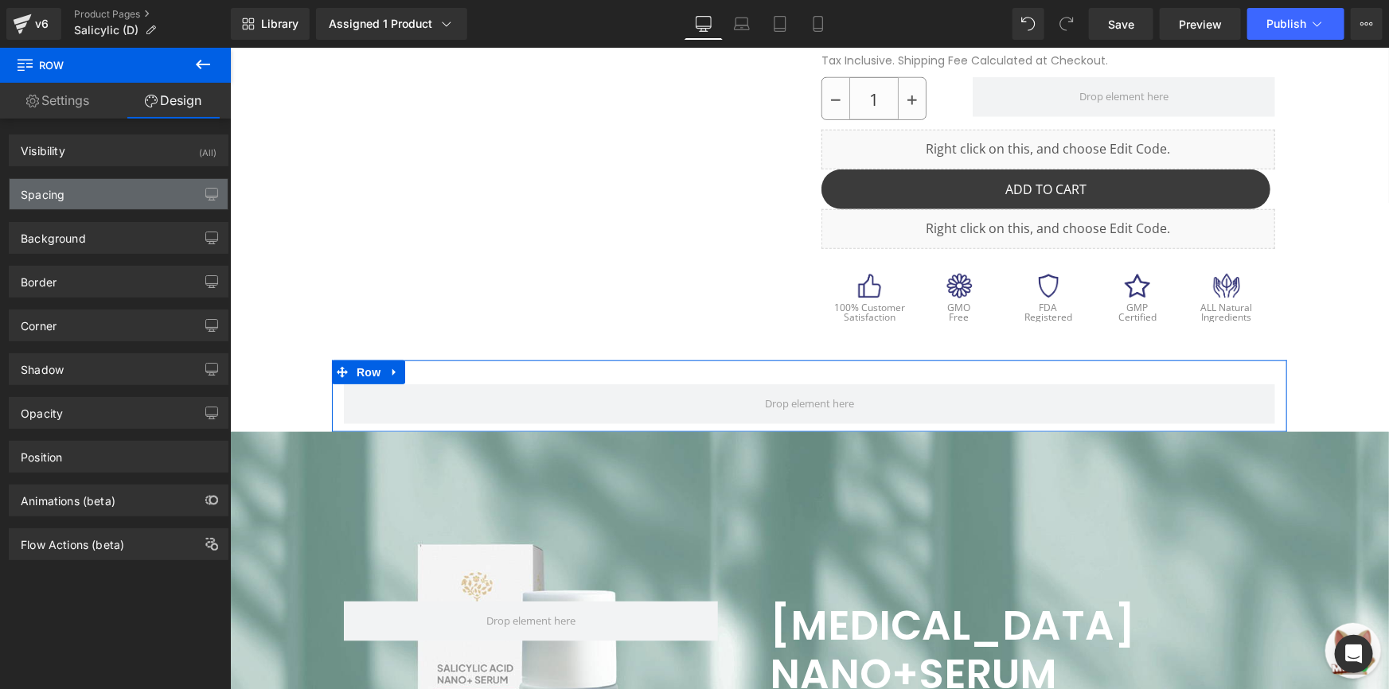
click at [143, 193] on div "Spacing" at bounding box center [119, 194] width 218 height 30
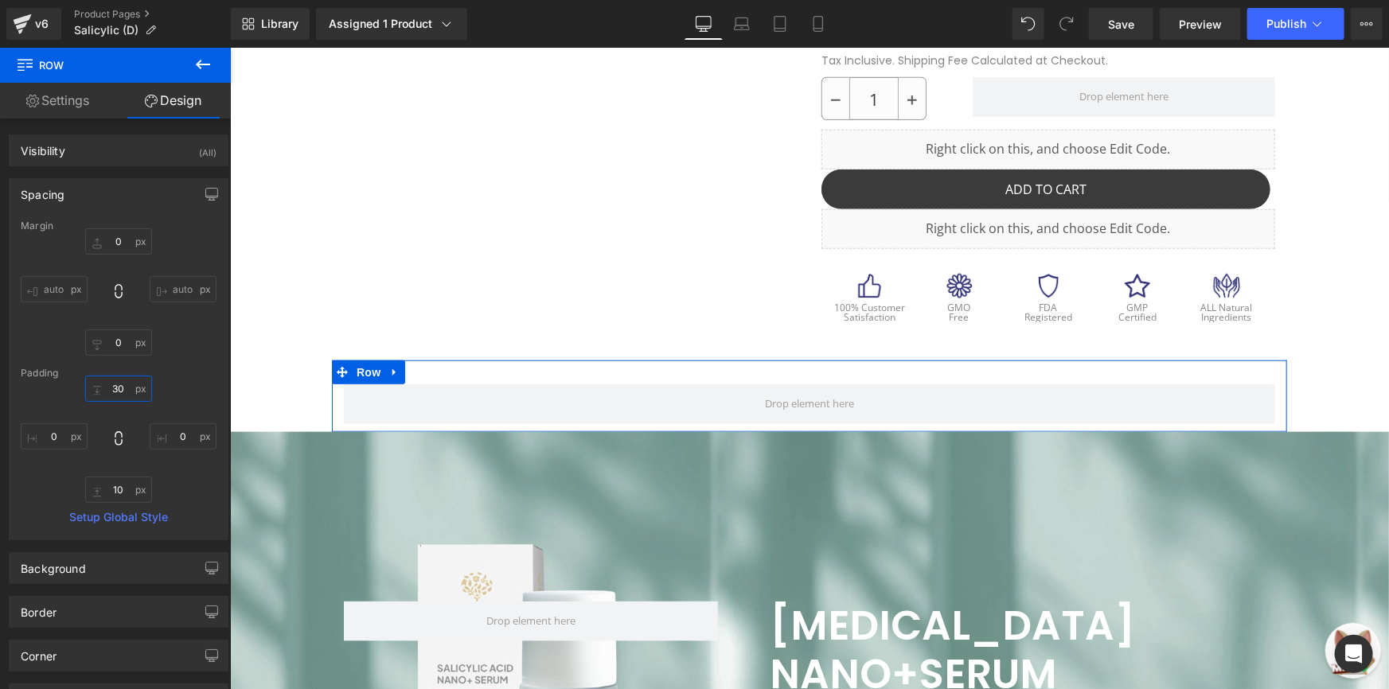
click at [111, 381] on input "30" at bounding box center [118, 389] width 67 height 26
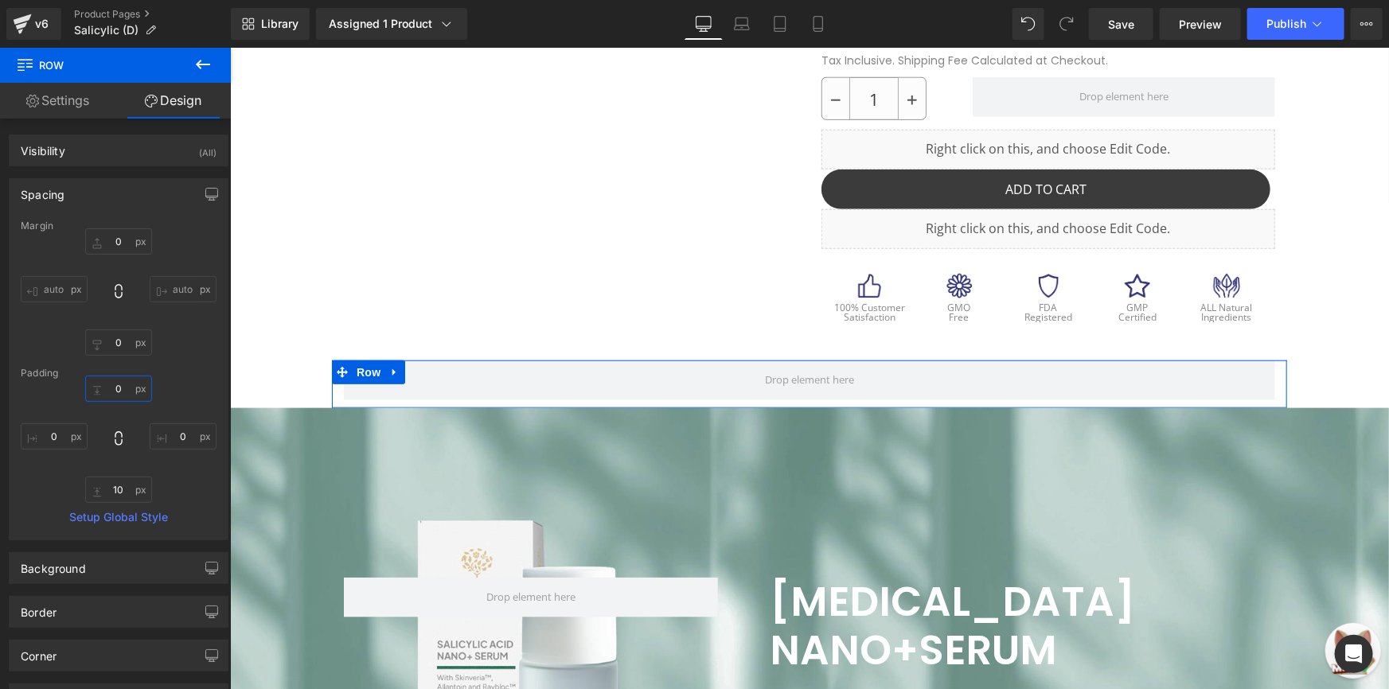
type input "0"
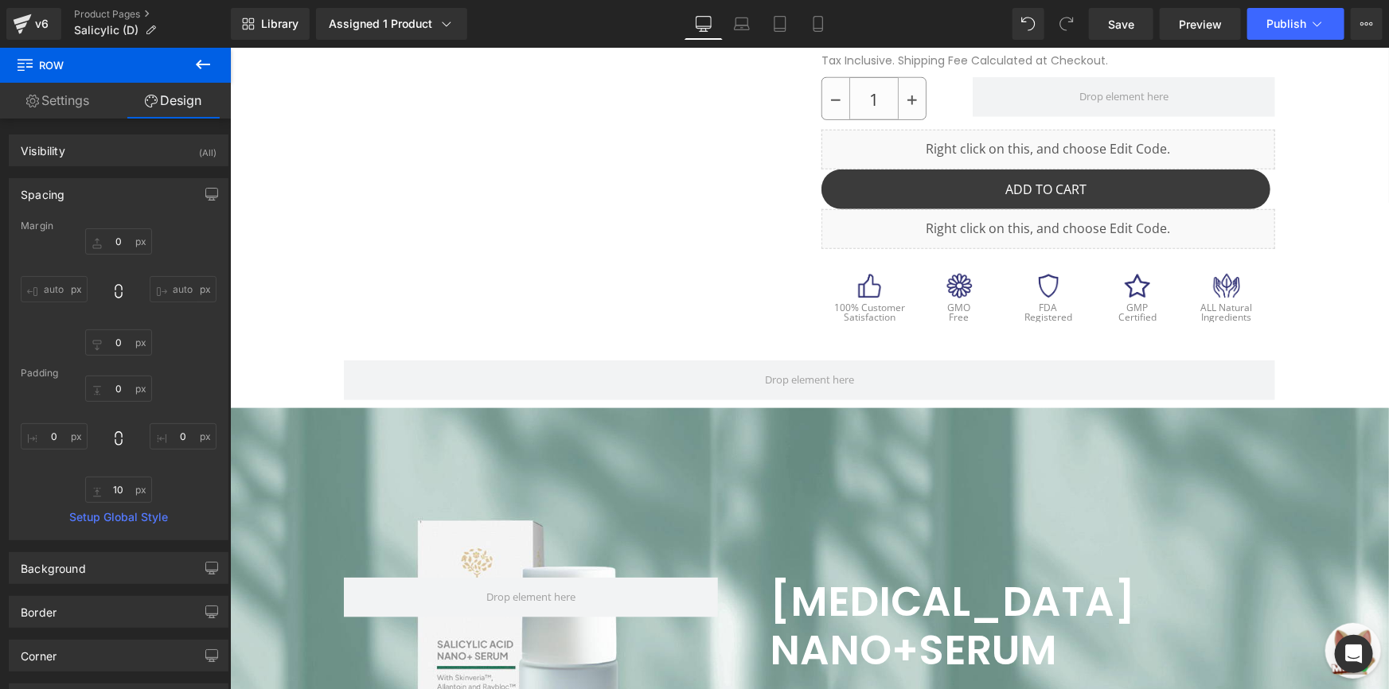
click at [199, 68] on icon at bounding box center [203, 65] width 14 height 10
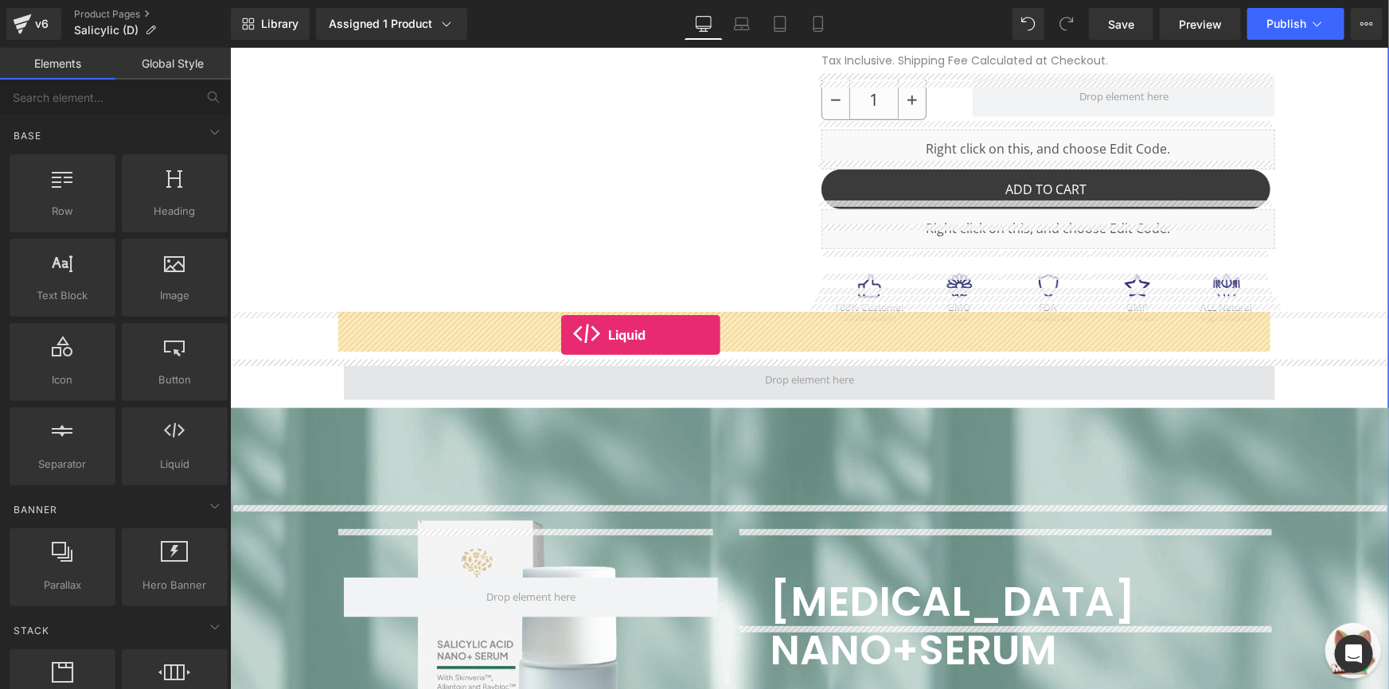
drag, startPoint x: 418, startPoint y: 491, endPoint x: 560, endPoint y: 334, distance: 212.5
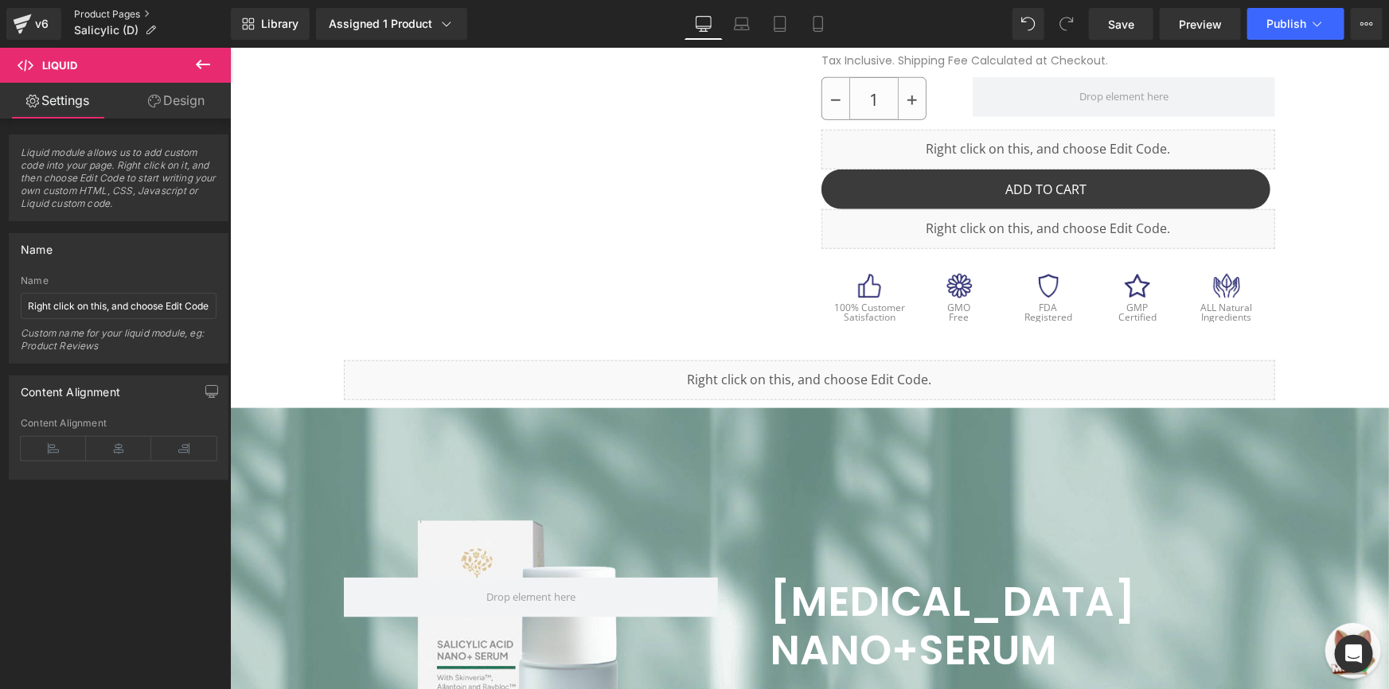
click at [85, 10] on link "Product Pages" at bounding box center [152, 14] width 157 height 13
click at [229, 47] on div at bounding box center [229, 47] width 0 height 0
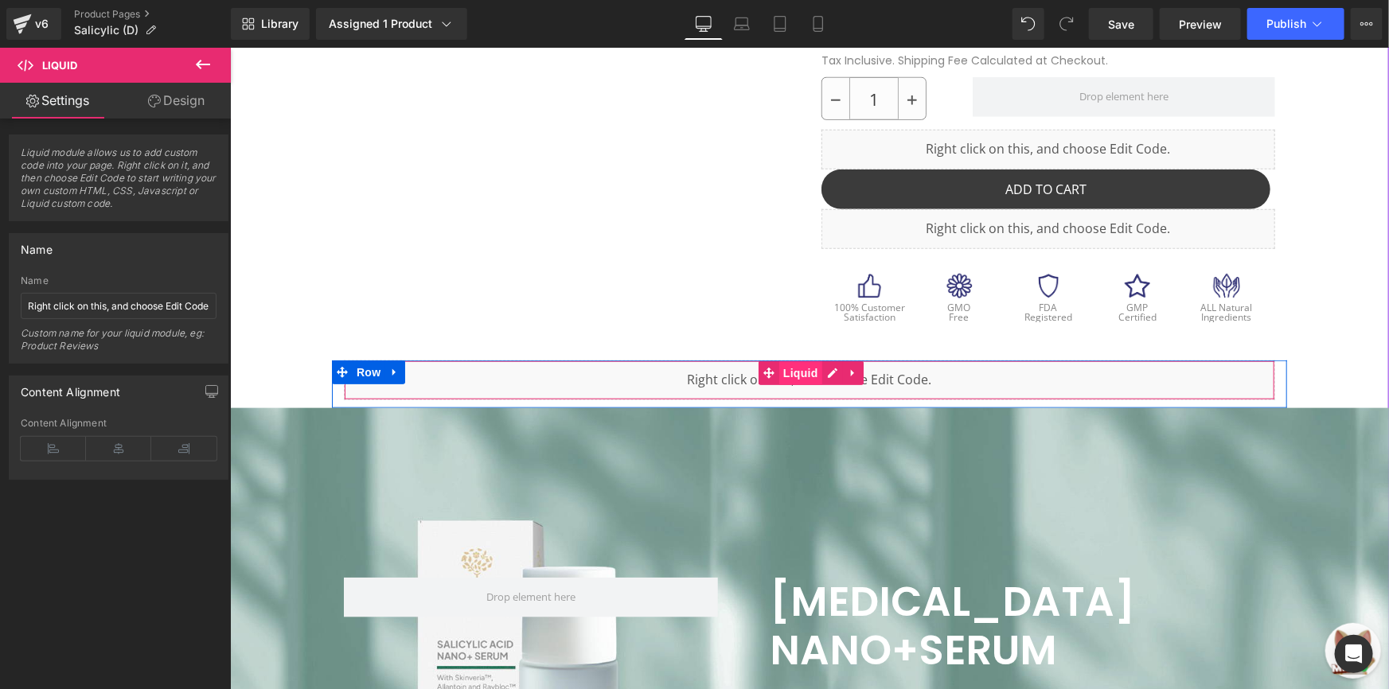
click at [779, 361] on span "Liquid" at bounding box center [800, 373] width 43 height 24
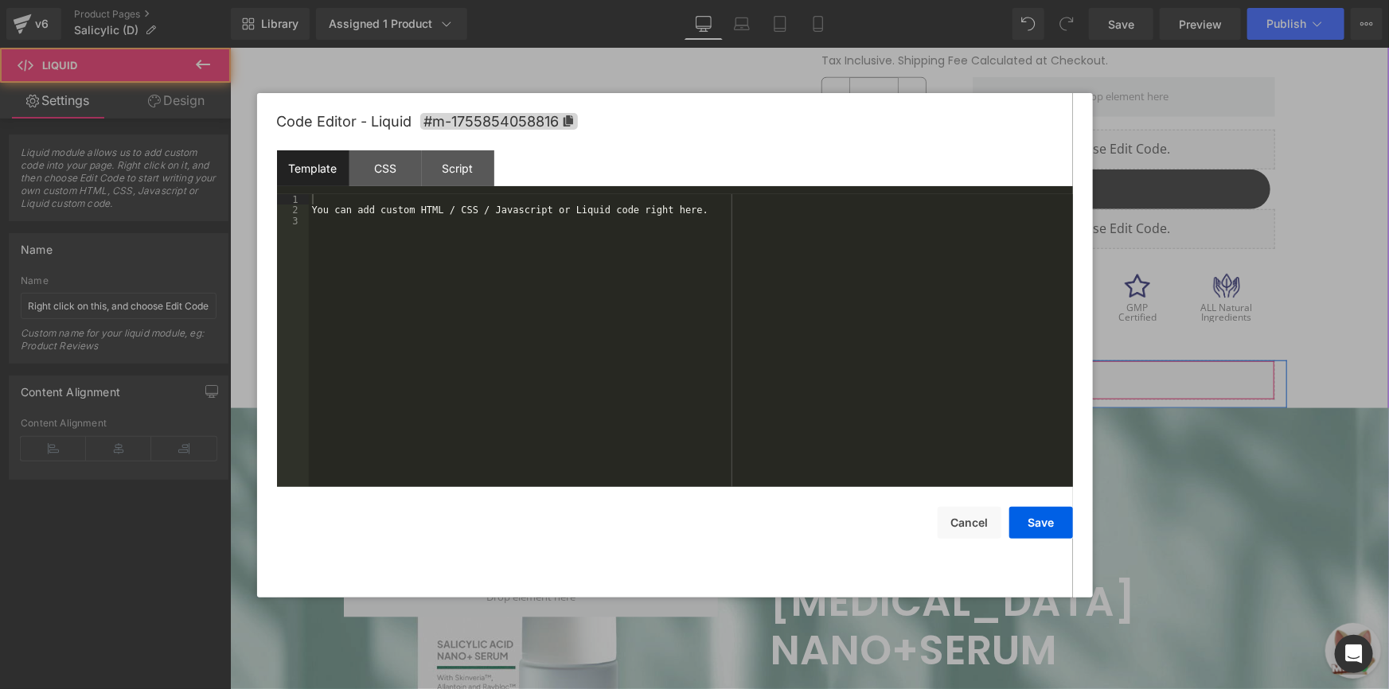
click at [826, 366] on icon at bounding box center [831, 372] width 11 height 12
click at [719, 260] on div "You can add custom HTML / CSS / Javascript or Liquid code right here." at bounding box center [691, 351] width 764 height 314
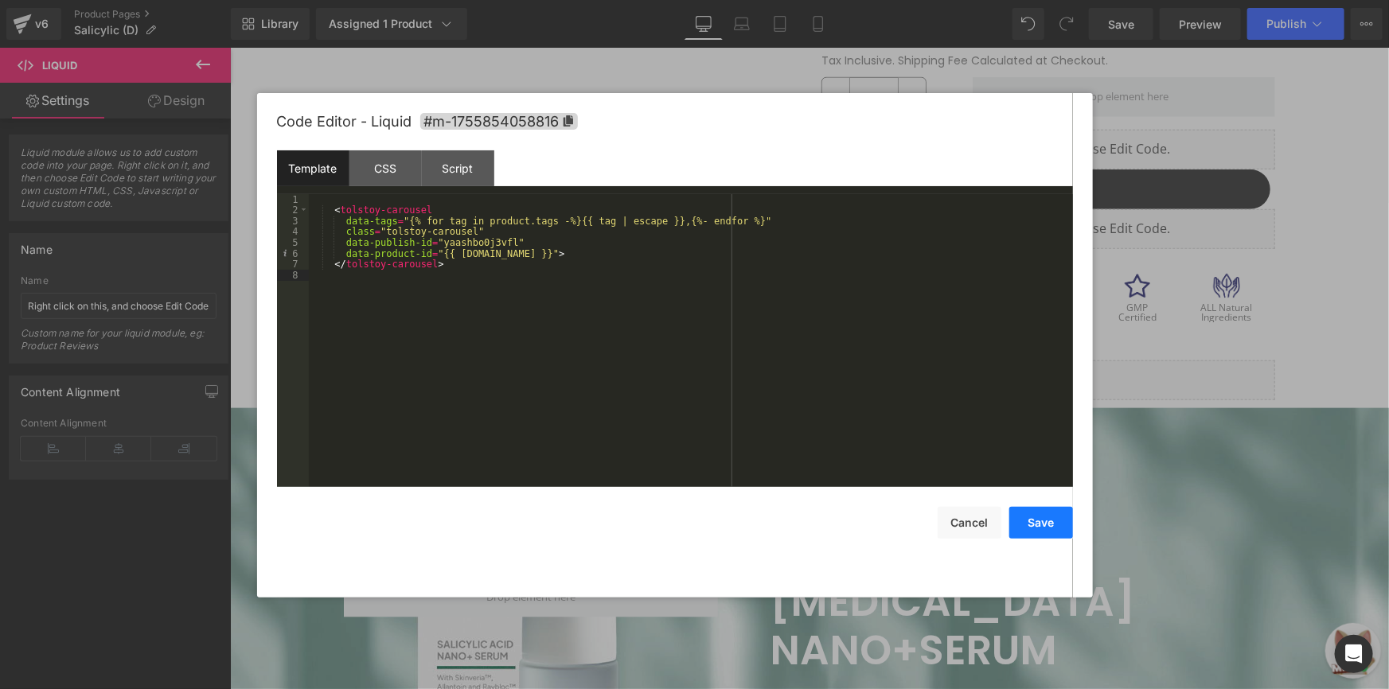
click at [1056, 518] on button "Save" at bounding box center [1041, 523] width 64 height 32
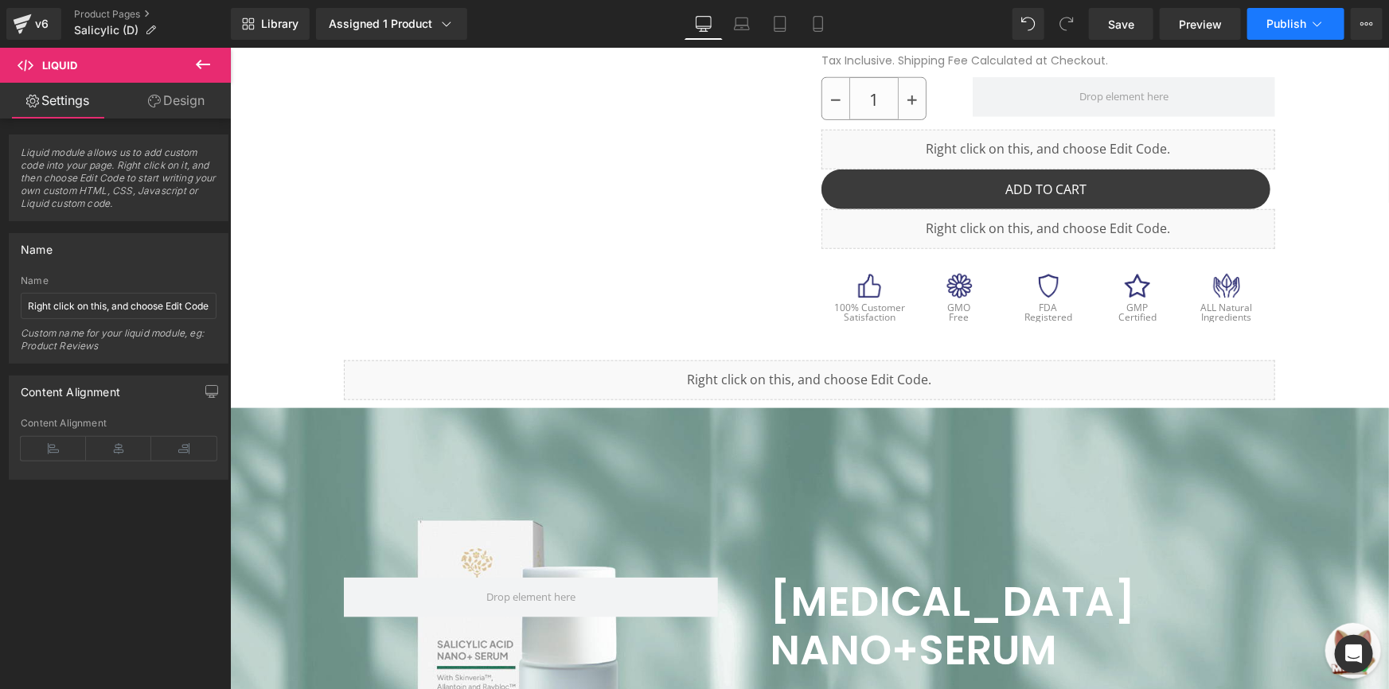
click at [1312, 18] on icon at bounding box center [1318, 24] width 16 height 16
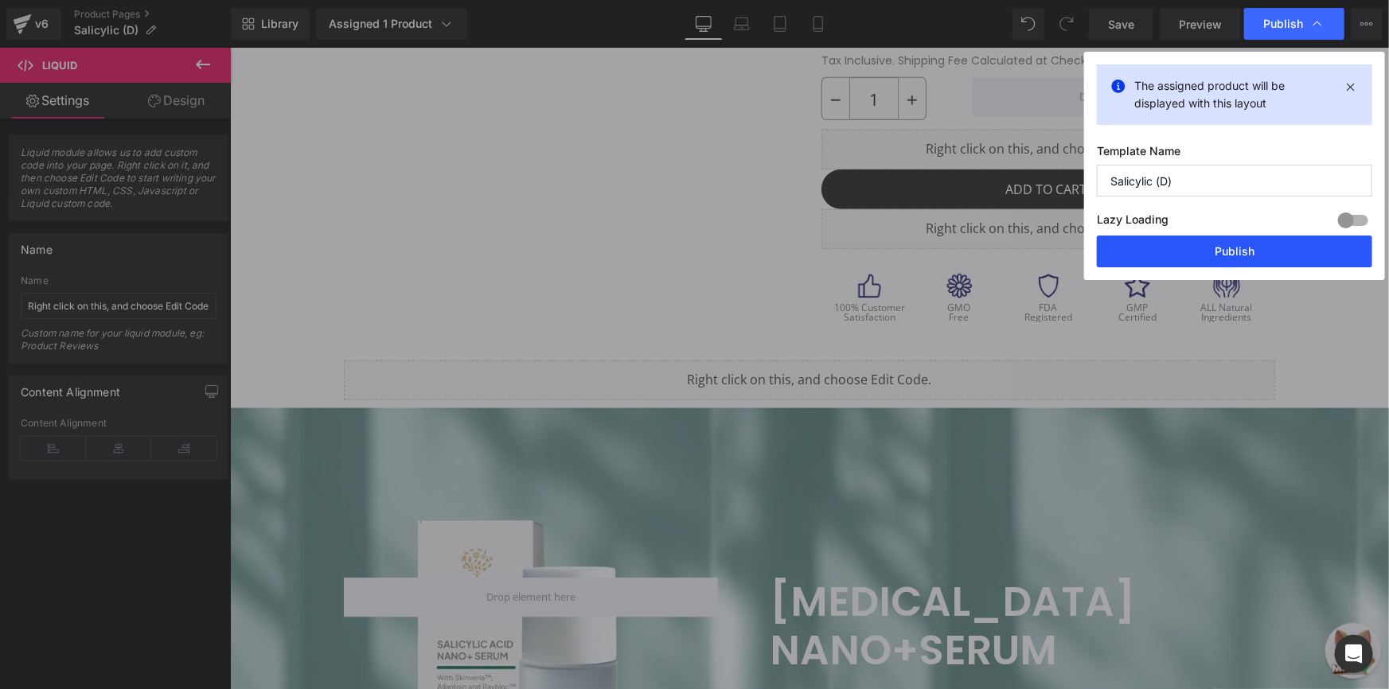
drag, startPoint x: 1267, startPoint y: 252, endPoint x: 314, endPoint y: 317, distance: 955.1
click at [1267, 252] on button "Publish" at bounding box center [1234, 252] width 275 height 32
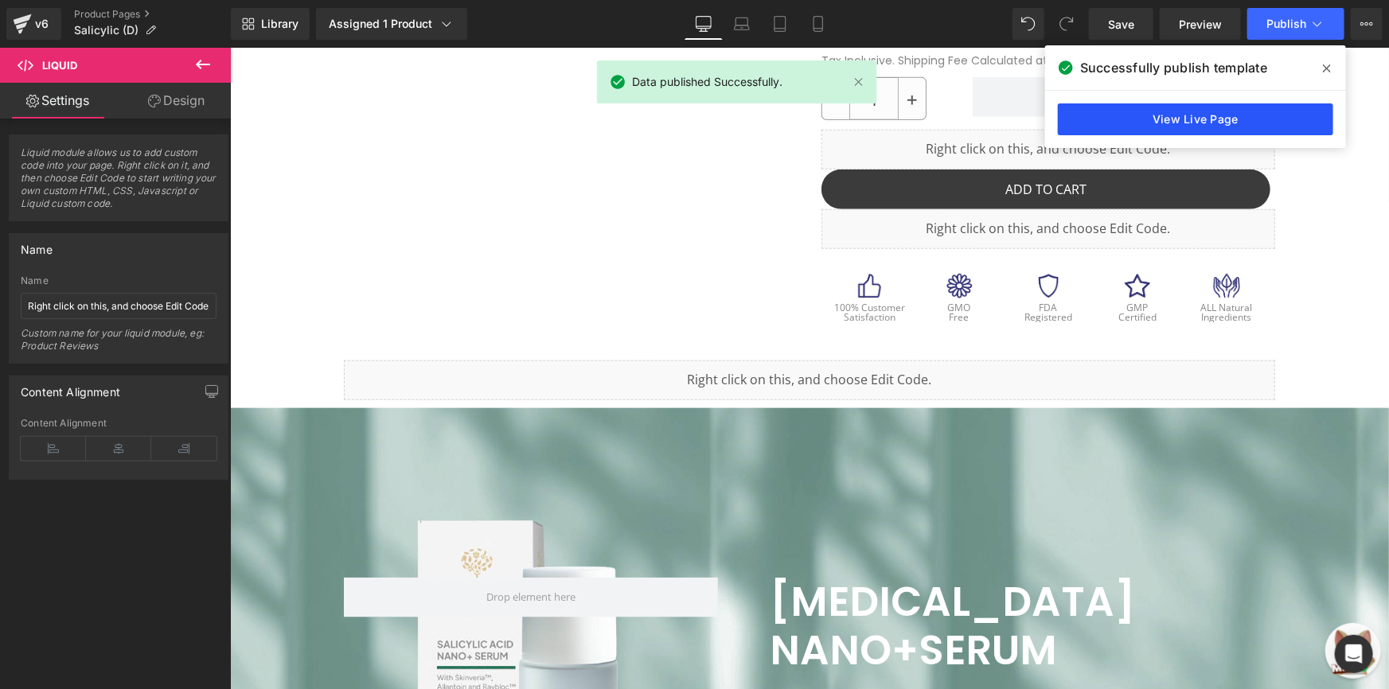
click at [1184, 103] on link "View Live Page" at bounding box center [1195, 119] width 275 height 32
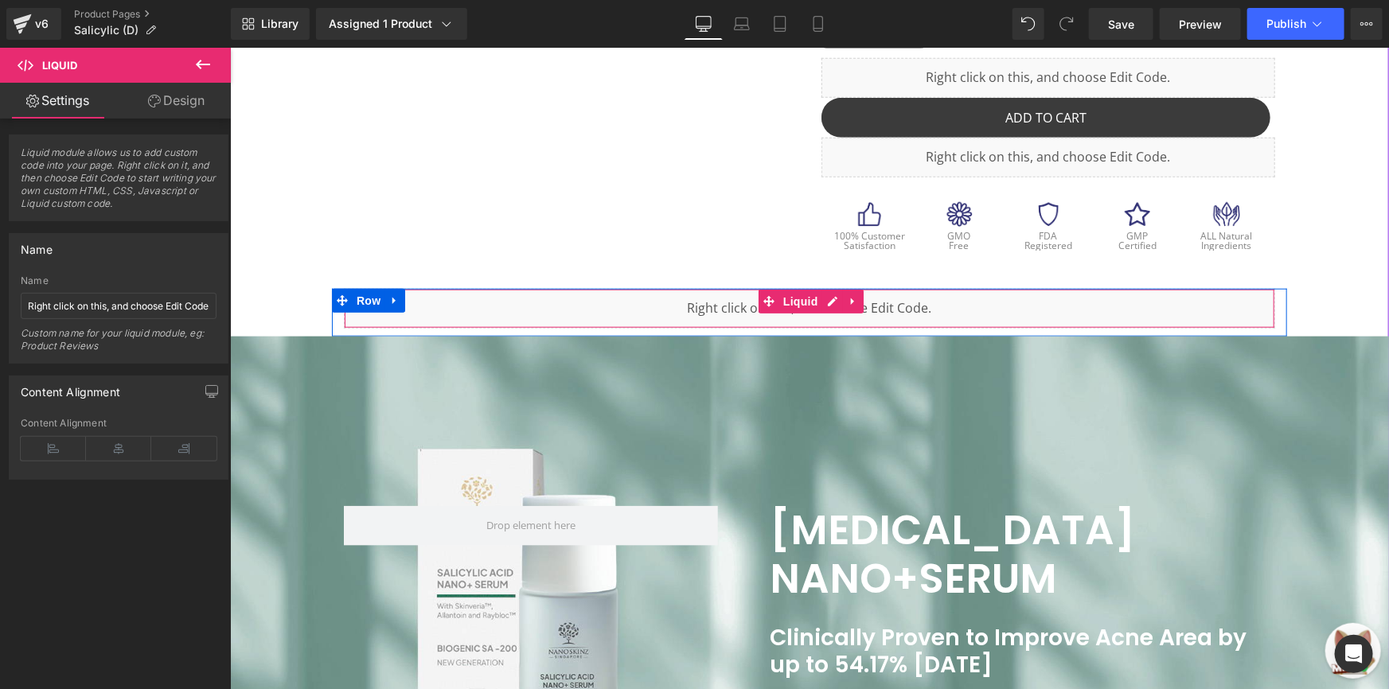
scroll to position [674, 0]
